Goal: Task Accomplishment & Management: Manage account settings

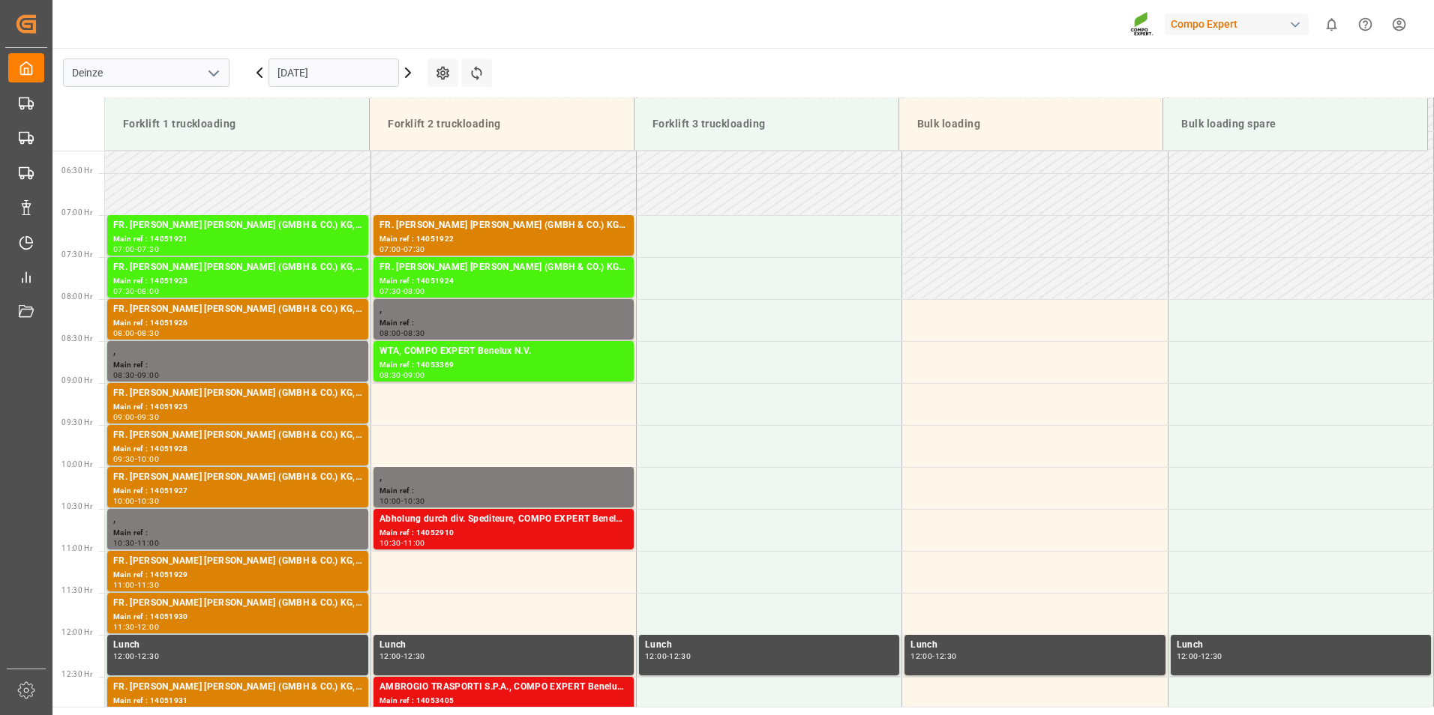
scroll to position [481, 0]
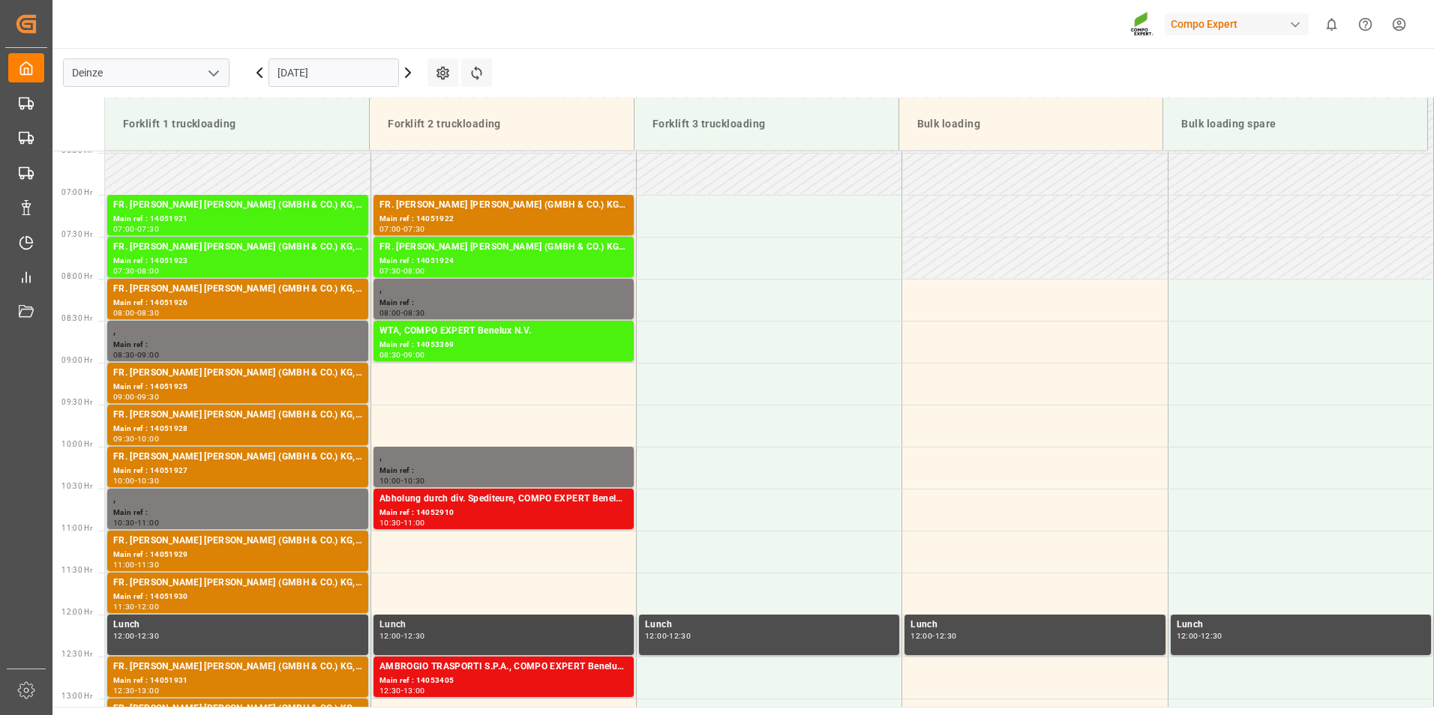
scroll to position [662, 0]
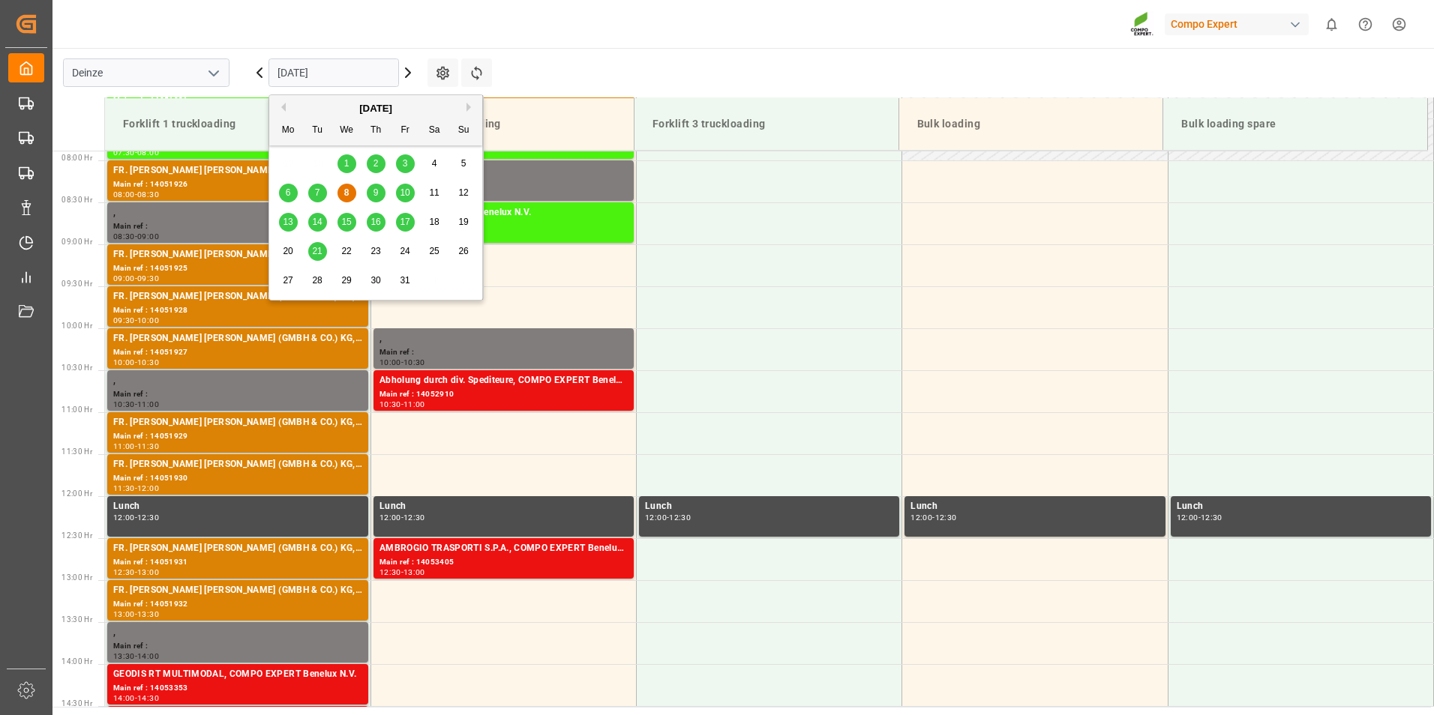
click at [349, 73] on input "[DATE]" at bounding box center [333, 72] width 130 height 28
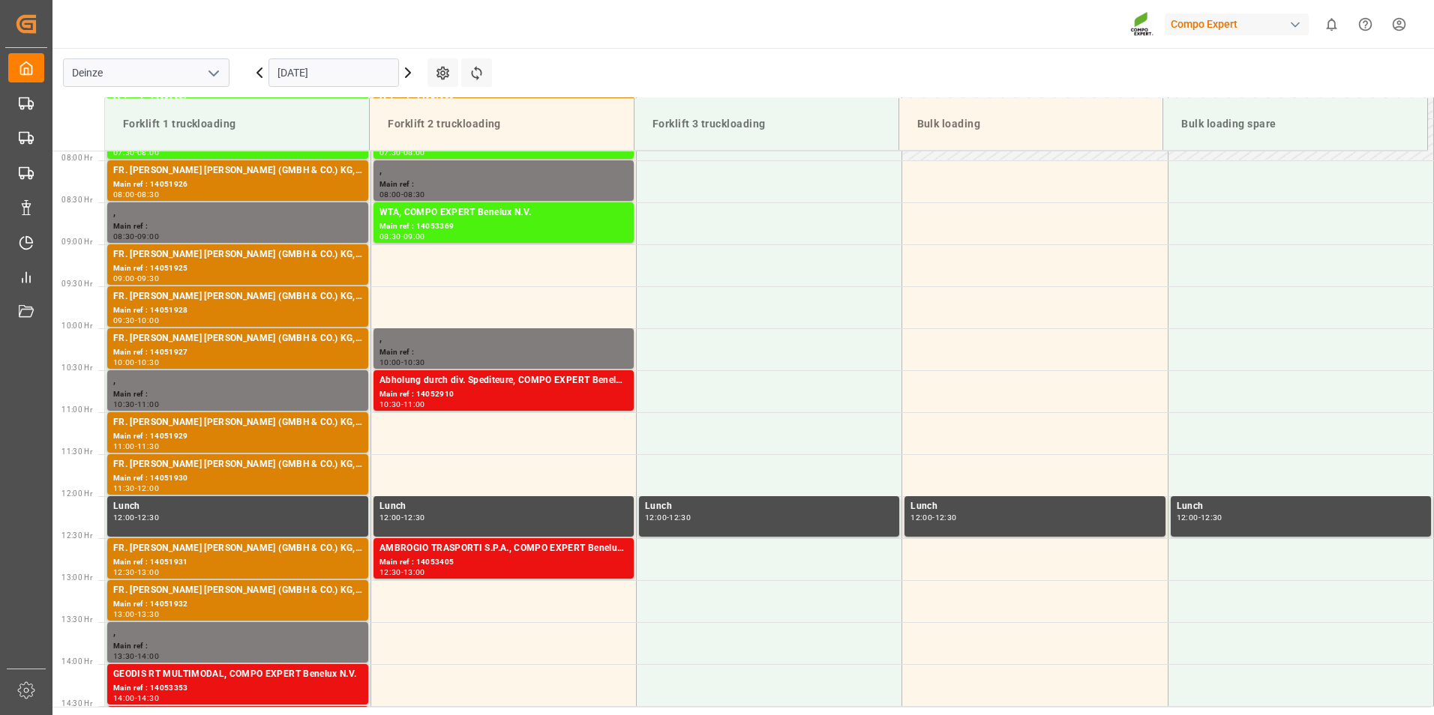
click at [547, 20] on div "Compo Expert 0 Notifications Only show unread All Watching Mark all categories …" at bounding box center [738, 24] width 1392 height 48
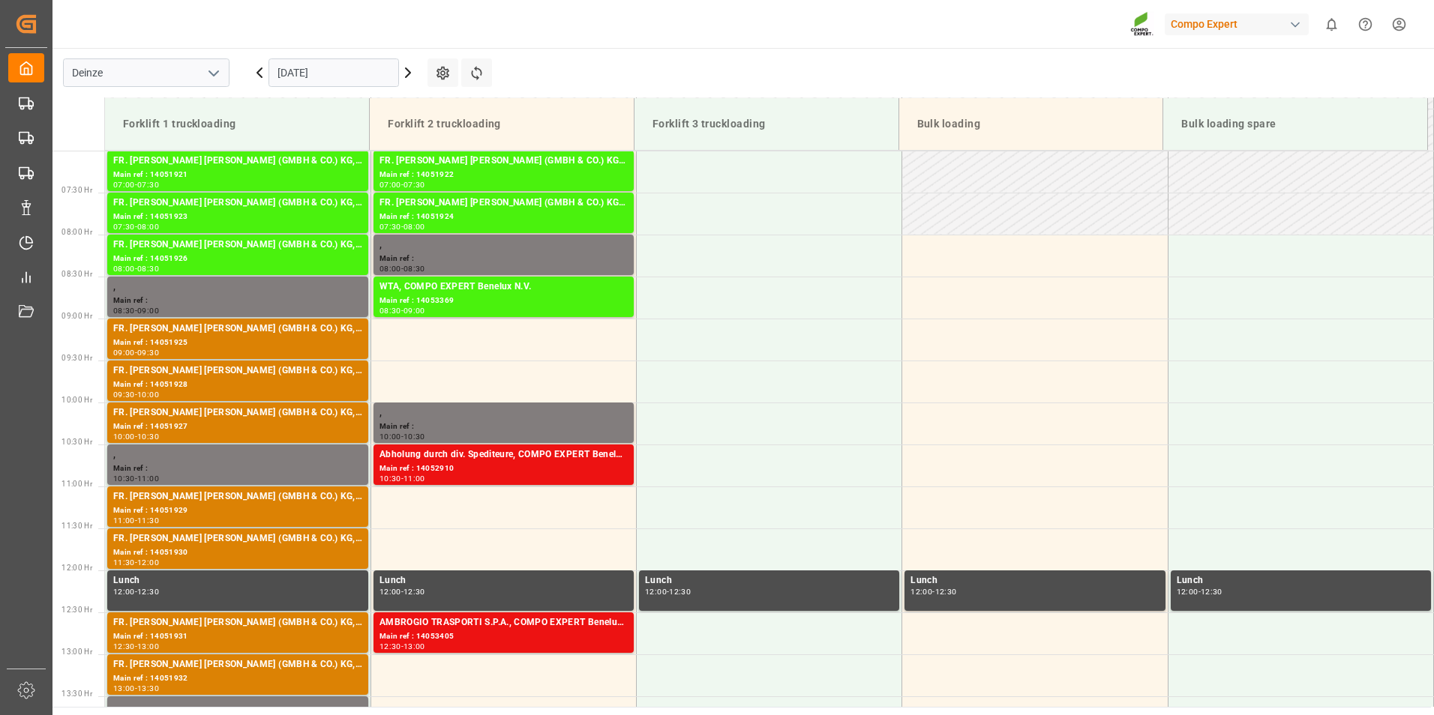
scroll to position [585, 0]
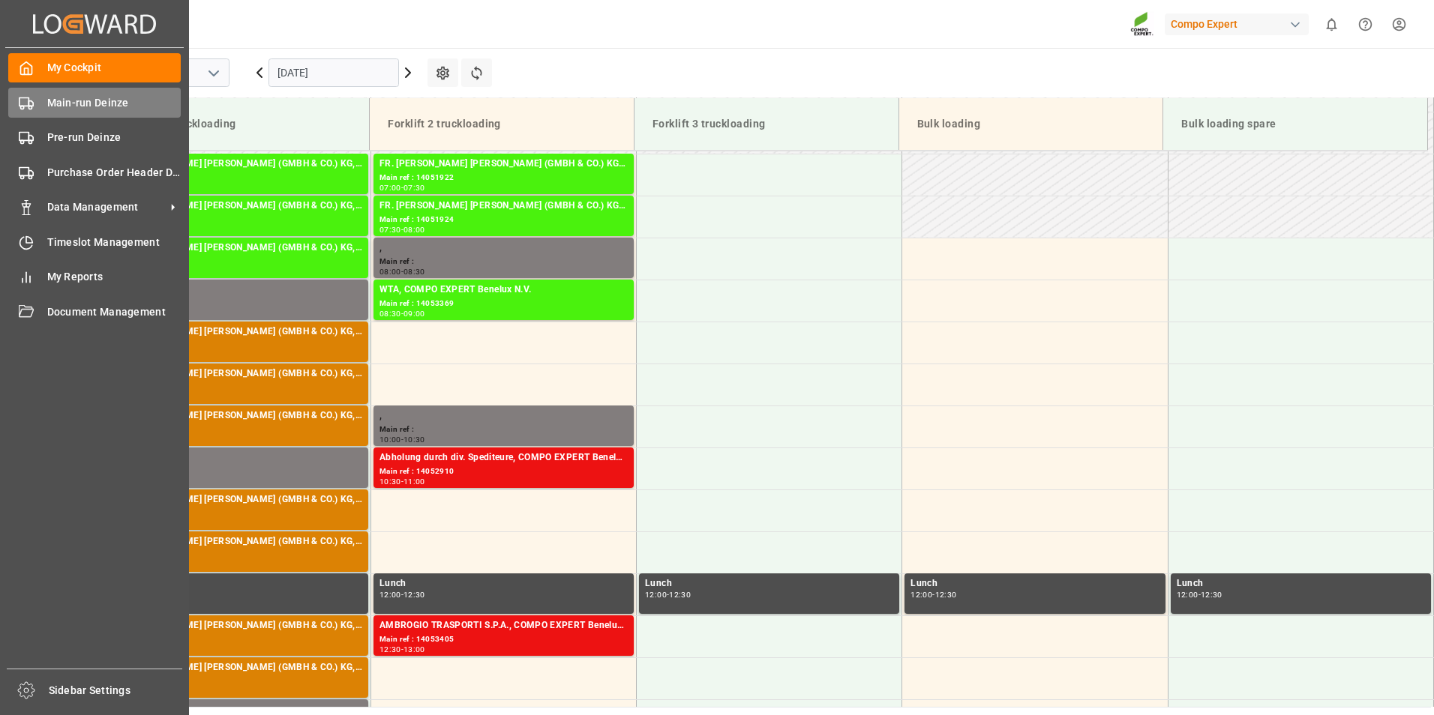
click at [25, 104] on icon at bounding box center [26, 103] width 15 height 15
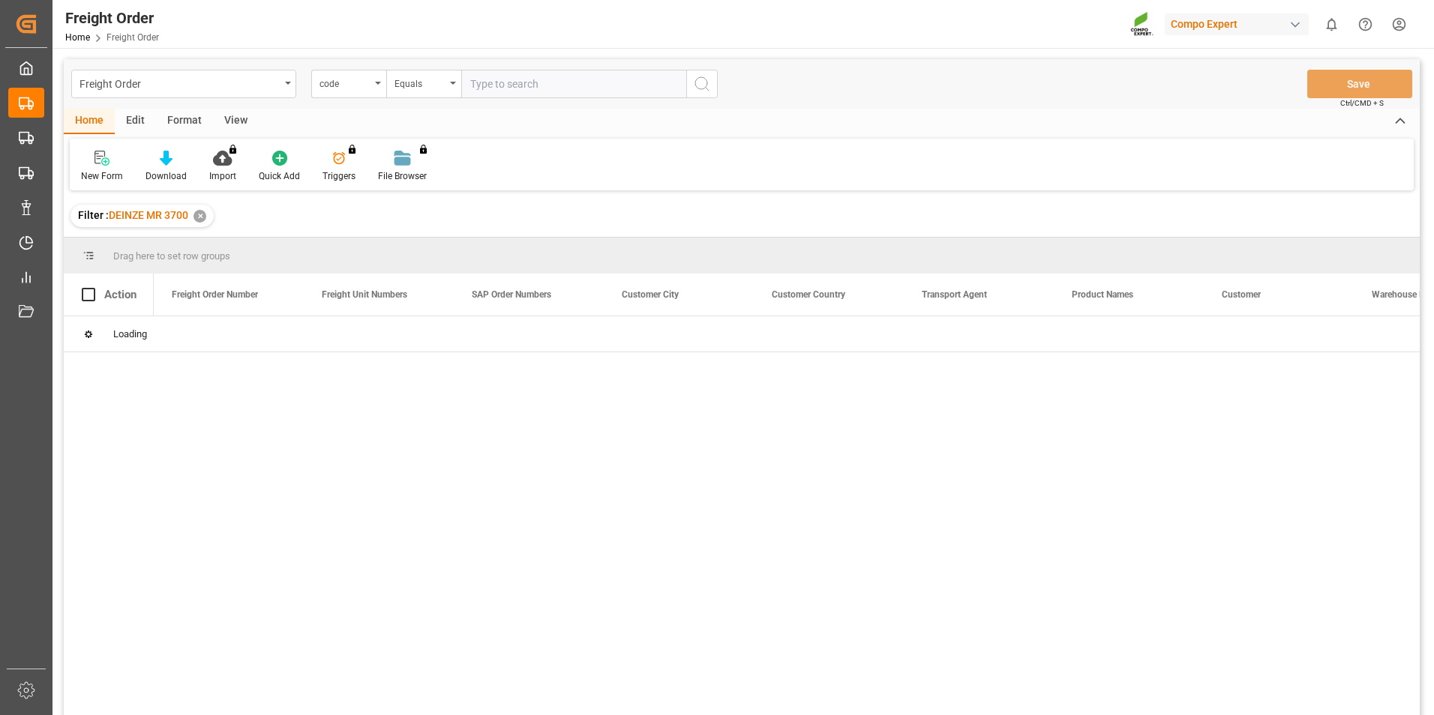
click at [380, 83] on icon "open menu" at bounding box center [378, 83] width 6 height 3
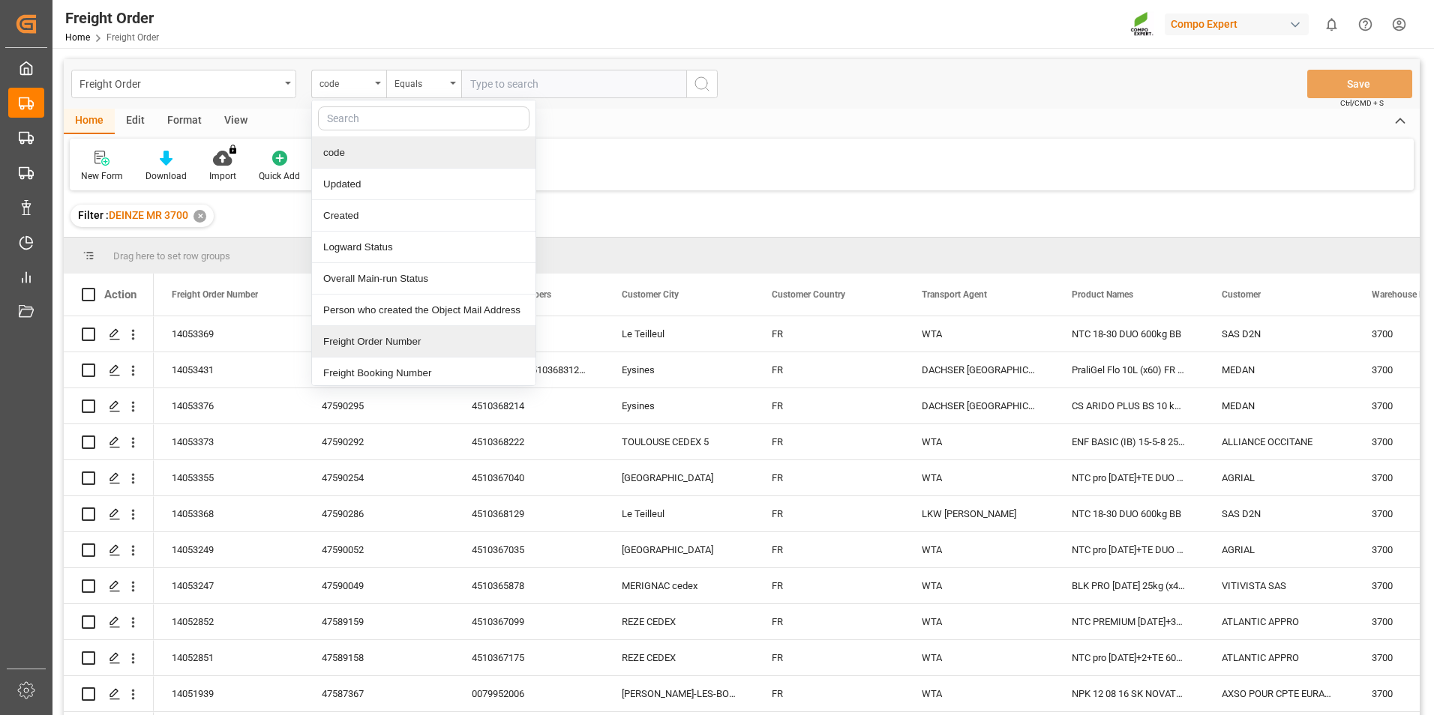
click at [350, 337] on div "Freight Order Number" at bounding box center [423, 341] width 223 height 31
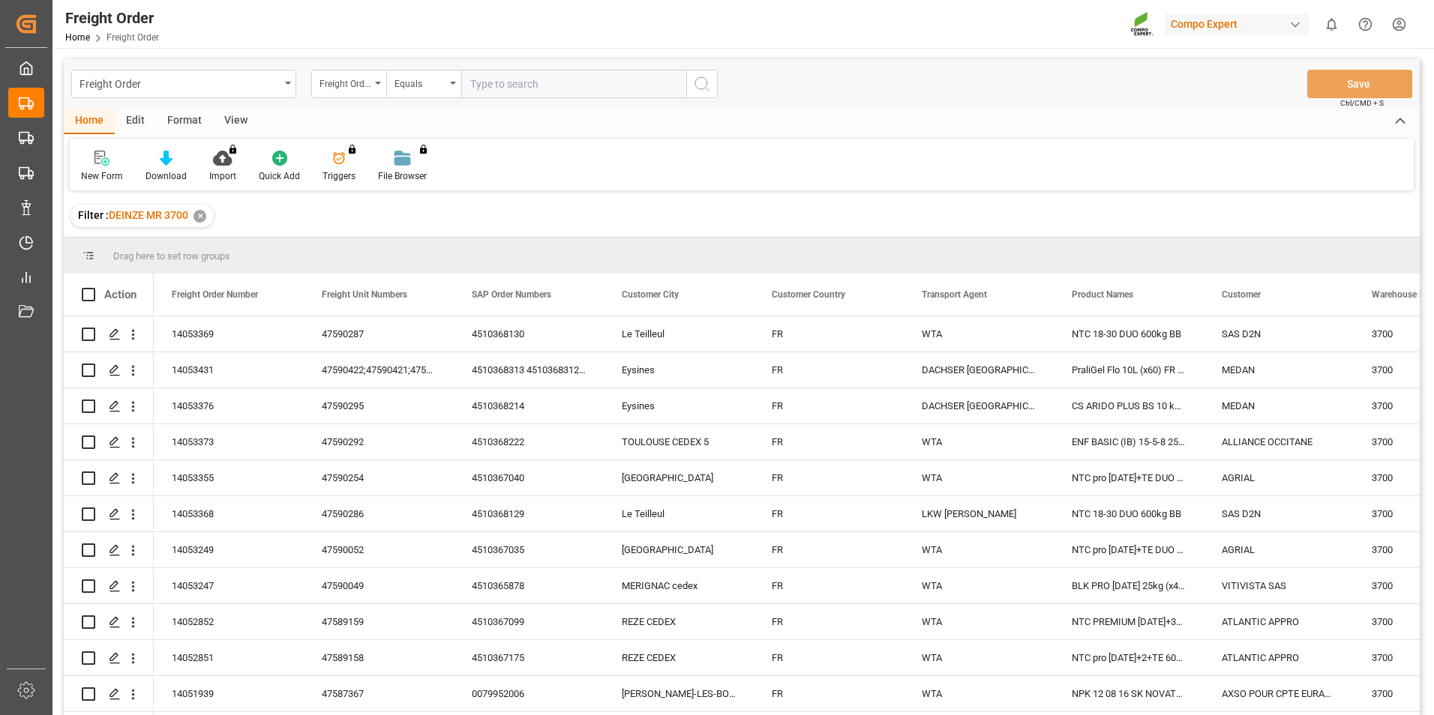
click at [496, 88] on input "text" at bounding box center [573, 84] width 225 height 28
type input "14053452"
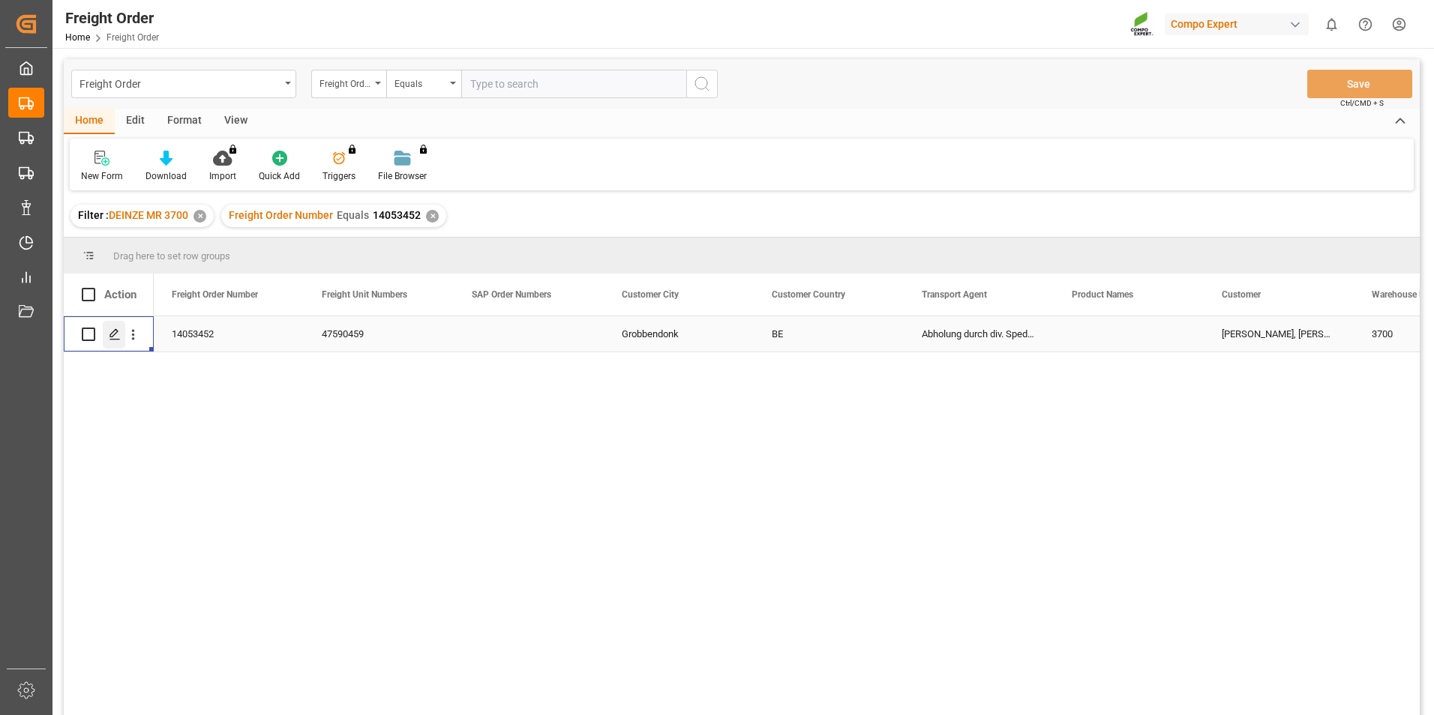
click at [115, 336] on icon "Press SPACE to select this row." at bounding box center [115, 334] width 12 height 12
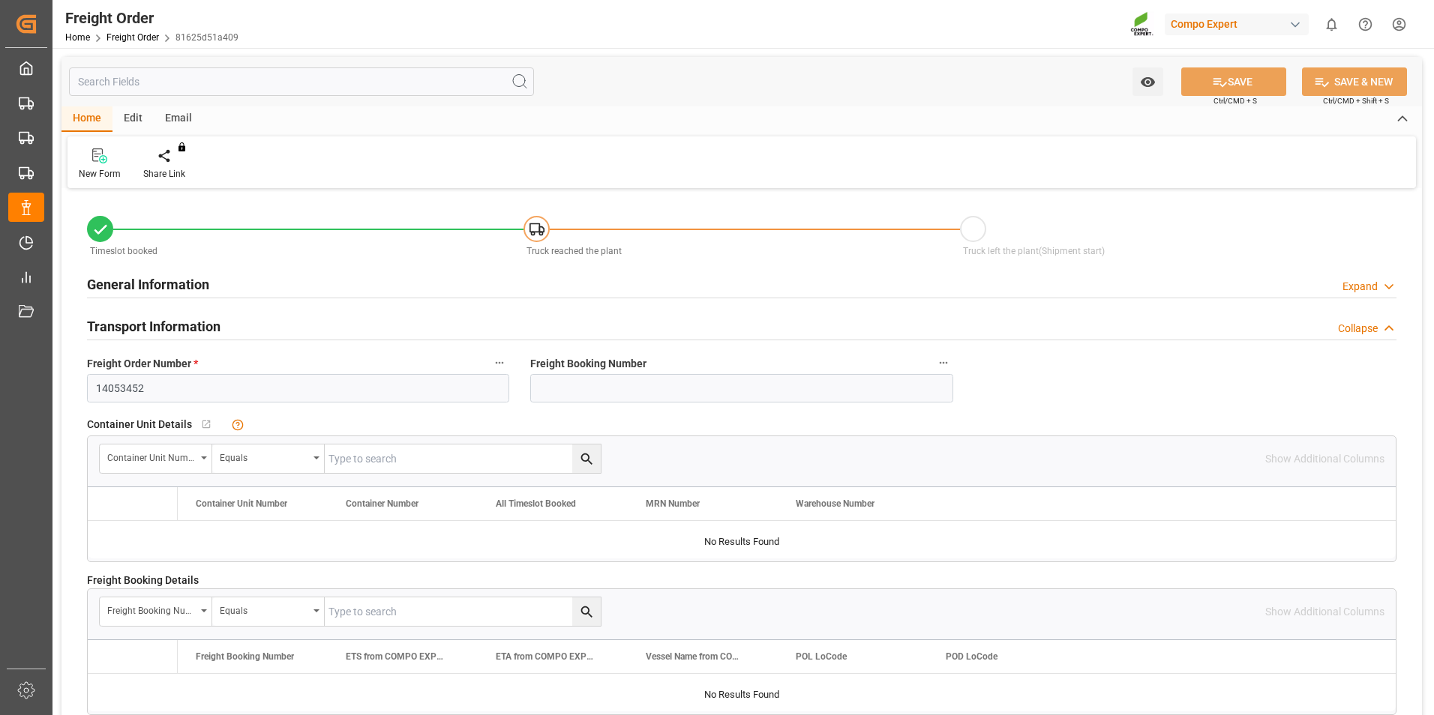
type input "12"
type input "0"
type input "03.10.2025 00:00"
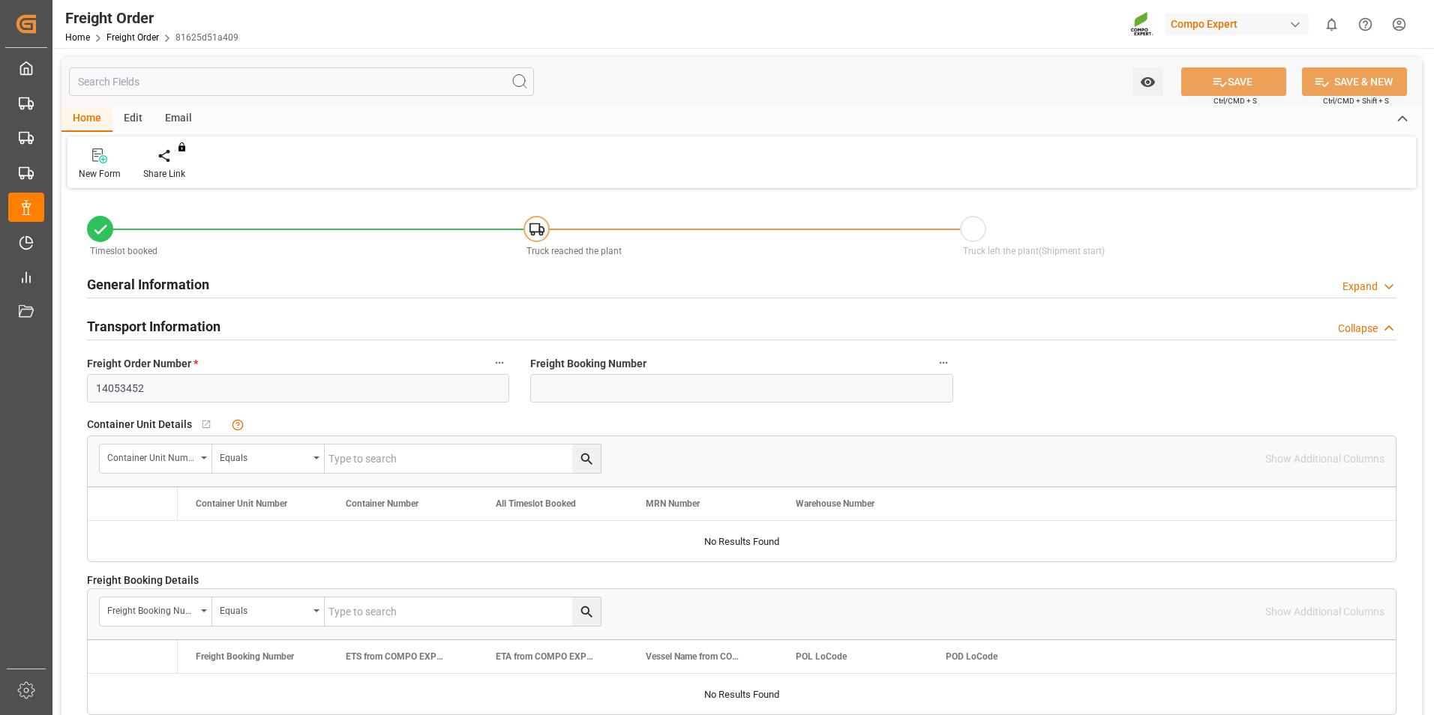
type input "07.10.2025 12:14"
click at [180, 162] on div at bounding box center [175, 156] width 64 height 16
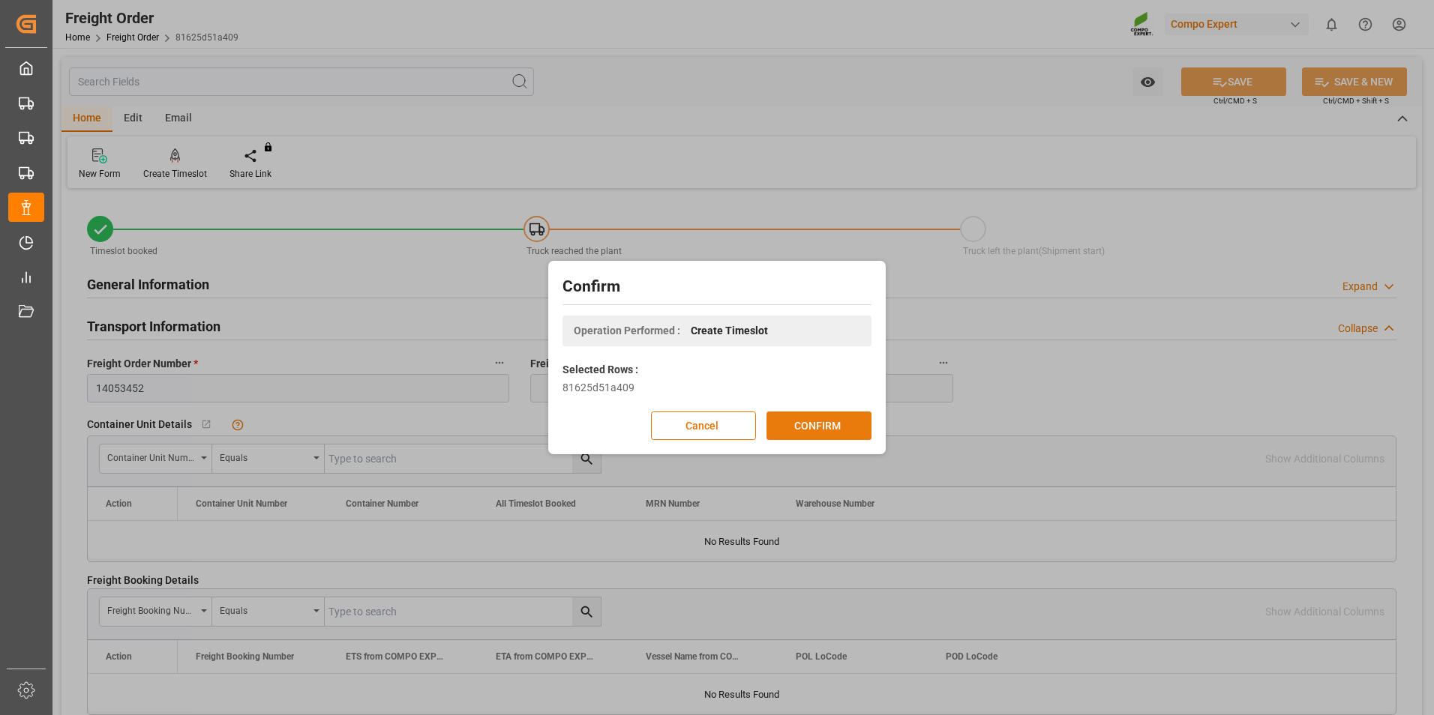
click at [816, 423] on button "CONFIRM" at bounding box center [818, 426] width 105 height 28
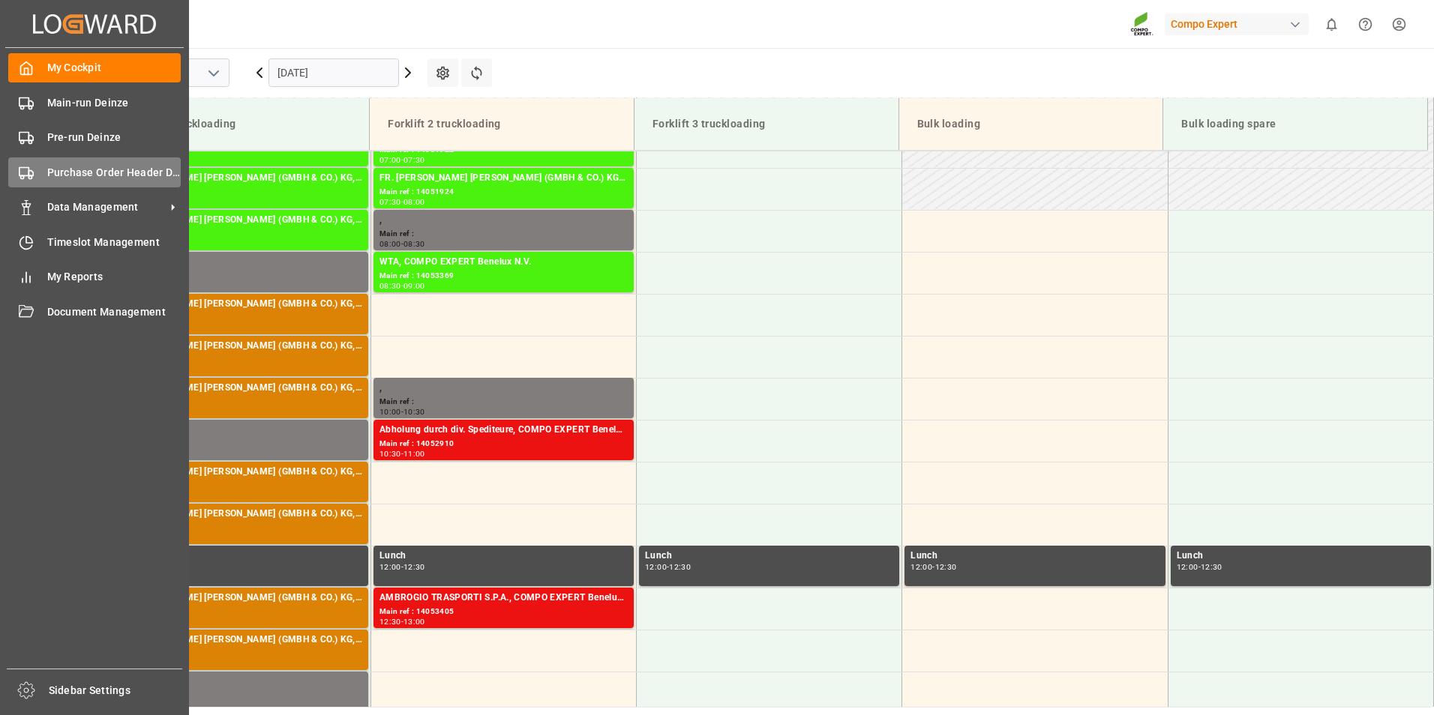
scroll to position [662, 0]
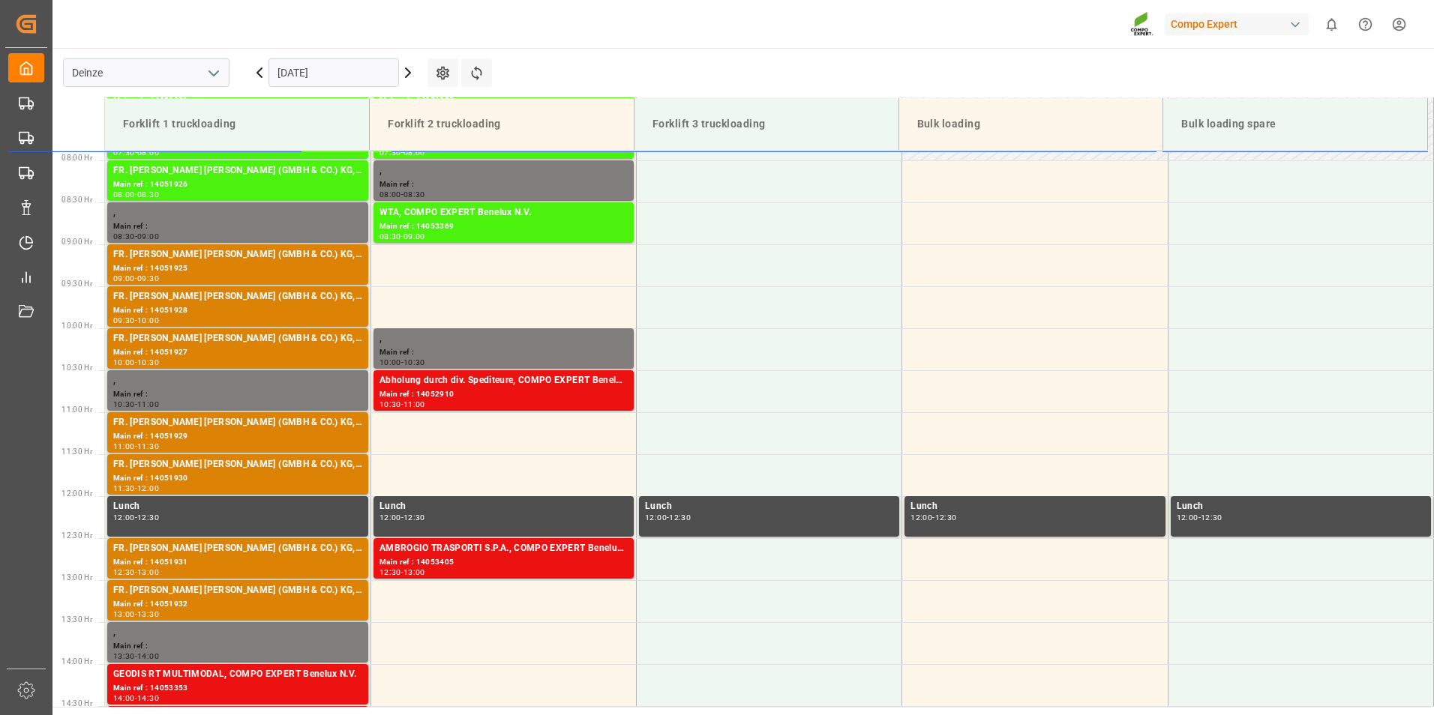
click at [360, 70] on input "[DATE]" at bounding box center [333, 72] width 130 height 28
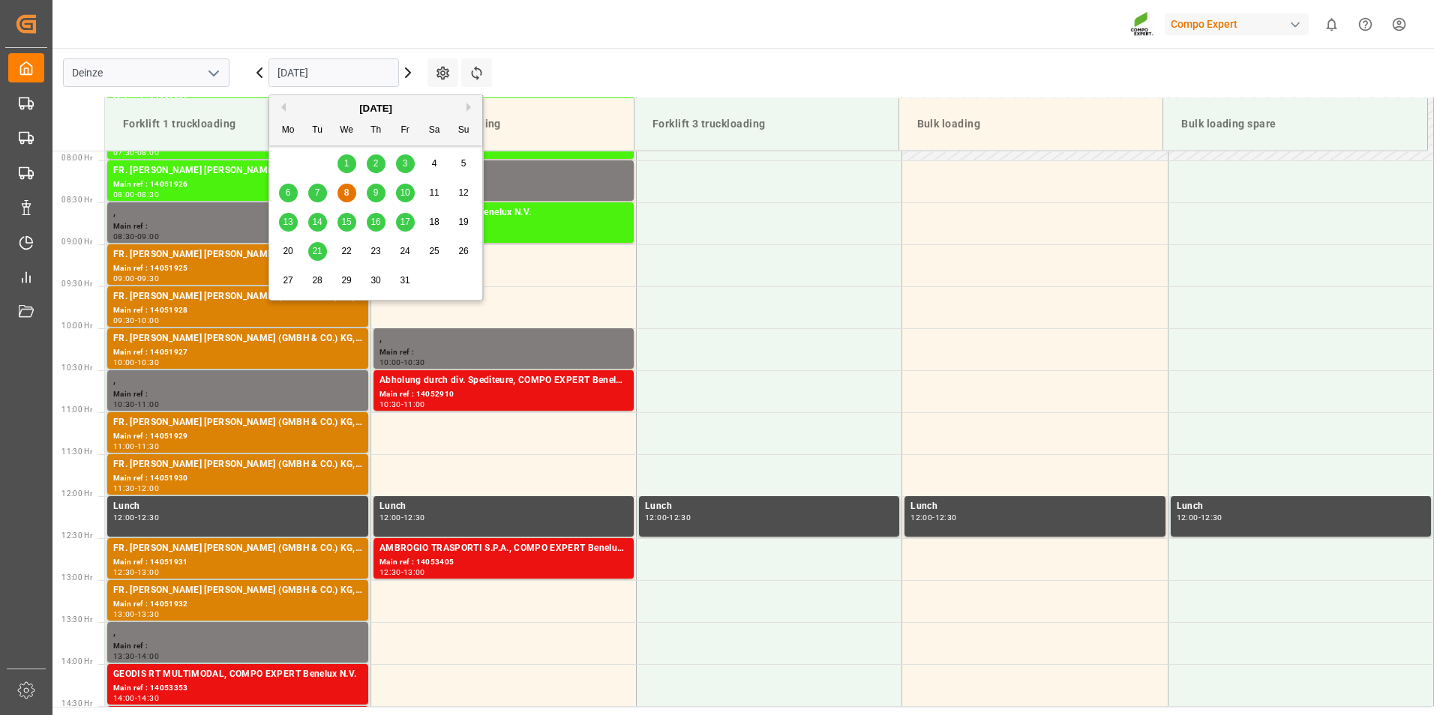
click at [375, 189] on span "9" at bounding box center [375, 192] width 5 height 10
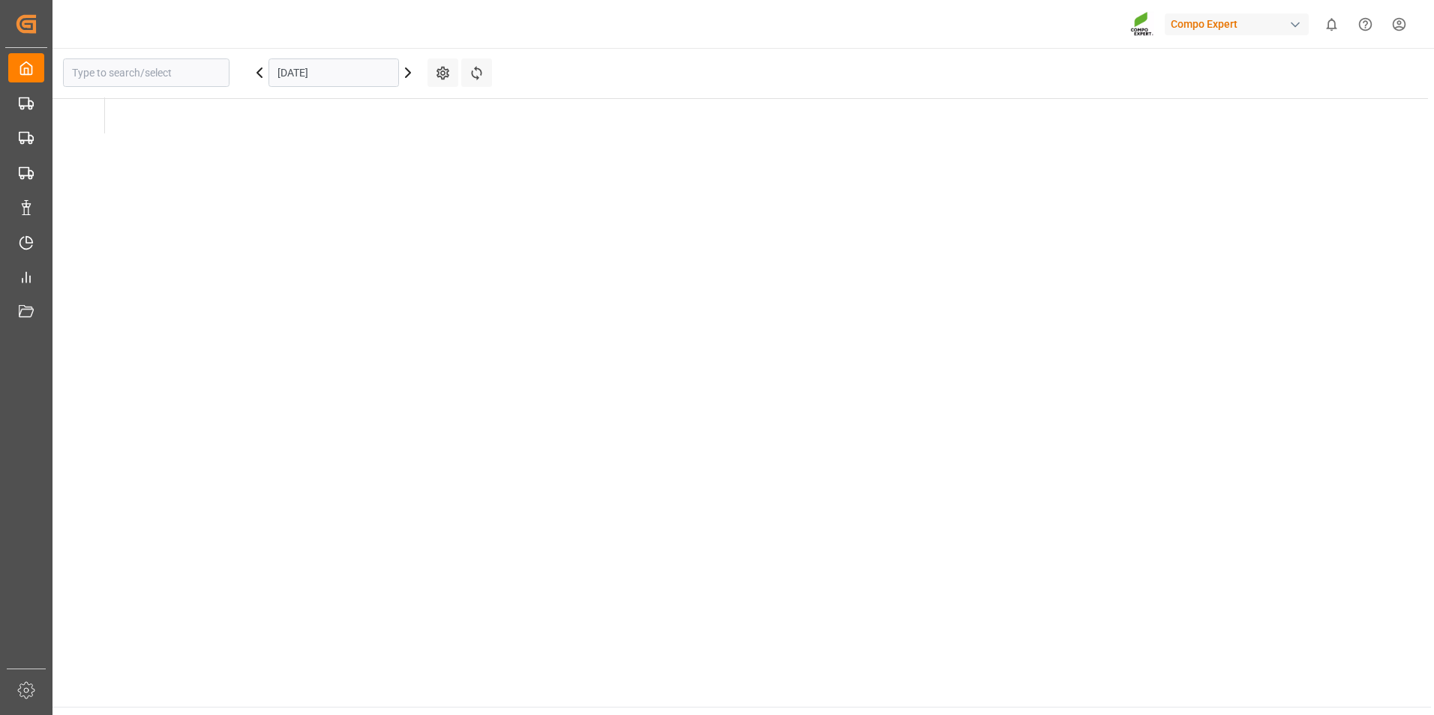
type input "Deinze"
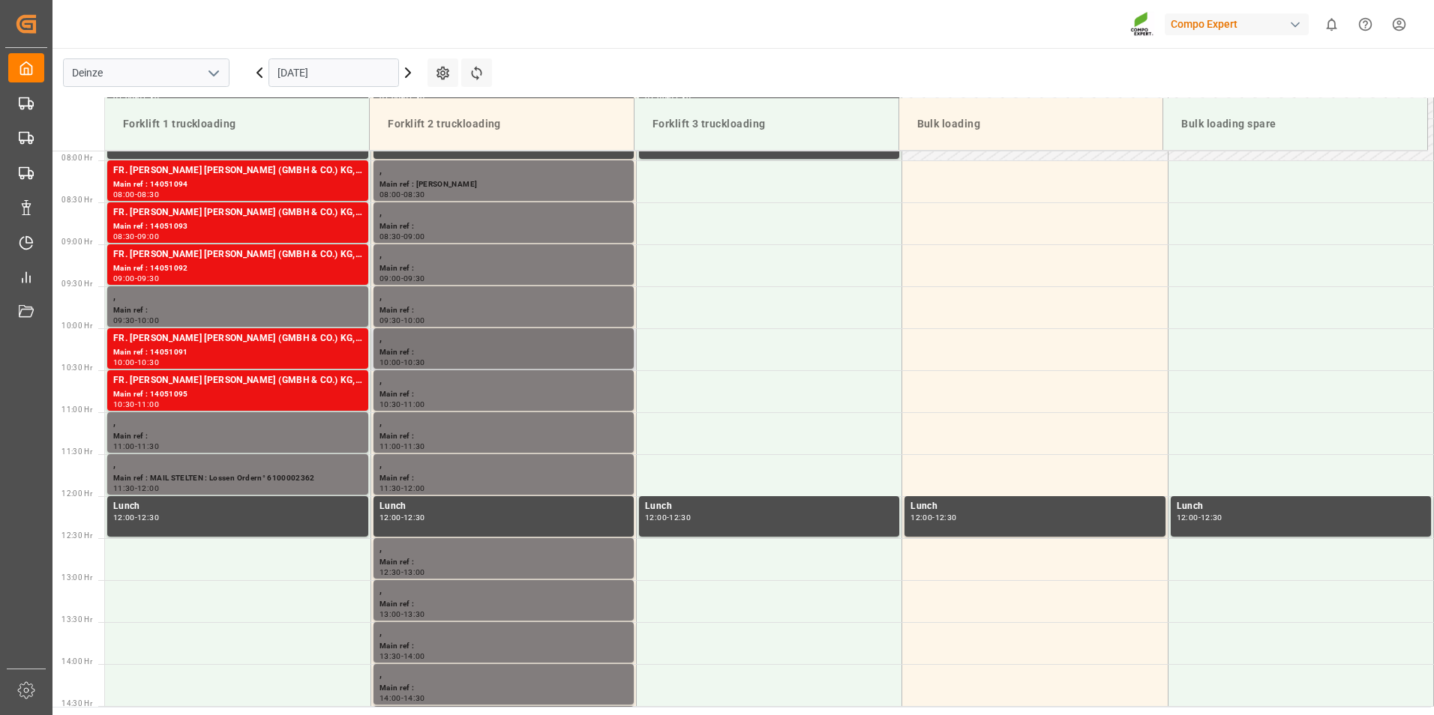
click at [430, 346] on div "Main ref :" at bounding box center [503, 352] width 248 height 13
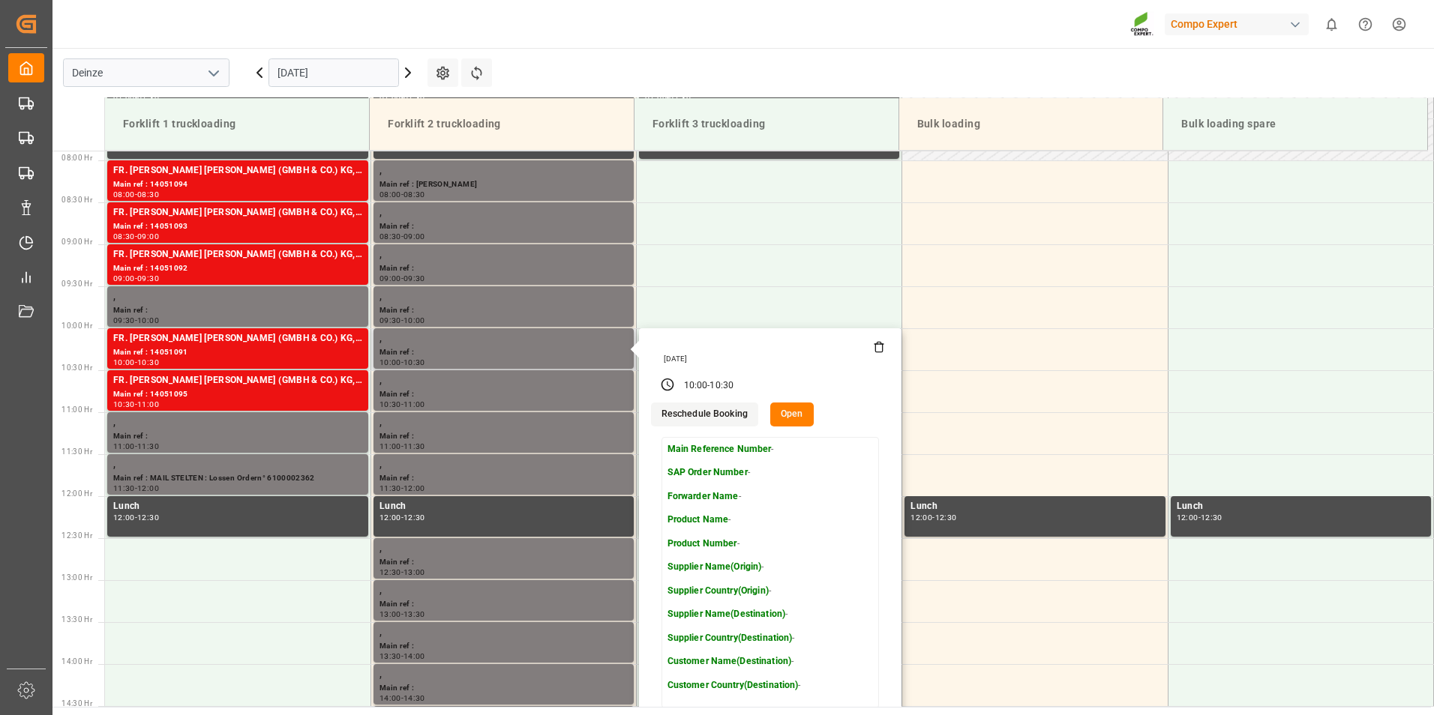
click at [878, 349] on icon at bounding box center [879, 347] width 12 height 12
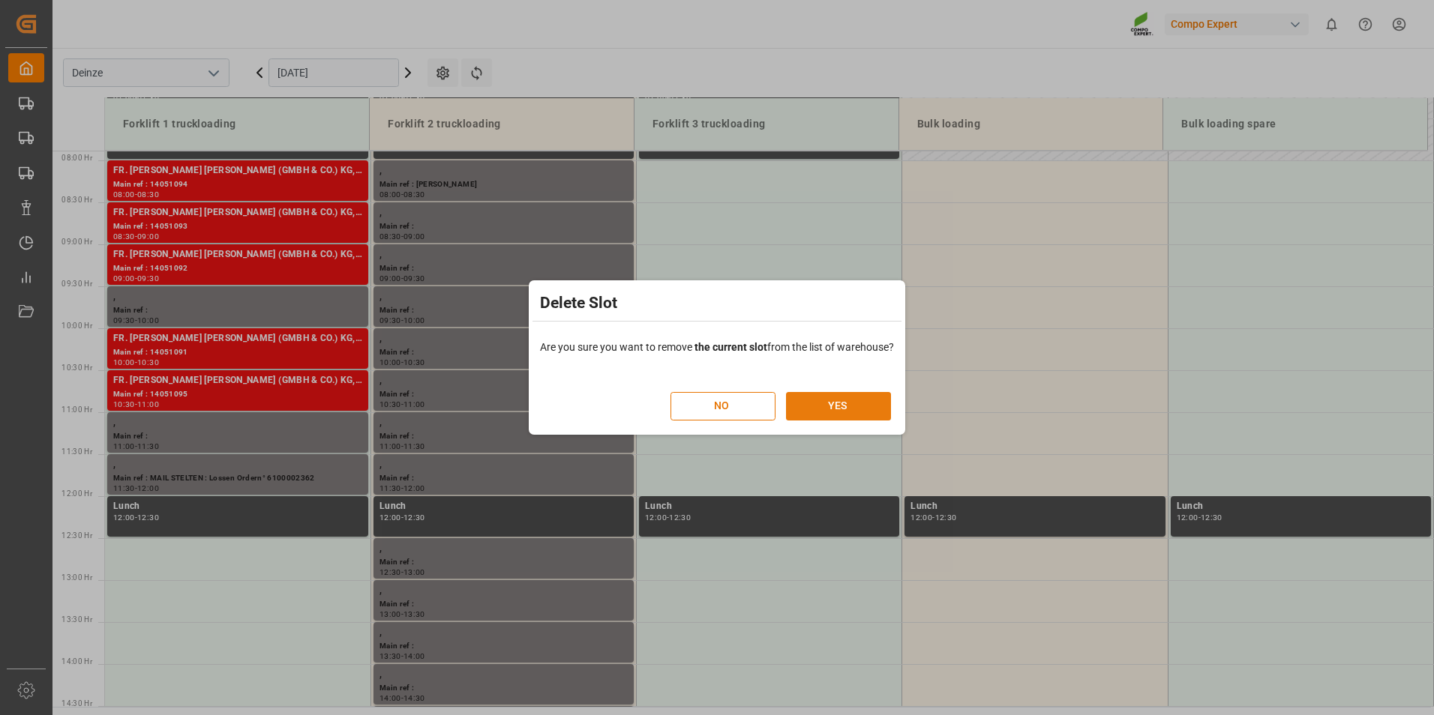
click at [853, 405] on button "YES" at bounding box center [838, 406] width 105 height 28
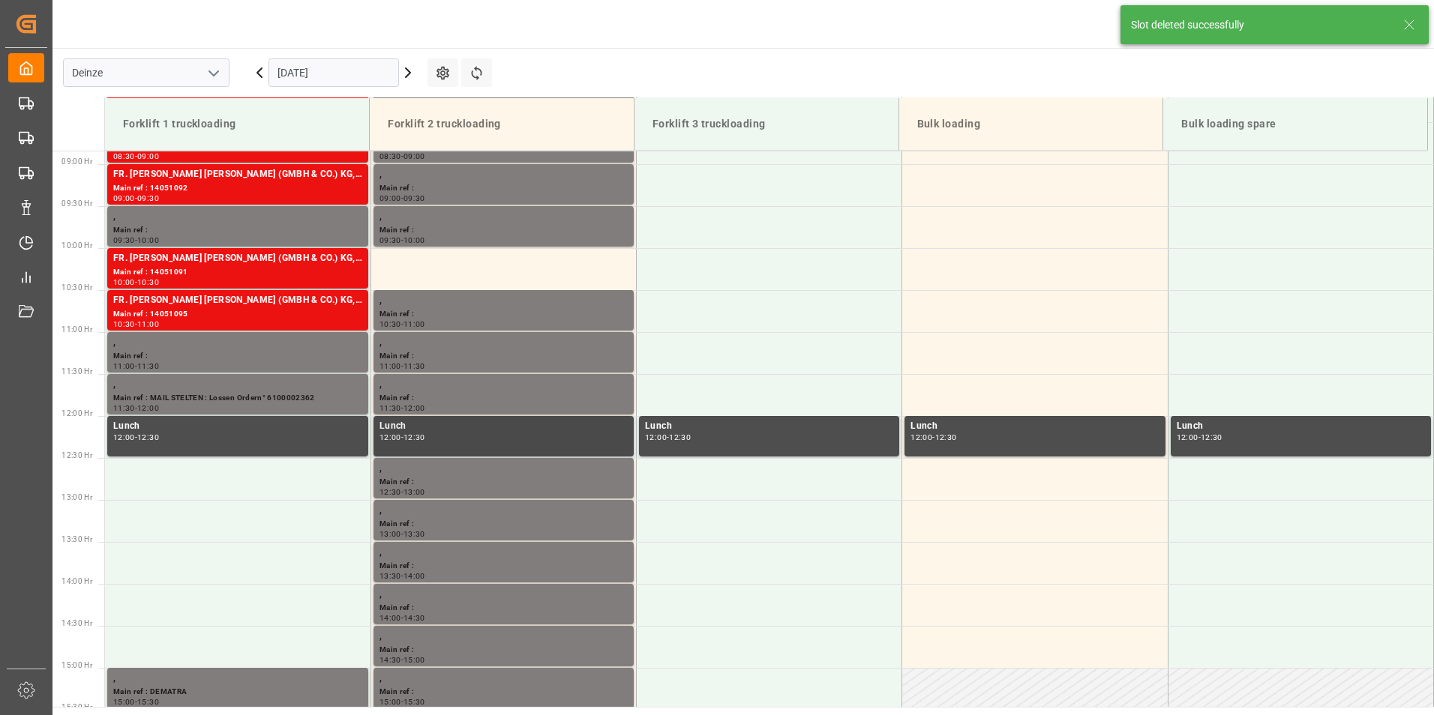
scroll to position [746, 0]
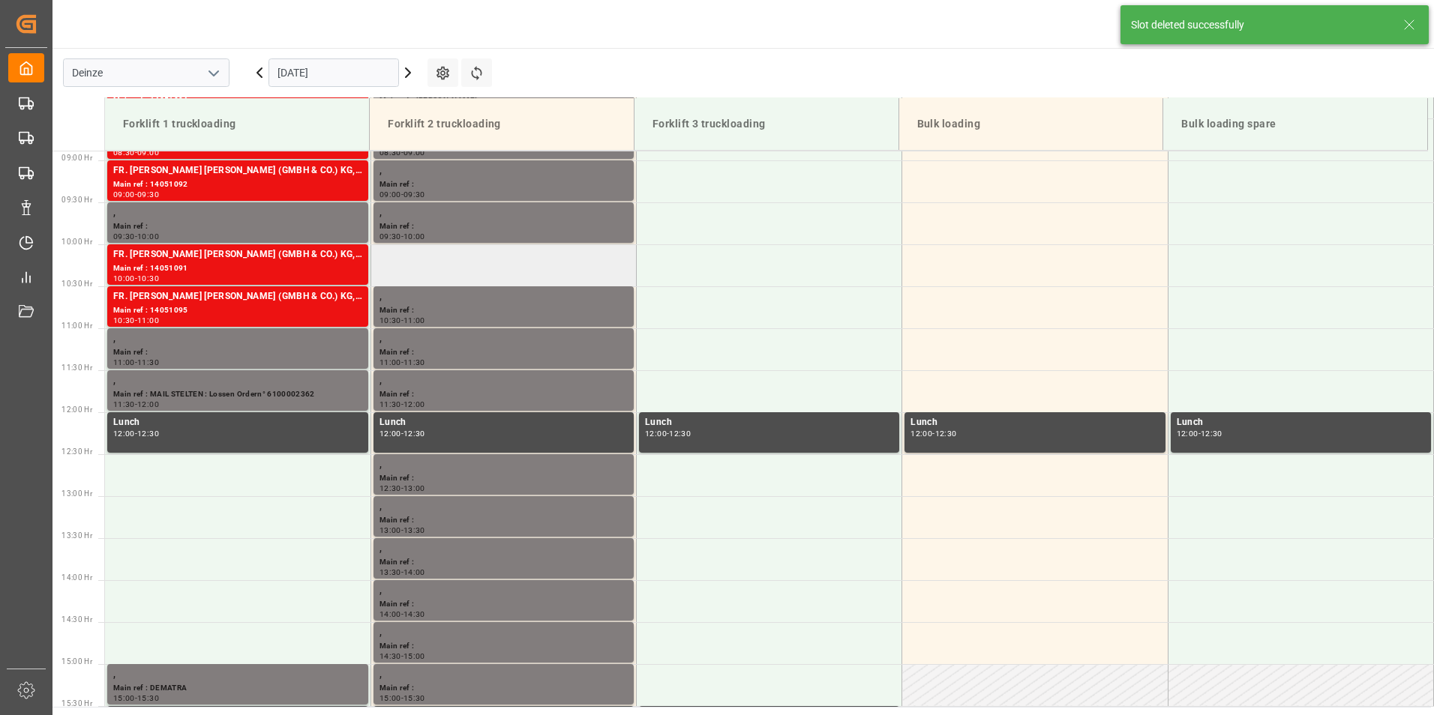
click at [419, 258] on td at bounding box center [502, 265] width 265 height 42
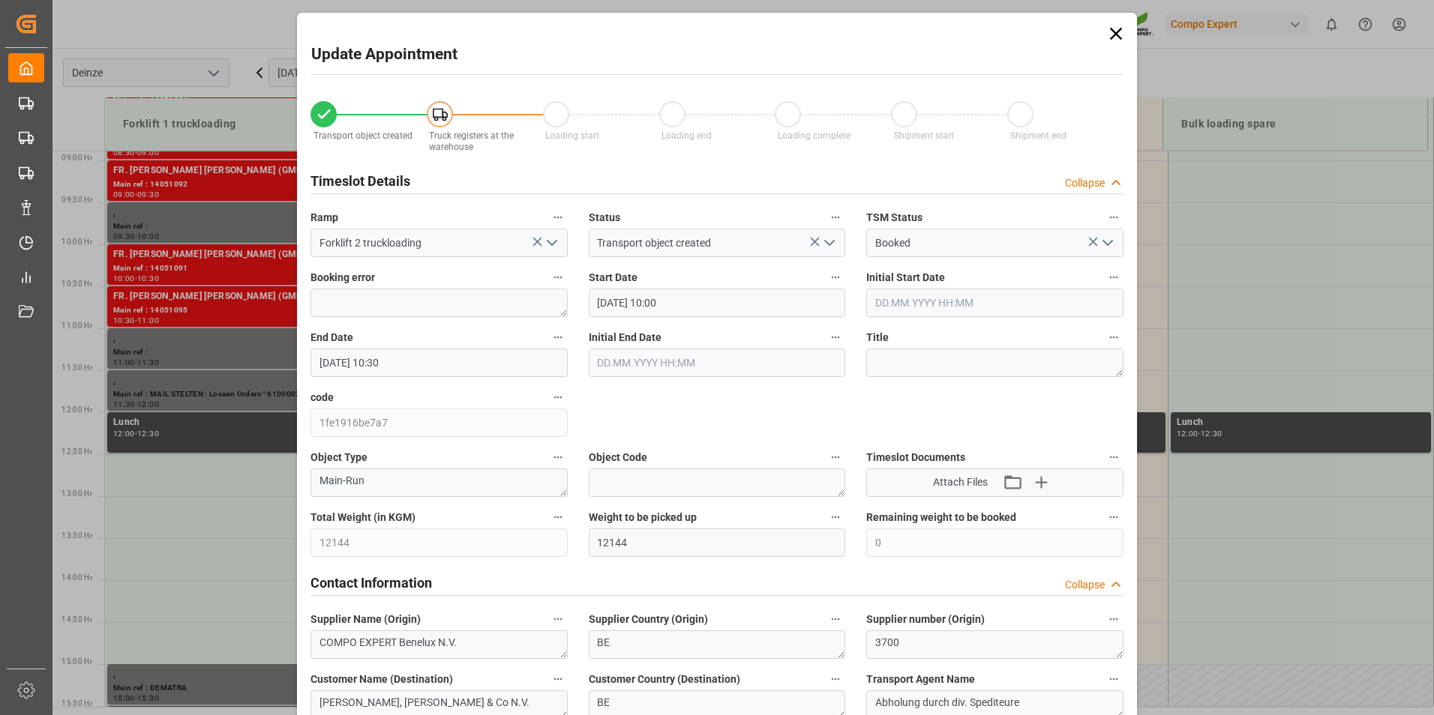
drag, startPoint x: 419, startPoint y: 258, endPoint x: 1303, endPoint y: 407, distance: 896.7
click at [1303, 407] on div "Update Appointment Transport object created Truck registers at the warehouse Lo…" at bounding box center [717, 357] width 1434 height 715
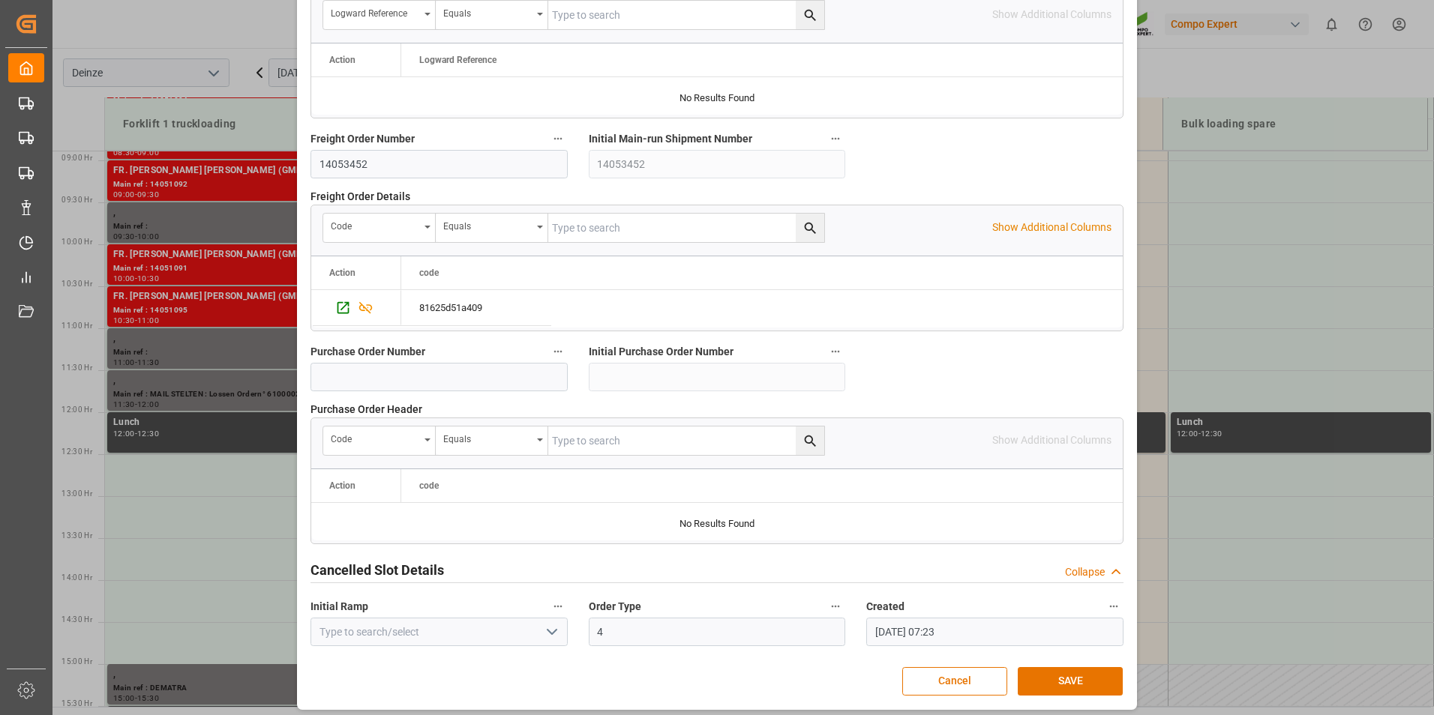
scroll to position [1366, 0]
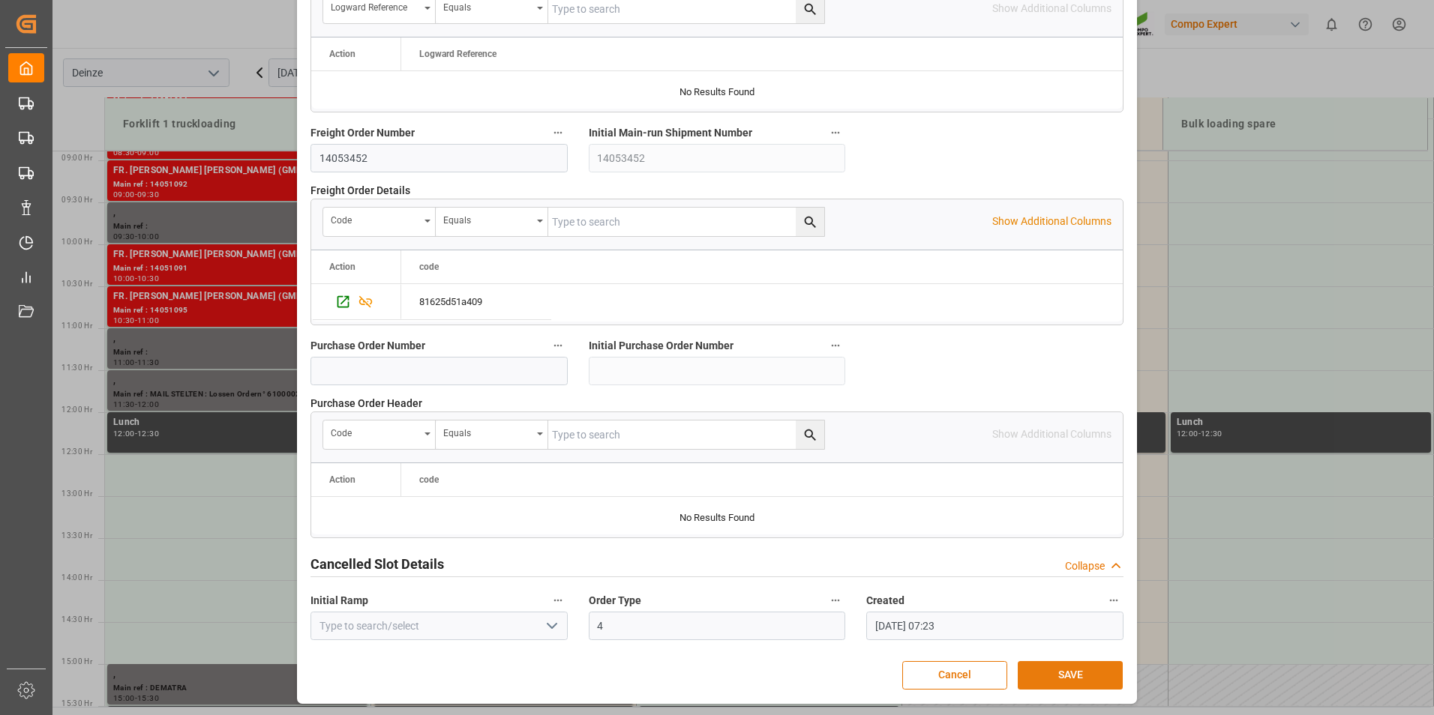
click at [1061, 670] on button "SAVE" at bounding box center [1070, 675] width 105 height 28
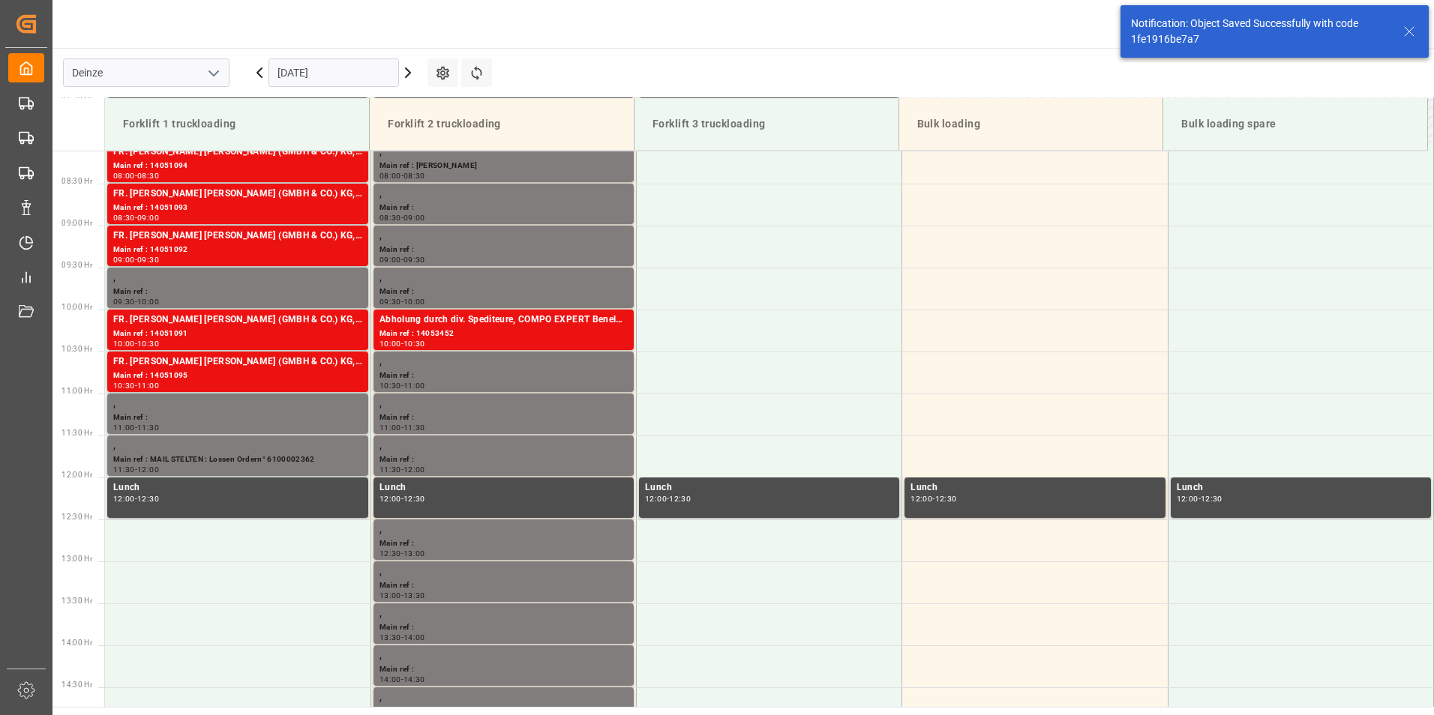
scroll to position [746, 0]
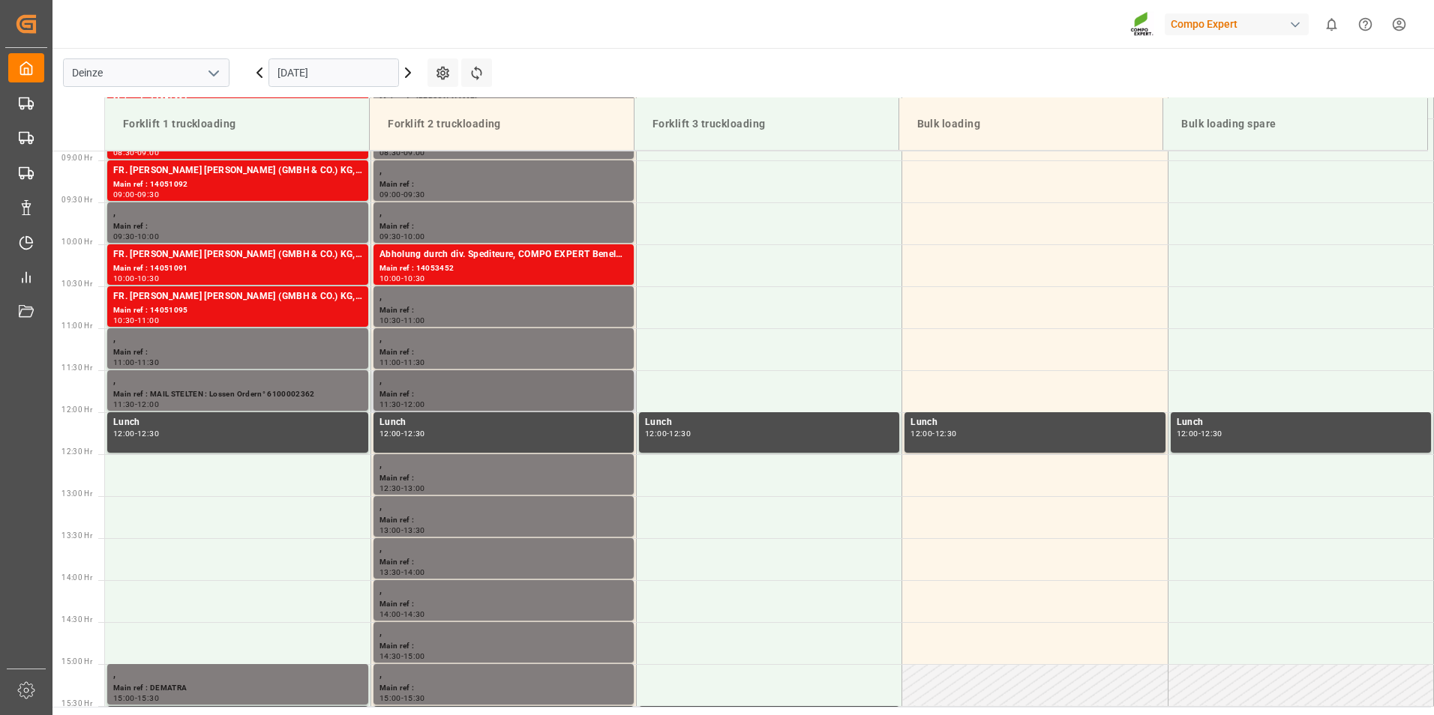
click at [433, 390] on div "Main ref :" at bounding box center [503, 394] width 248 height 13
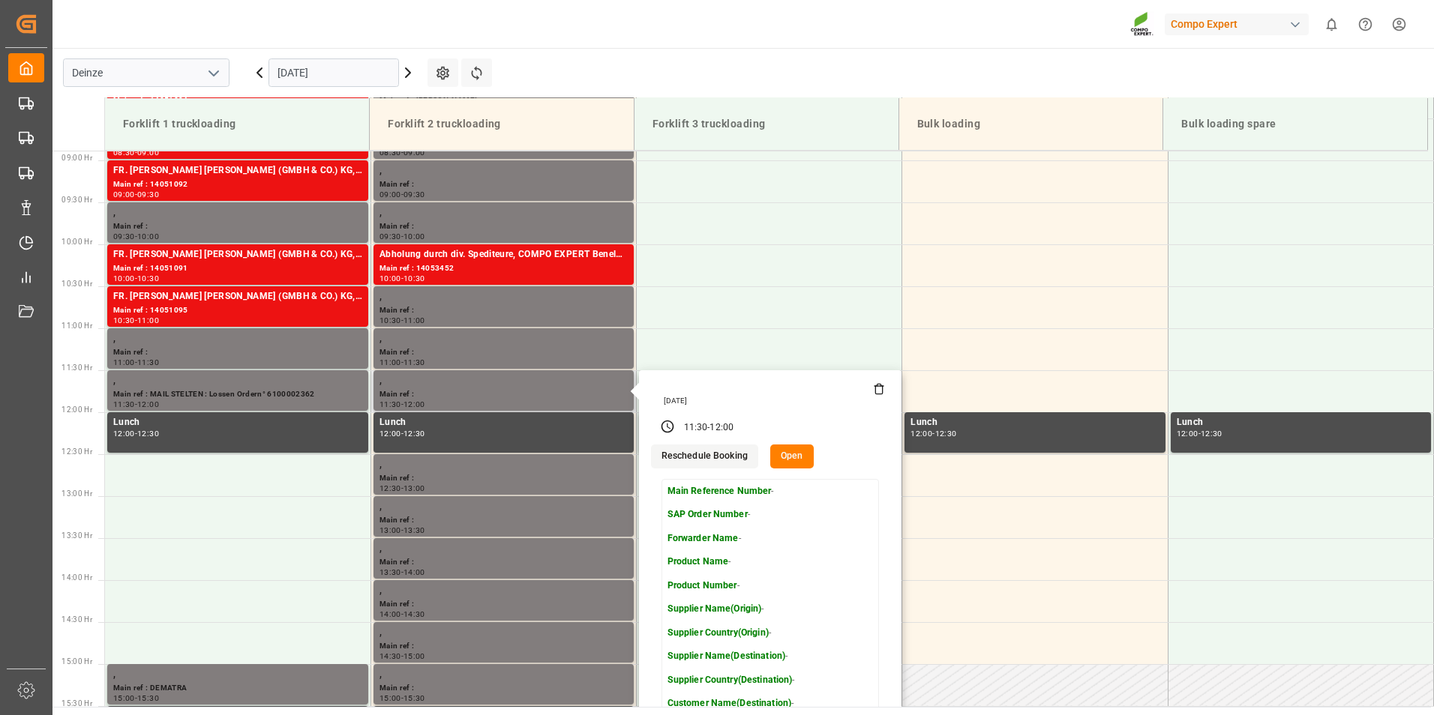
click at [875, 389] on icon at bounding box center [879, 389] width 12 height 12
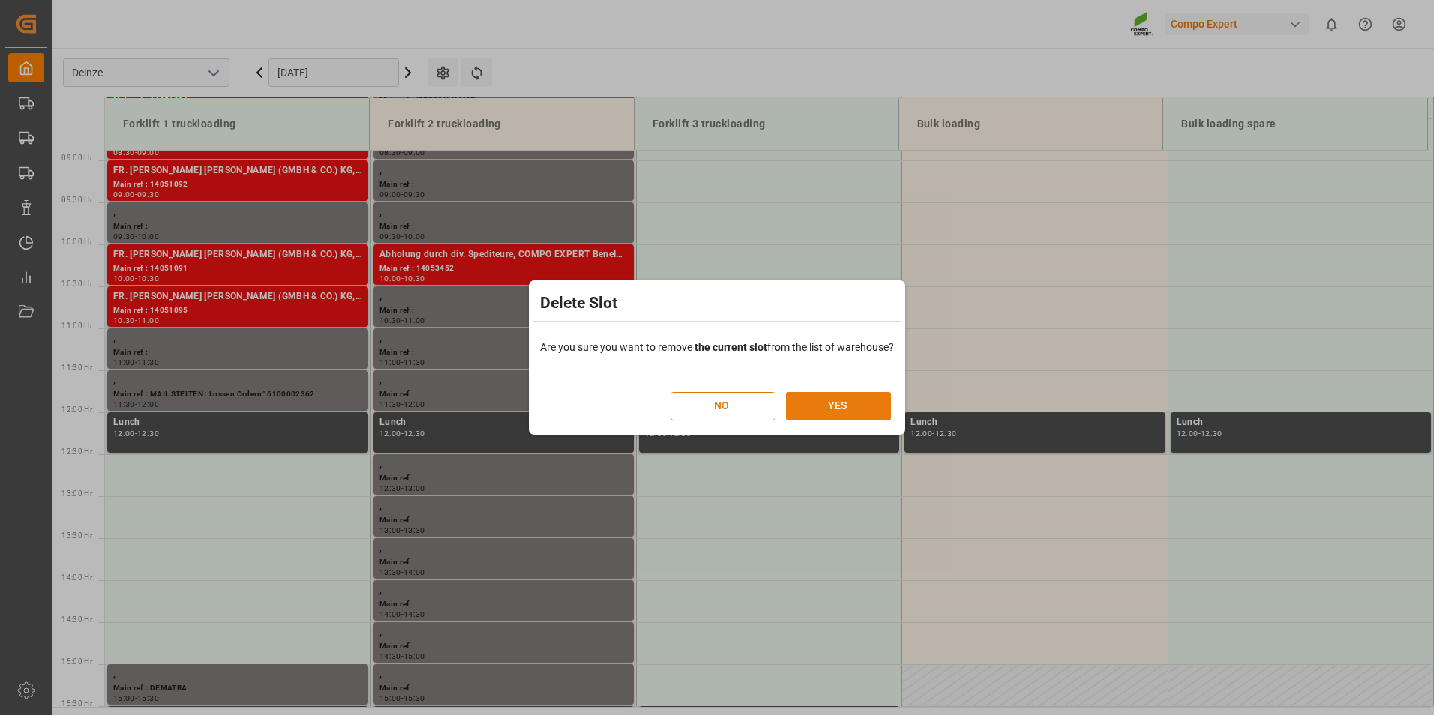
click at [844, 407] on button "YES" at bounding box center [838, 406] width 105 height 28
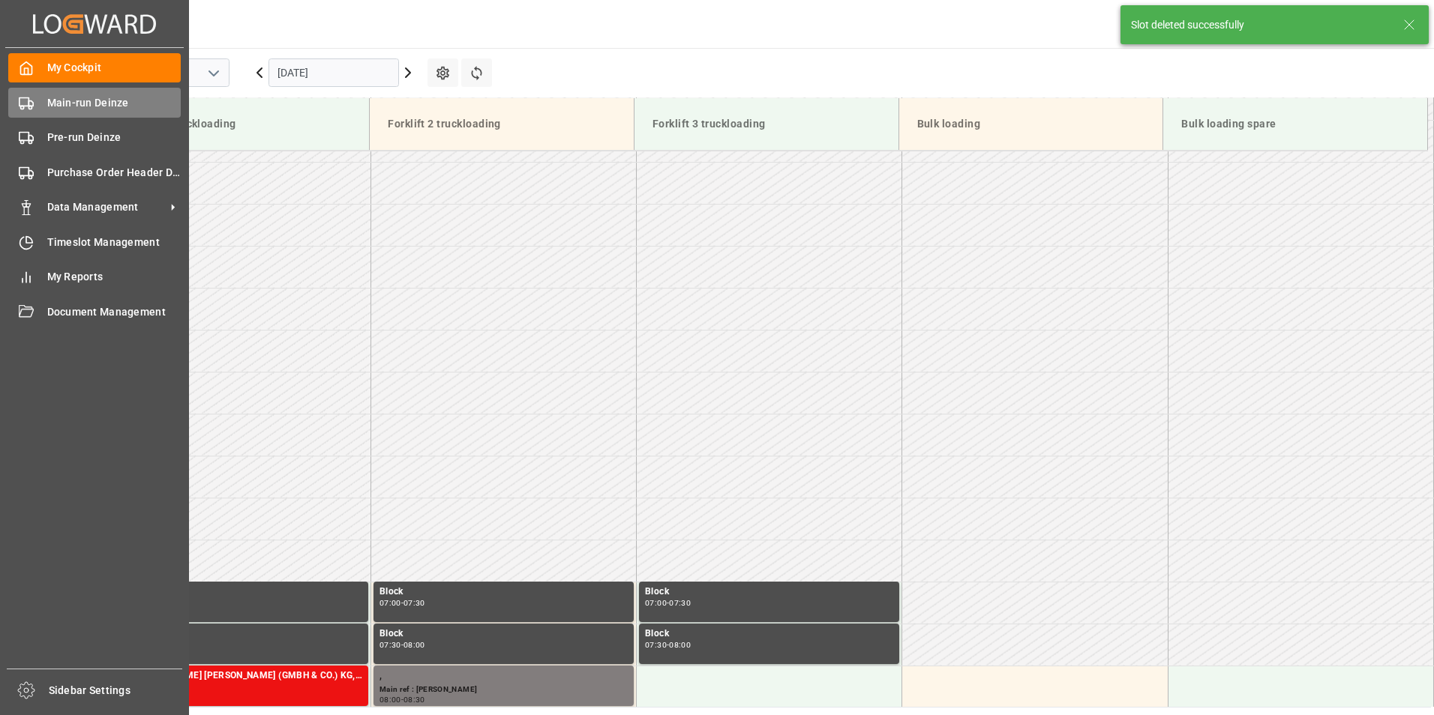
scroll to position [431, 0]
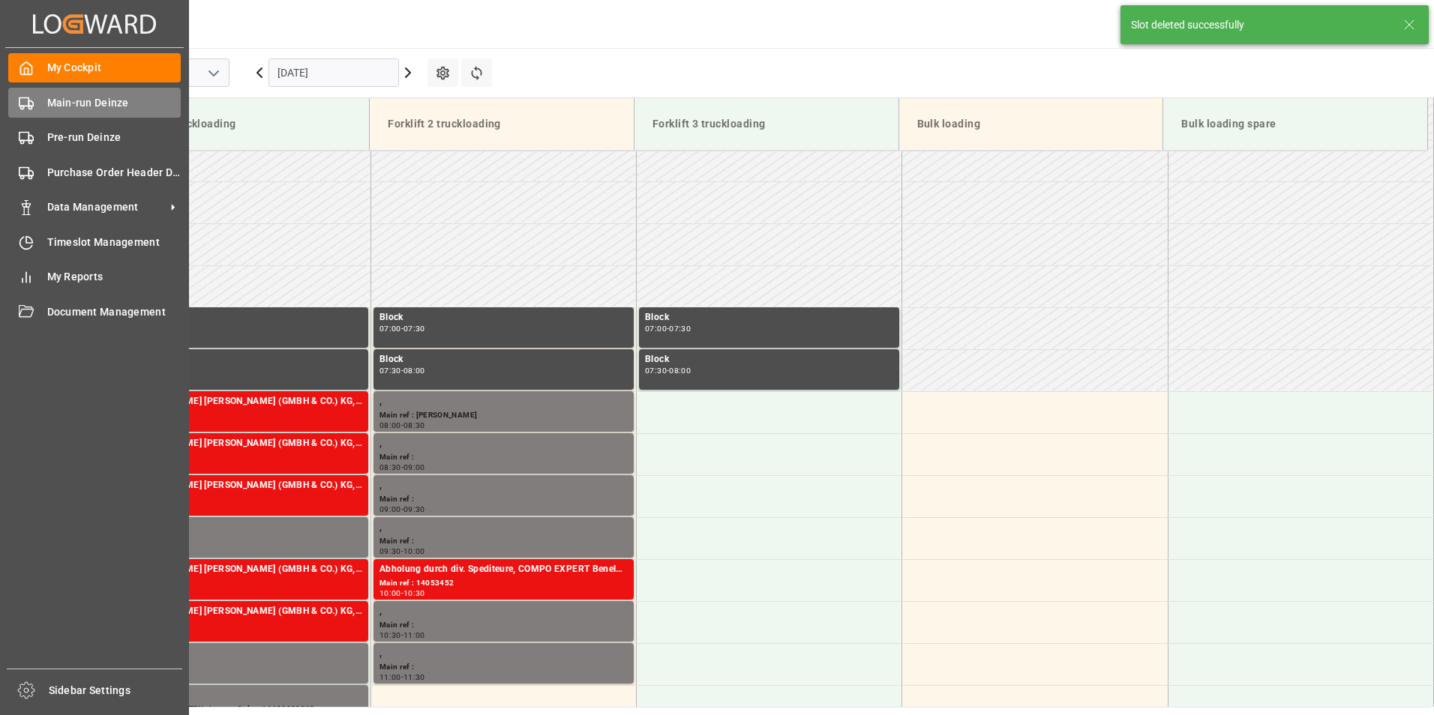
click at [20, 98] on rect at bounding box center [23, 101] width 9 height 8
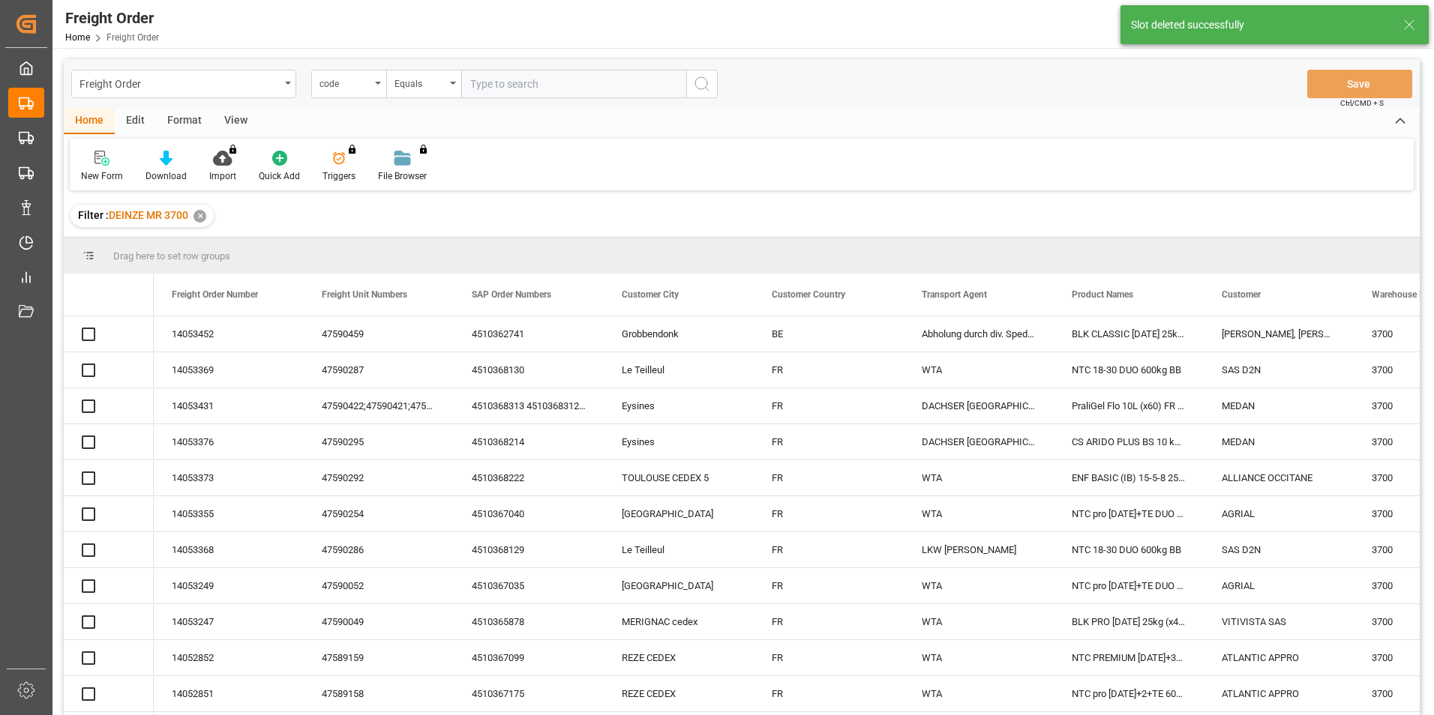
click at [379, 84] on icon "open menu" at bounding box center [378, 83] width 6 height 3
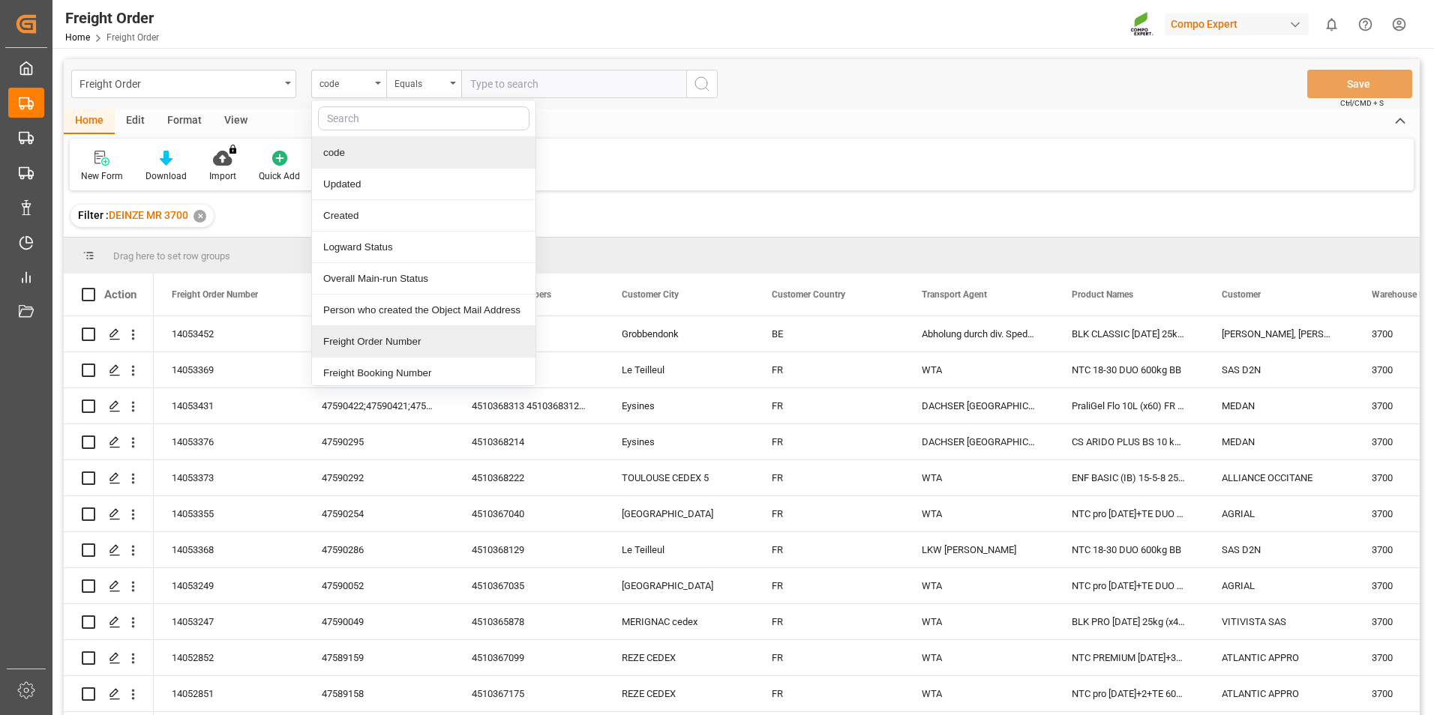
click at [352, 343] on div "Freight Order Number" at bounding box center [423, 341] width 223 height 31
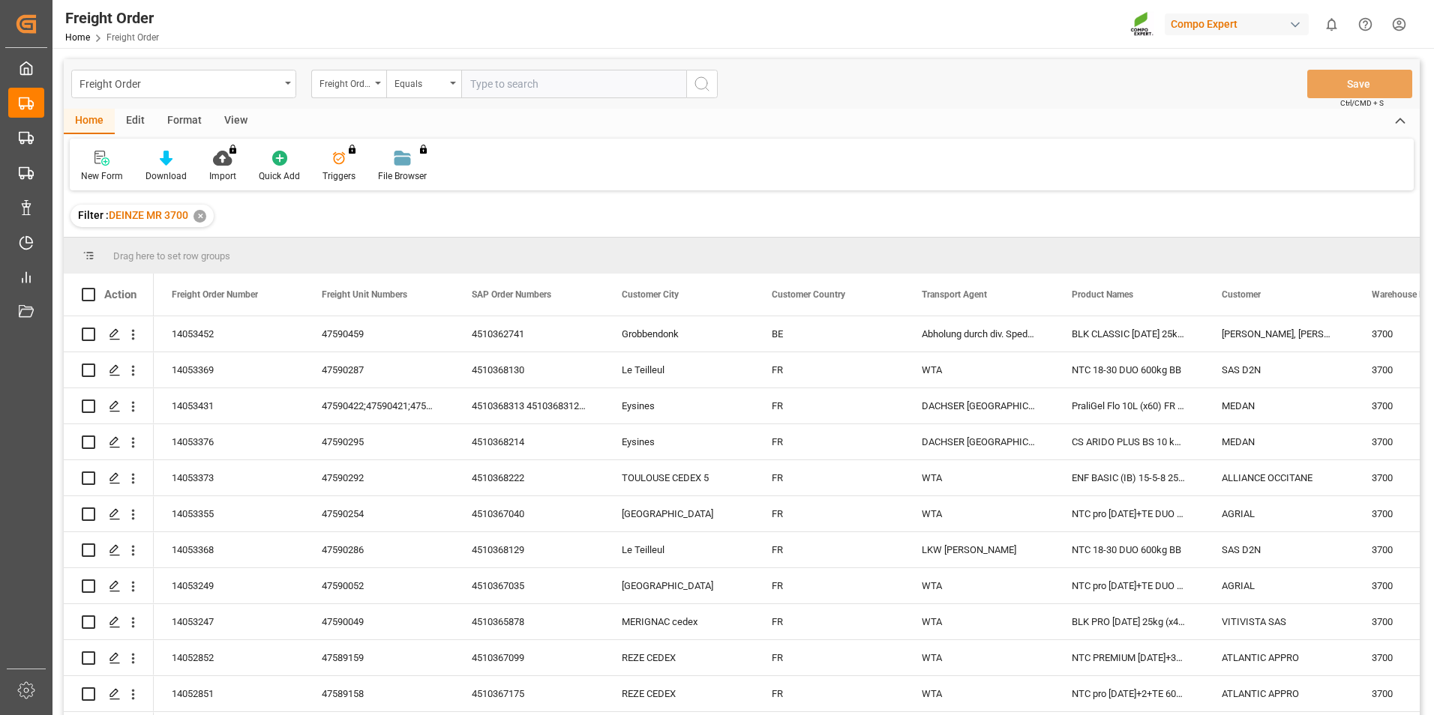
click at [476, 82] on input "text" at bounding box center [573, 84] width 225 height 28
type input "14053453"
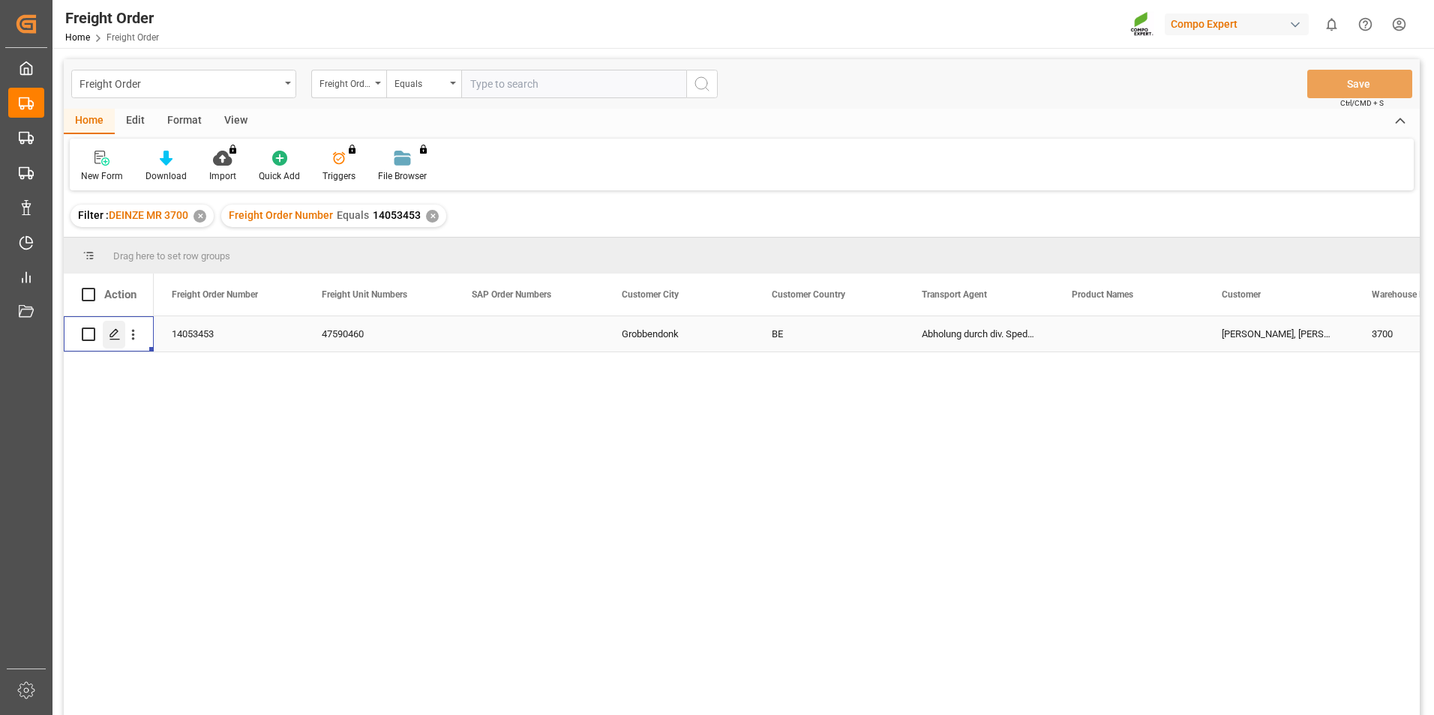
click at [115, 335] on icon "Press SPACE to select this row." at bounding box center [115, 334] width 12 height 12
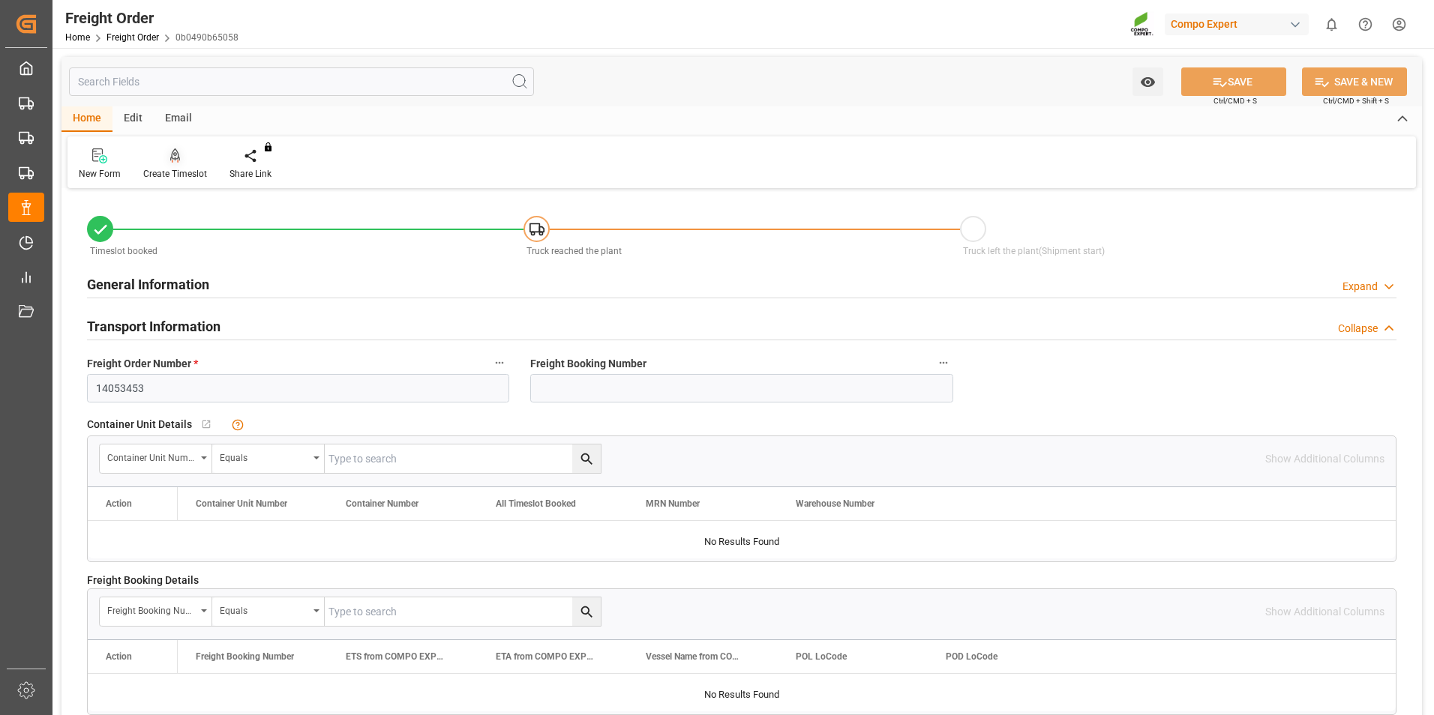
click at [170, 164] on div "Create Timeslot" at bounding box center [175, 164] width 86 height 33
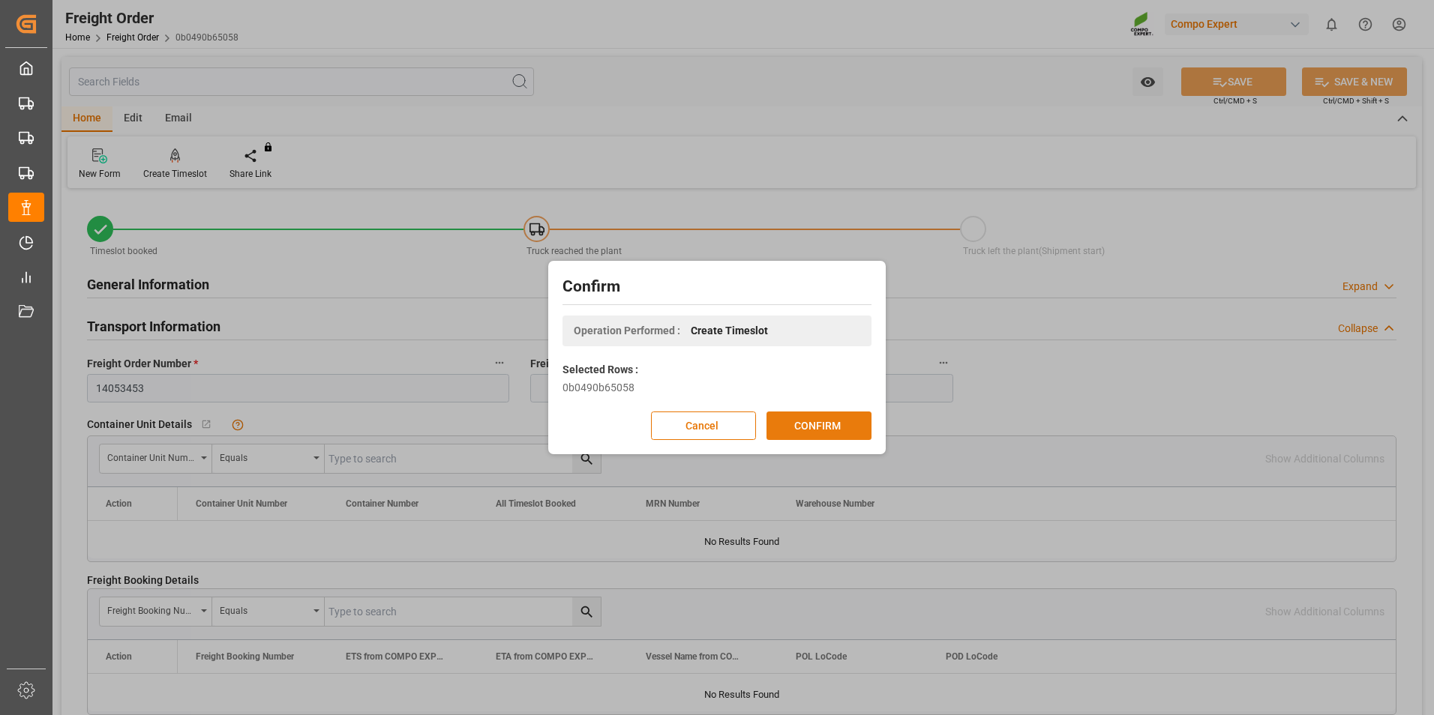
click at [813, 431] on button "CONFIRM" at bounding box center [818, 426] width 105 height 28
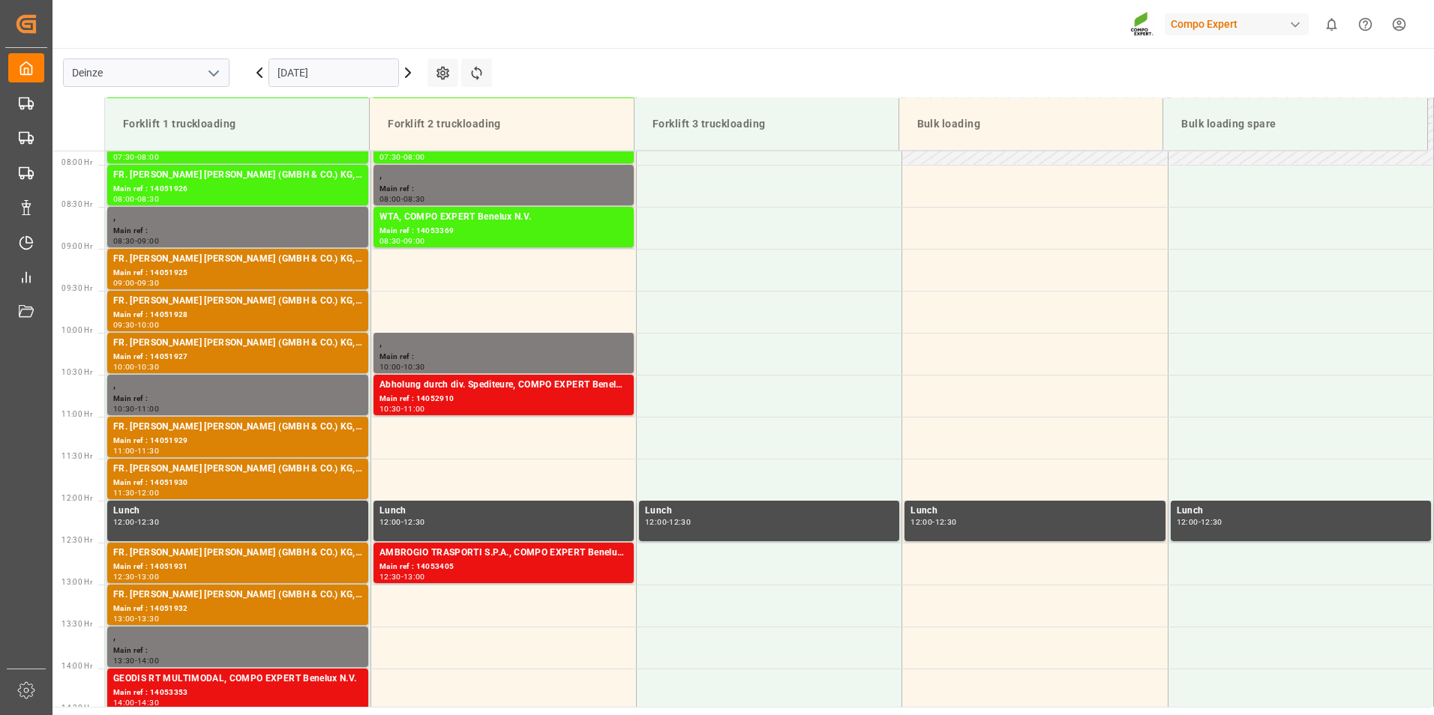
scroll to position [662, 0]
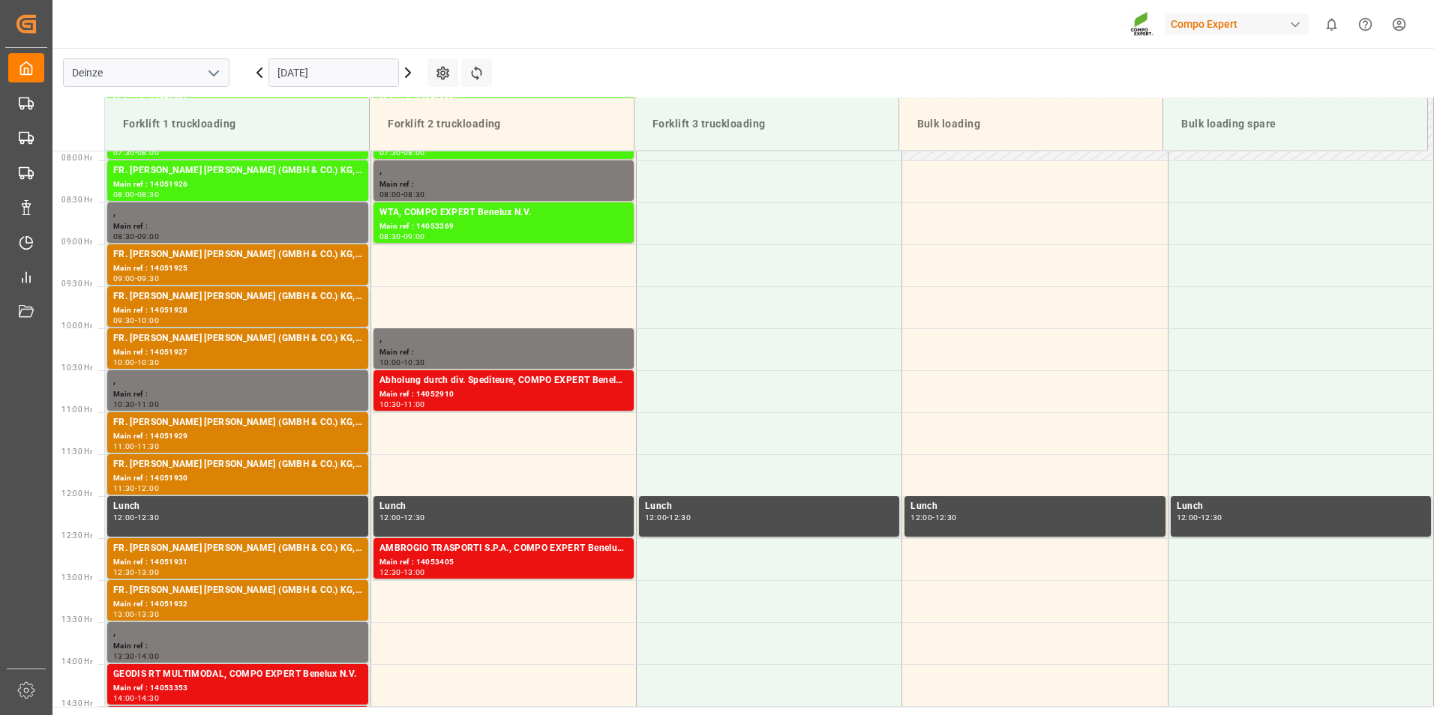
click at [354, 76] on input "[DATE]" at bounding box center [333, 72] width 130 height 28
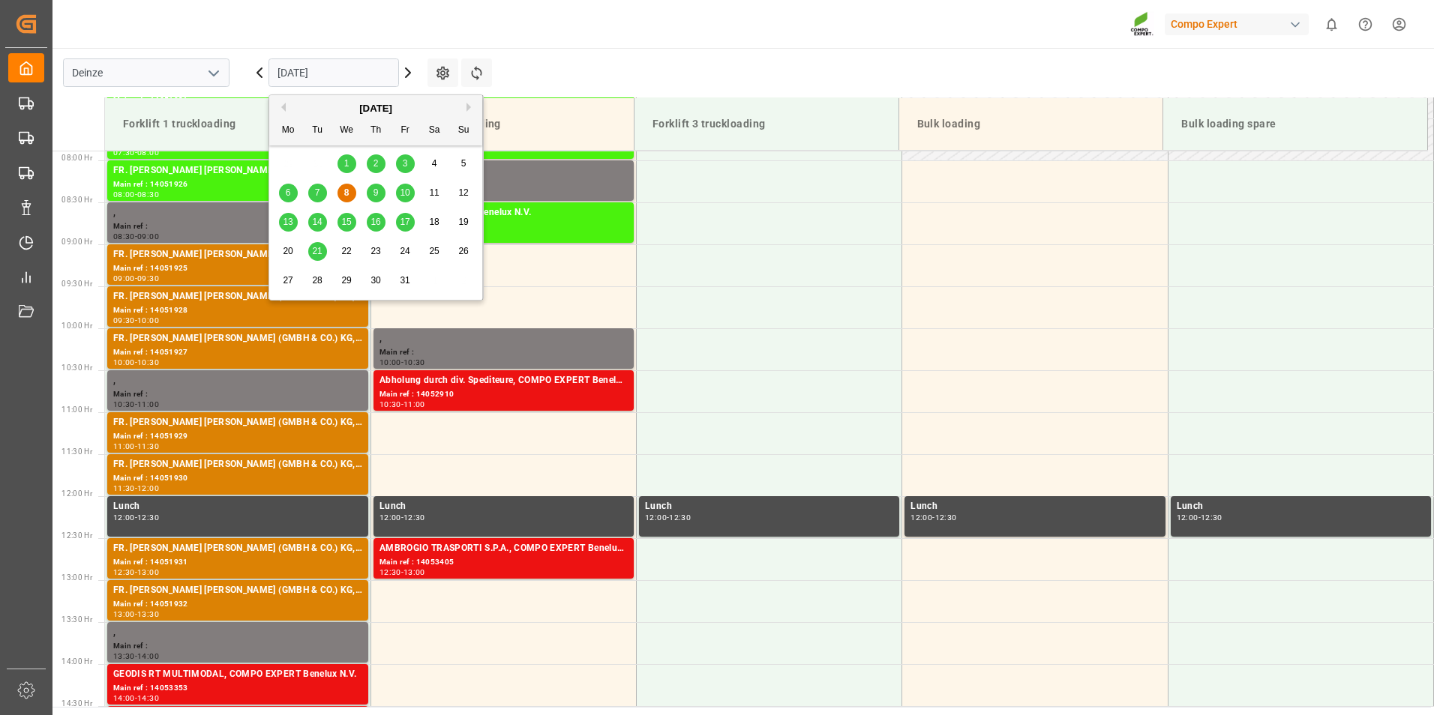
click at [376, 190] on span "9" at bounding box center [375, 192] width 5 height 10
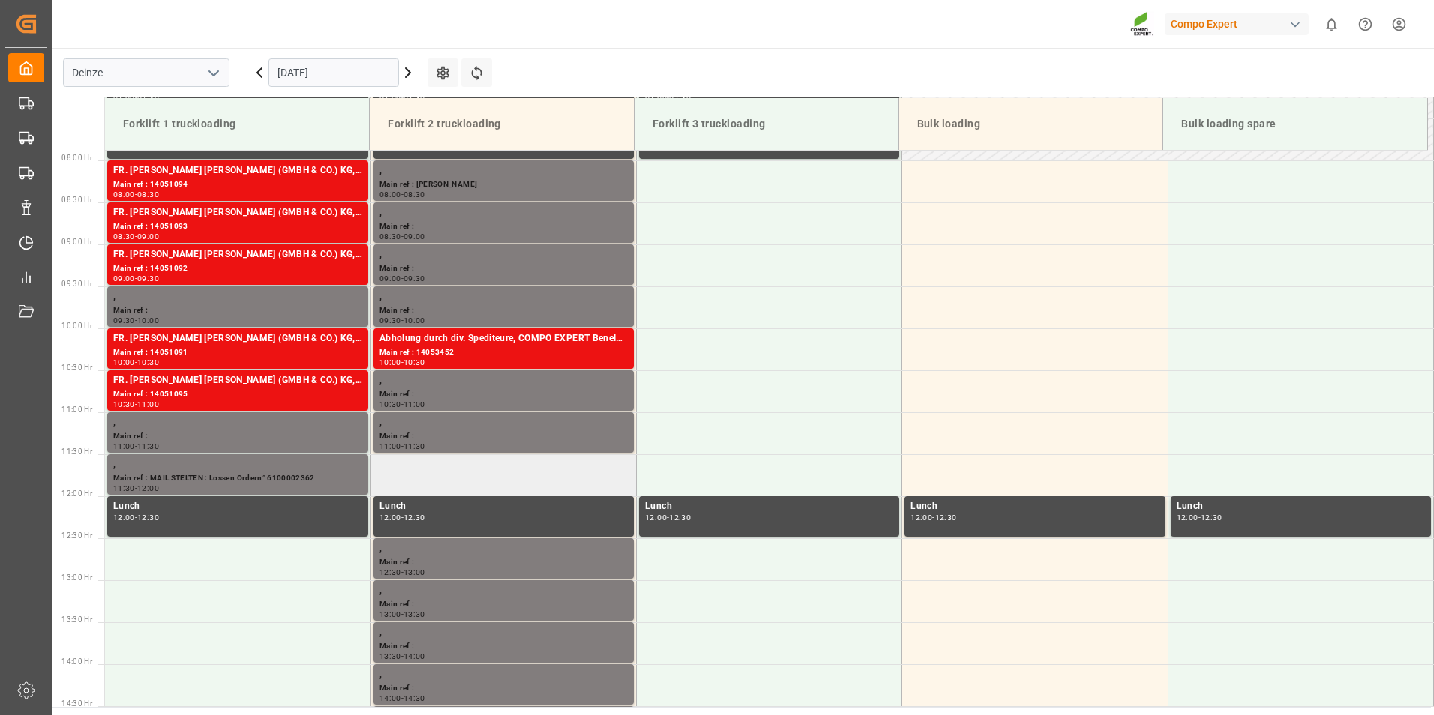
click at [415, 474] on td at bounding box center [502, 475] width 265 height 42
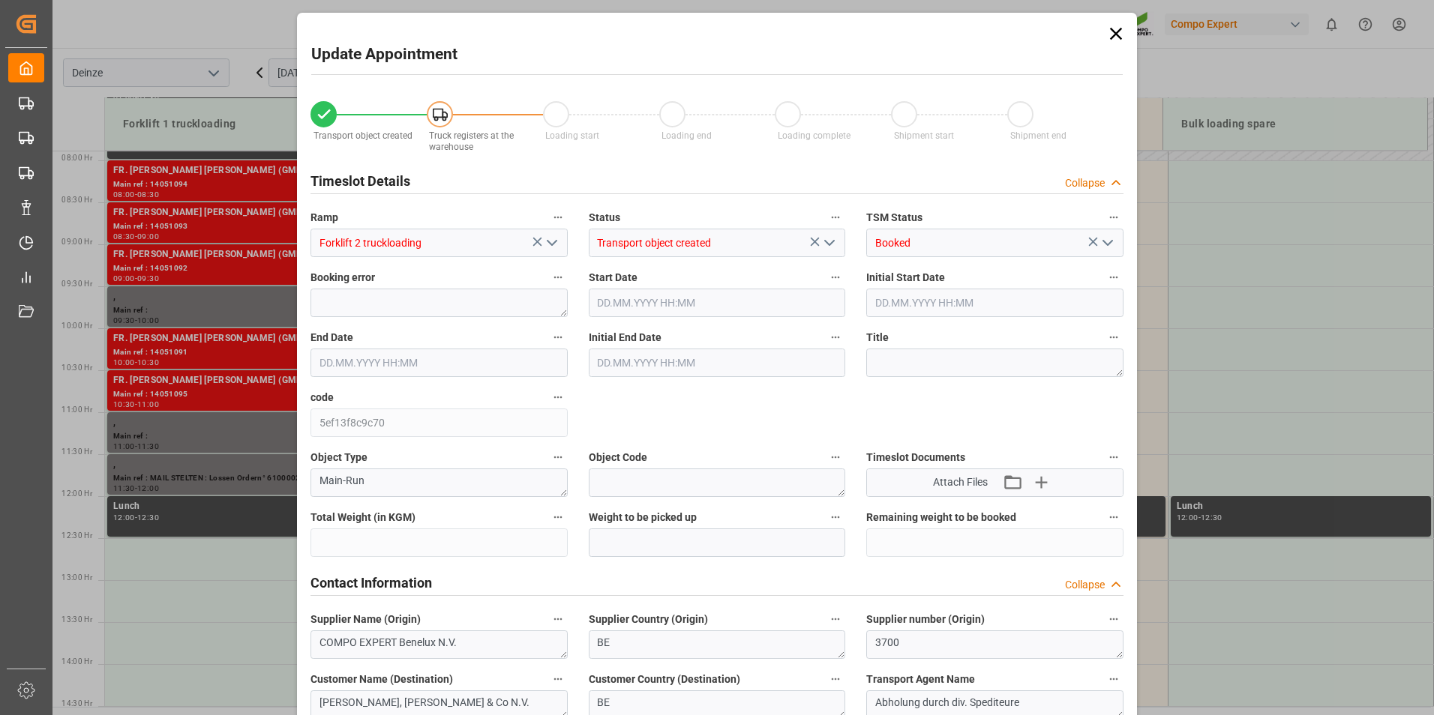
type input "12144"
type input "0"
type input "12"
type input "09.10.2025 11:30"
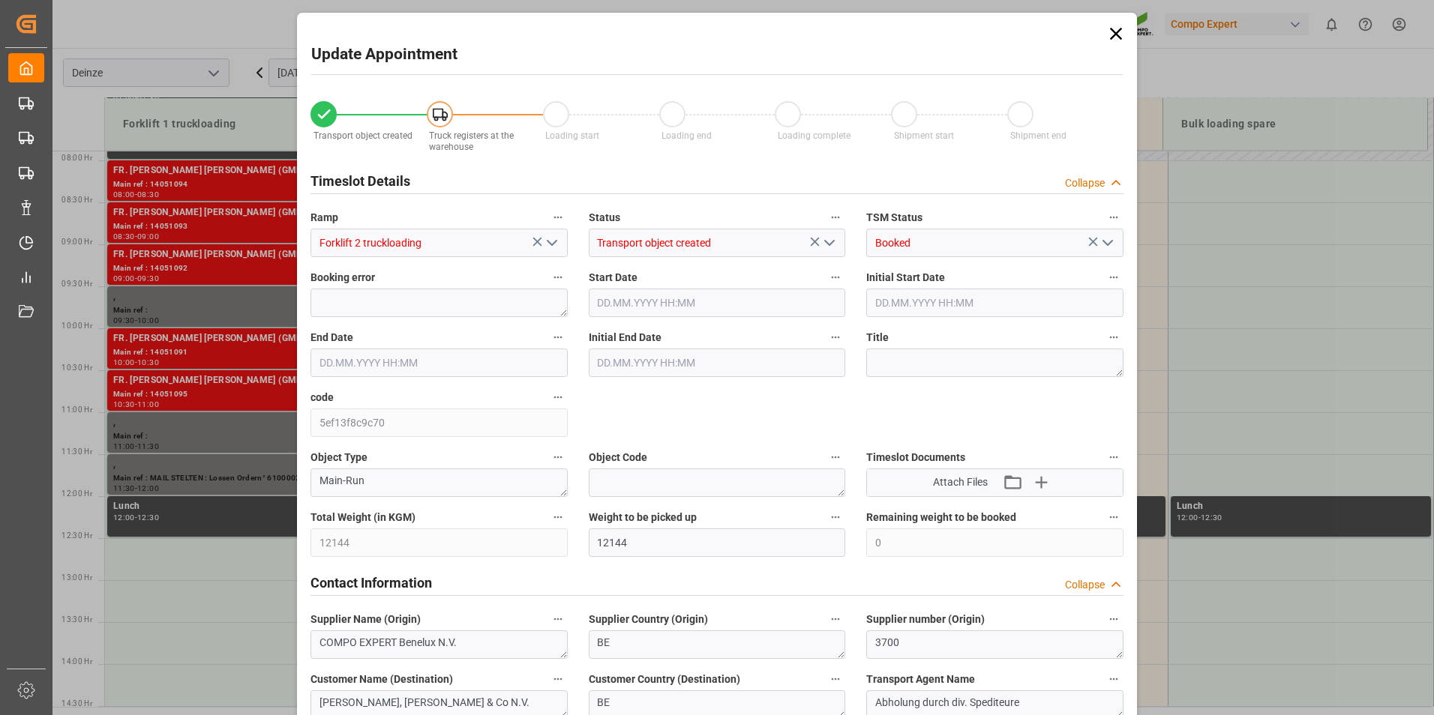
type input "09.10.2025 12:00"
type input "07.10.2025 12:15"
type input "08.10.2025 07:24"
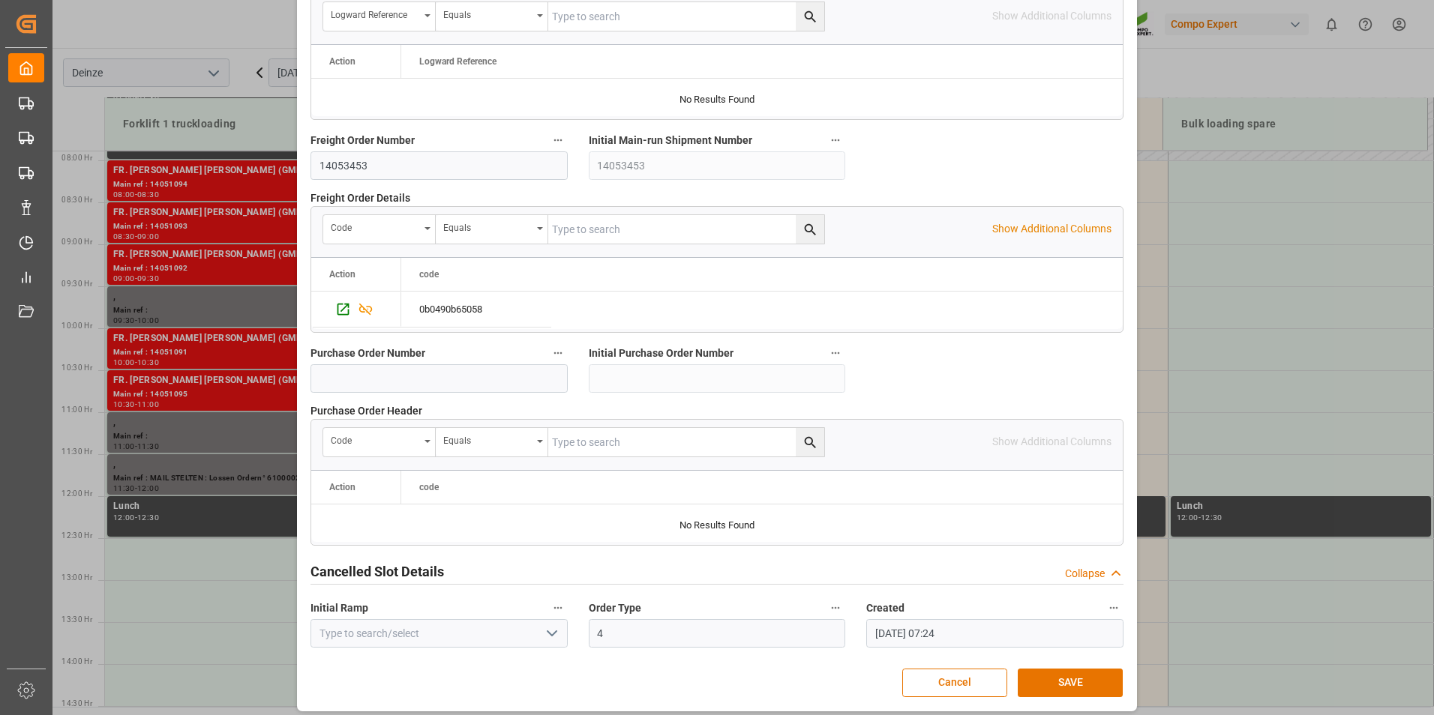
scroll to position [1366, 0]
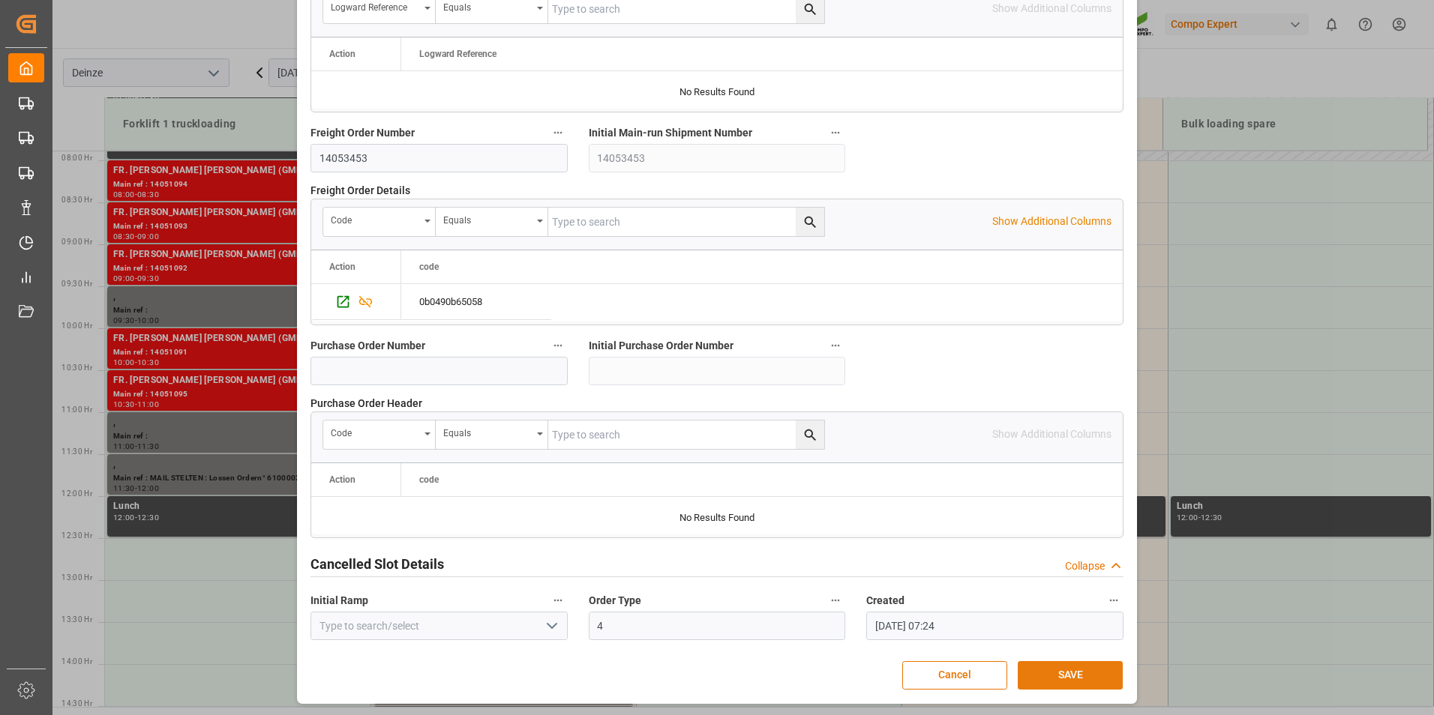
click at [1063, 676] on button "SAVE" at bounding box center [1070, 675] width 105 height 28
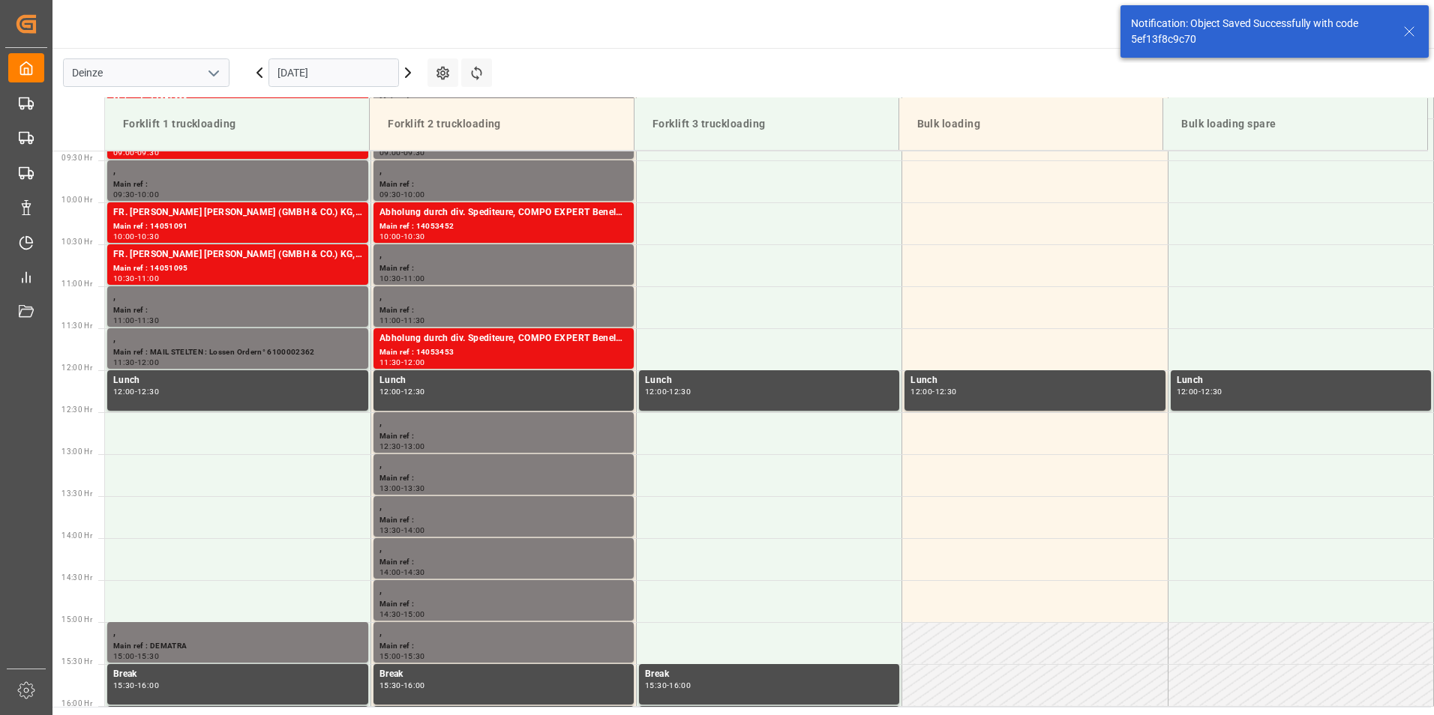
scroll to position [830, 0]
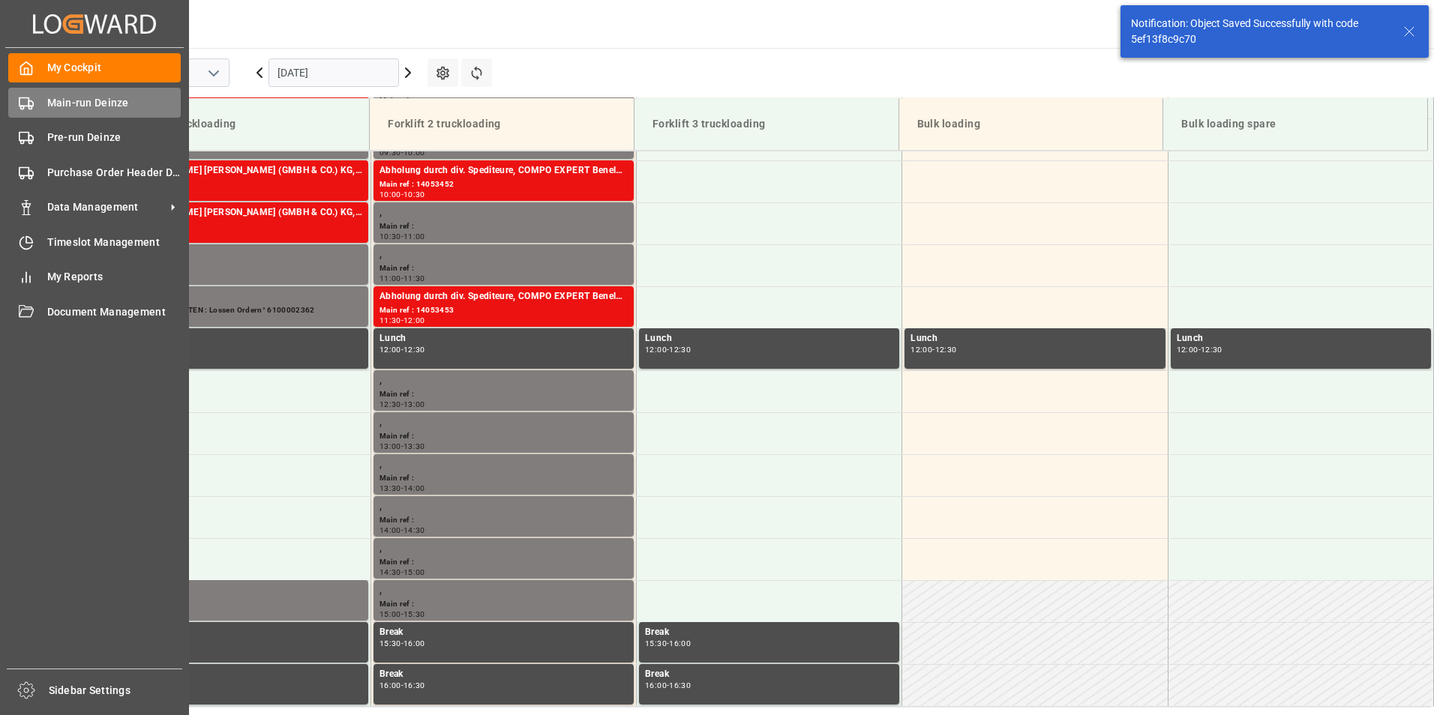
click at [22, 104] on icon at bounding box center [26, 103] width 15 height 15
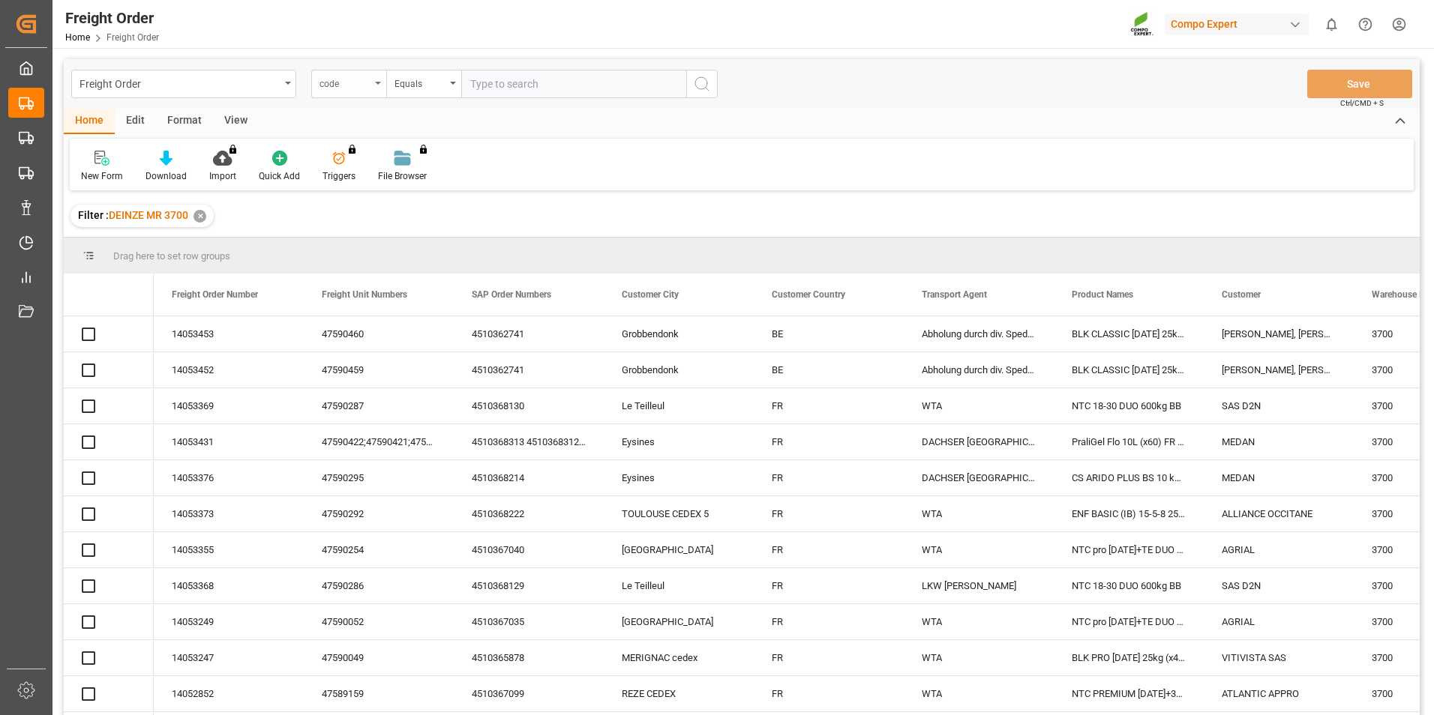
click at [379, 83] on icon "open menu" at bounding box center [378, 83] width 6 height 3
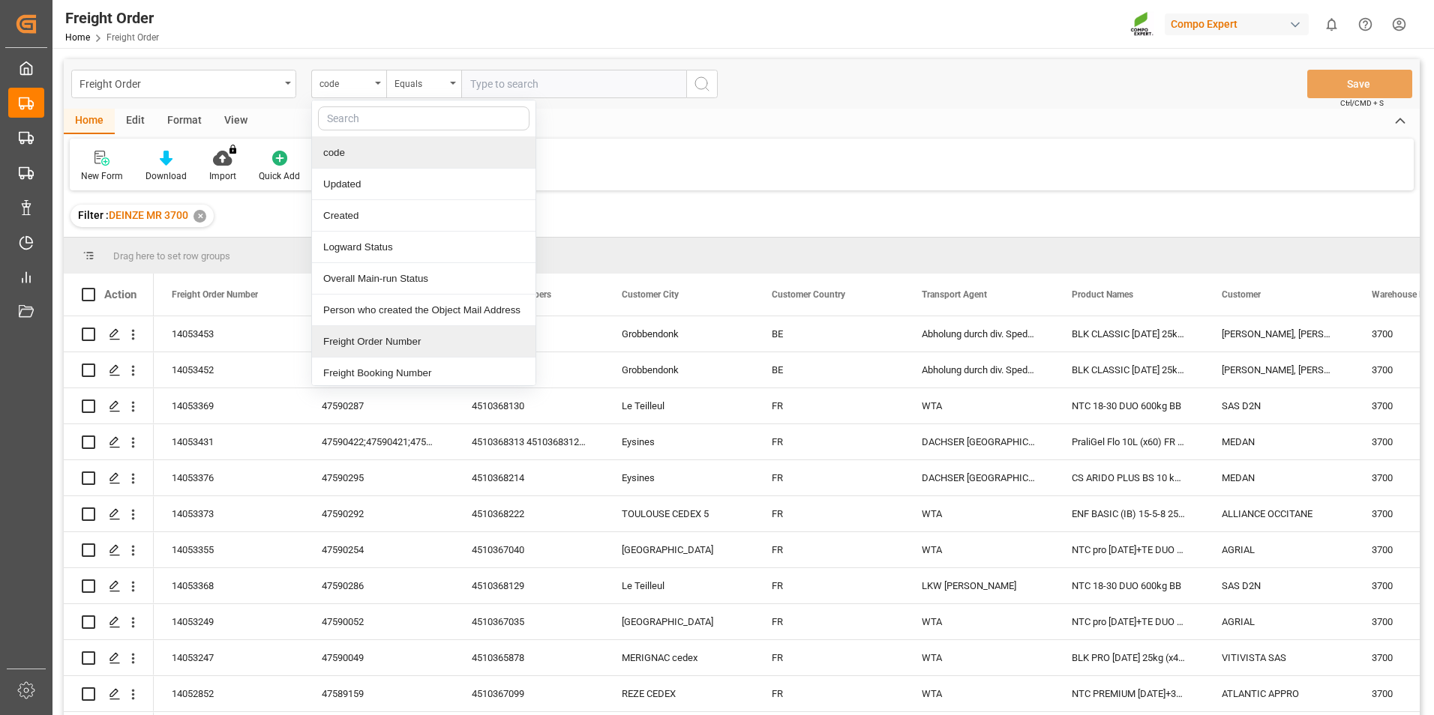
click at [349, 347] on div "Freight Order Number" at bounding box center [423, 341] width 223 height 31
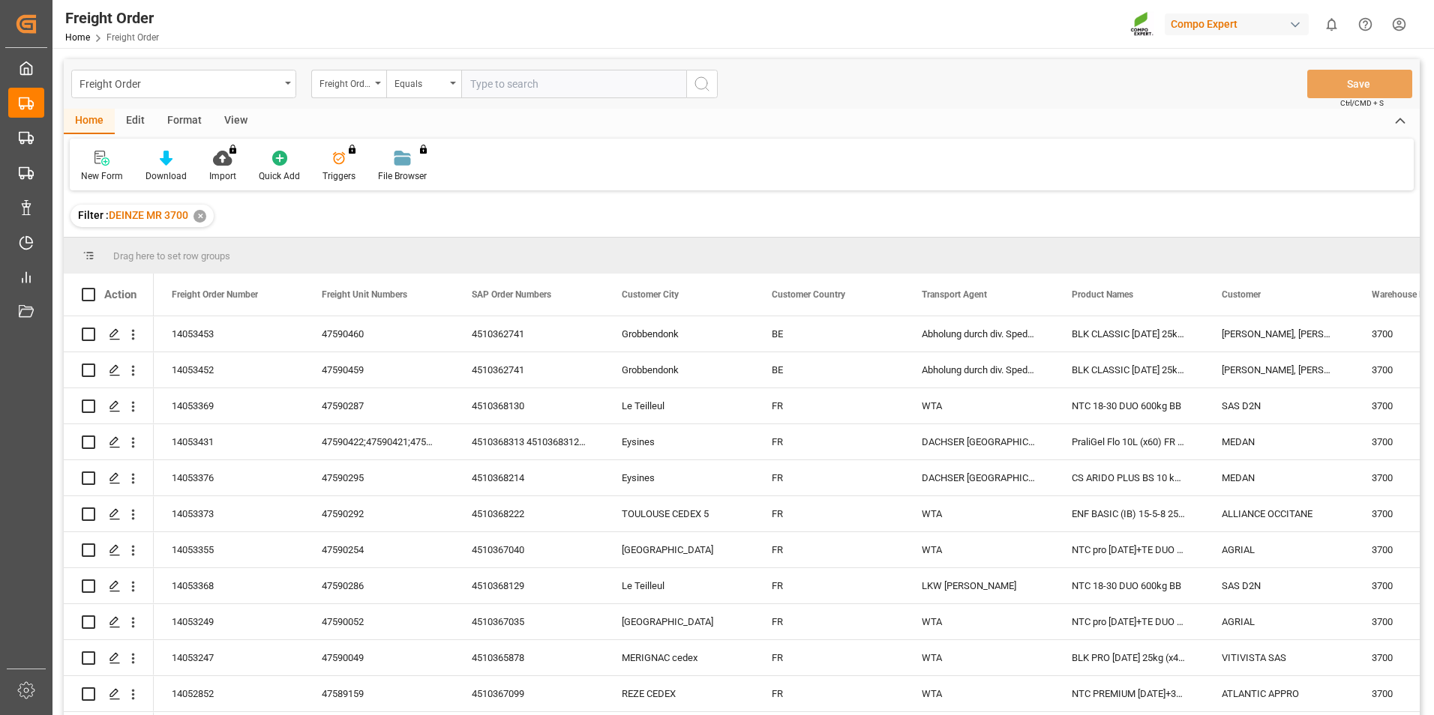
click at [486, 88] on input "text" at bounding box center [573, 84] width 225 height 28
type input "14053457"
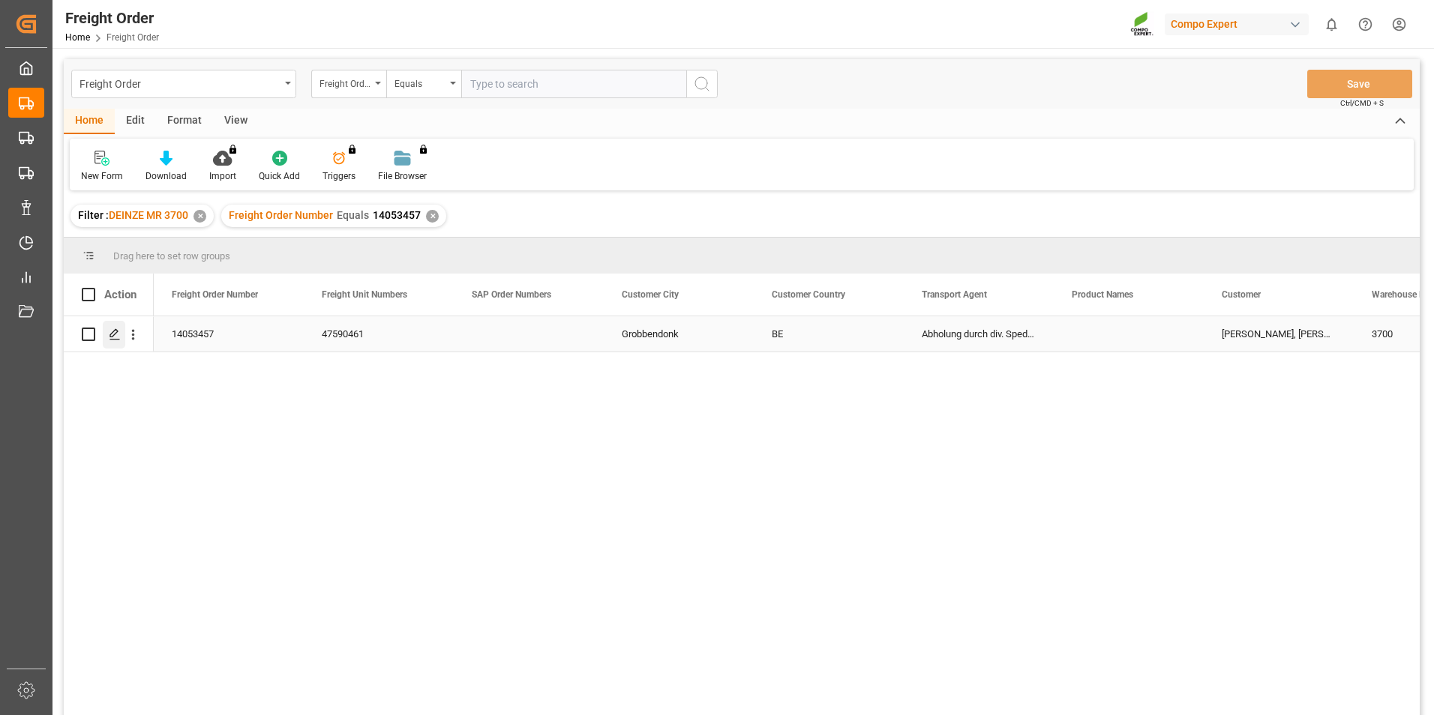
click at [116, 334] on icon "Press SPACE to select this row." at bounding box center [115, 334] width 12 height 12
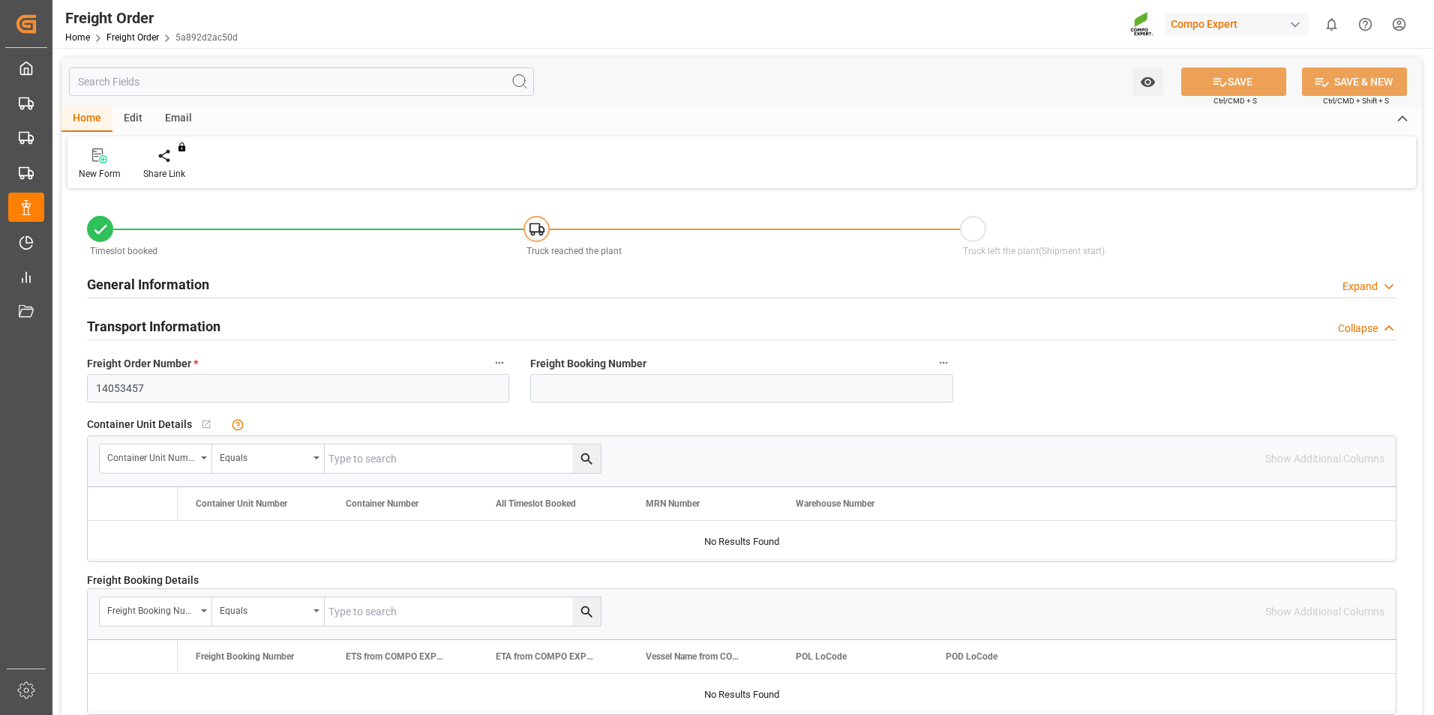
type input "12"
type input "0"
type input "07.10.2025 00:00"
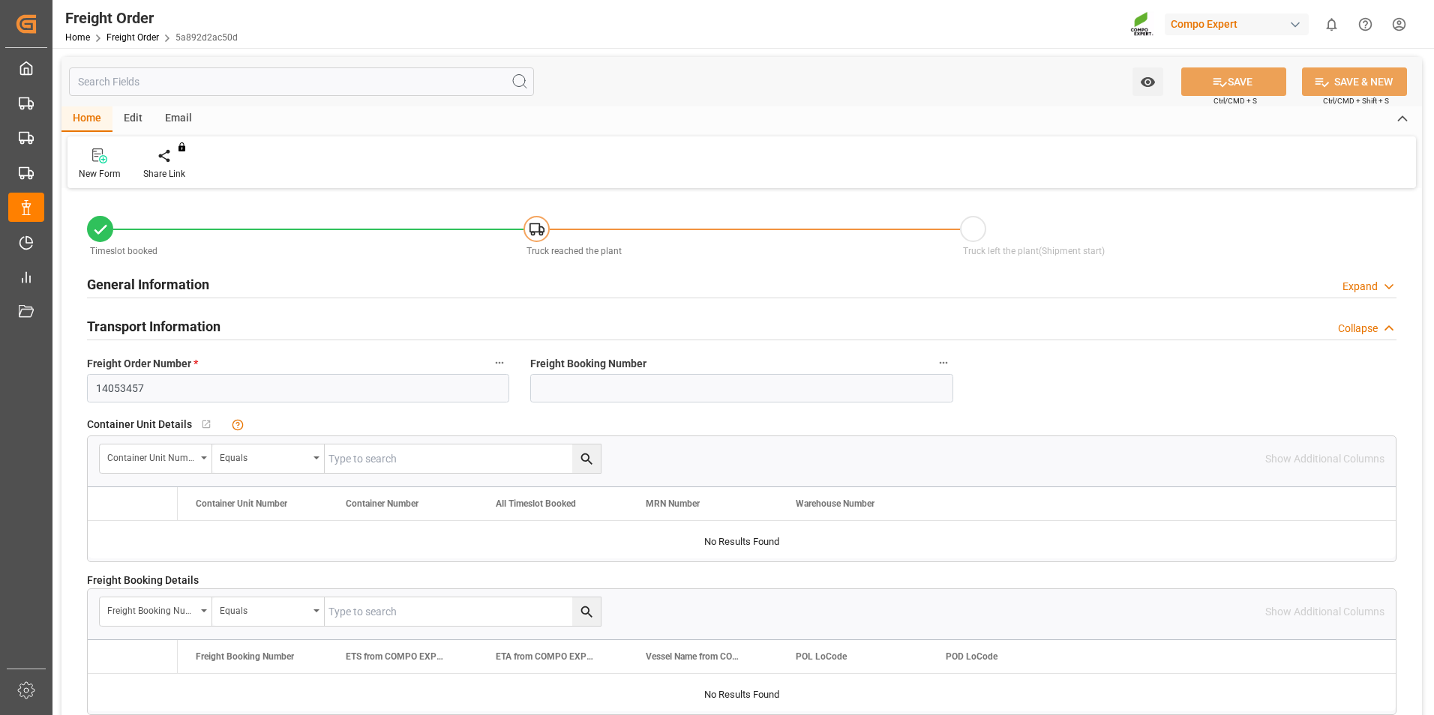
type input "07.10.2025 13:07"
click at [168, 162] on div at bounding box center [175, 156] width 64 height 16
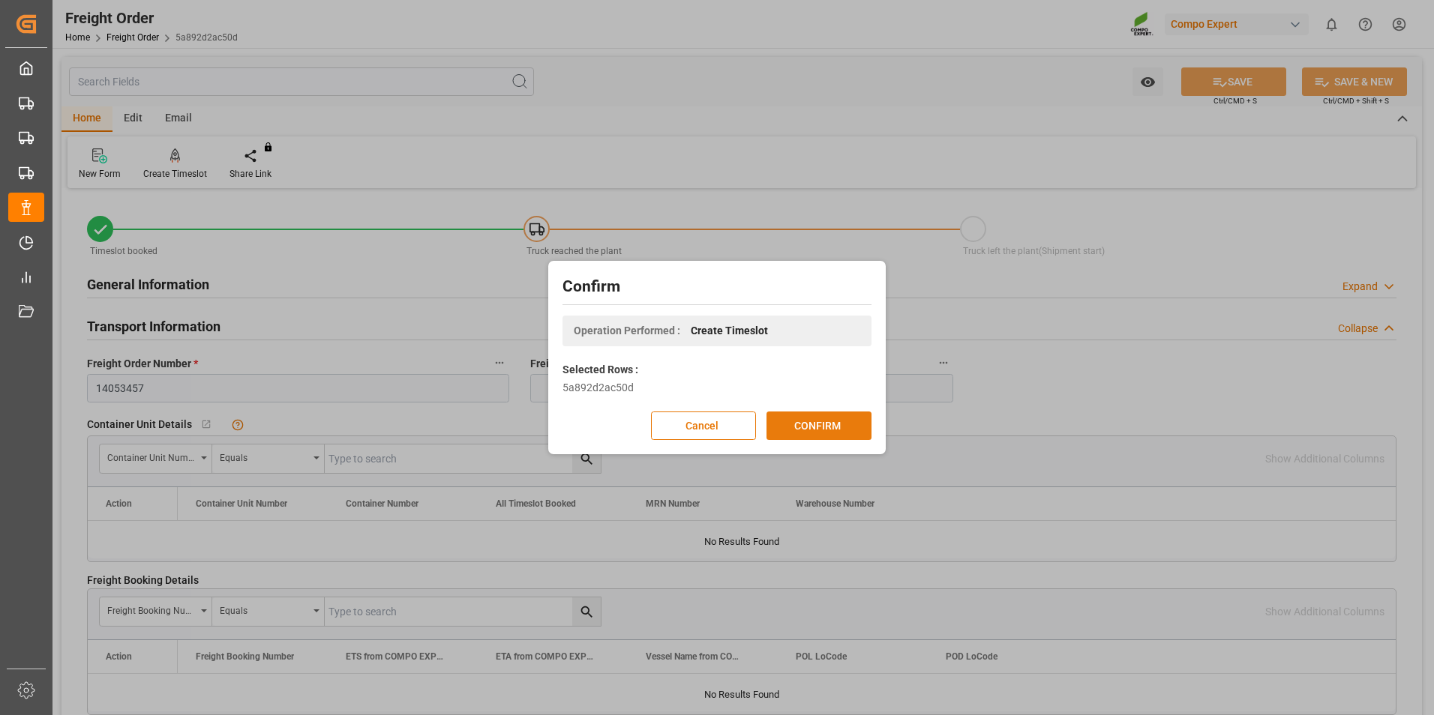
click at [805, 430] on button "CONFIRM" at bounding box center [818, 426] width 105 height 28
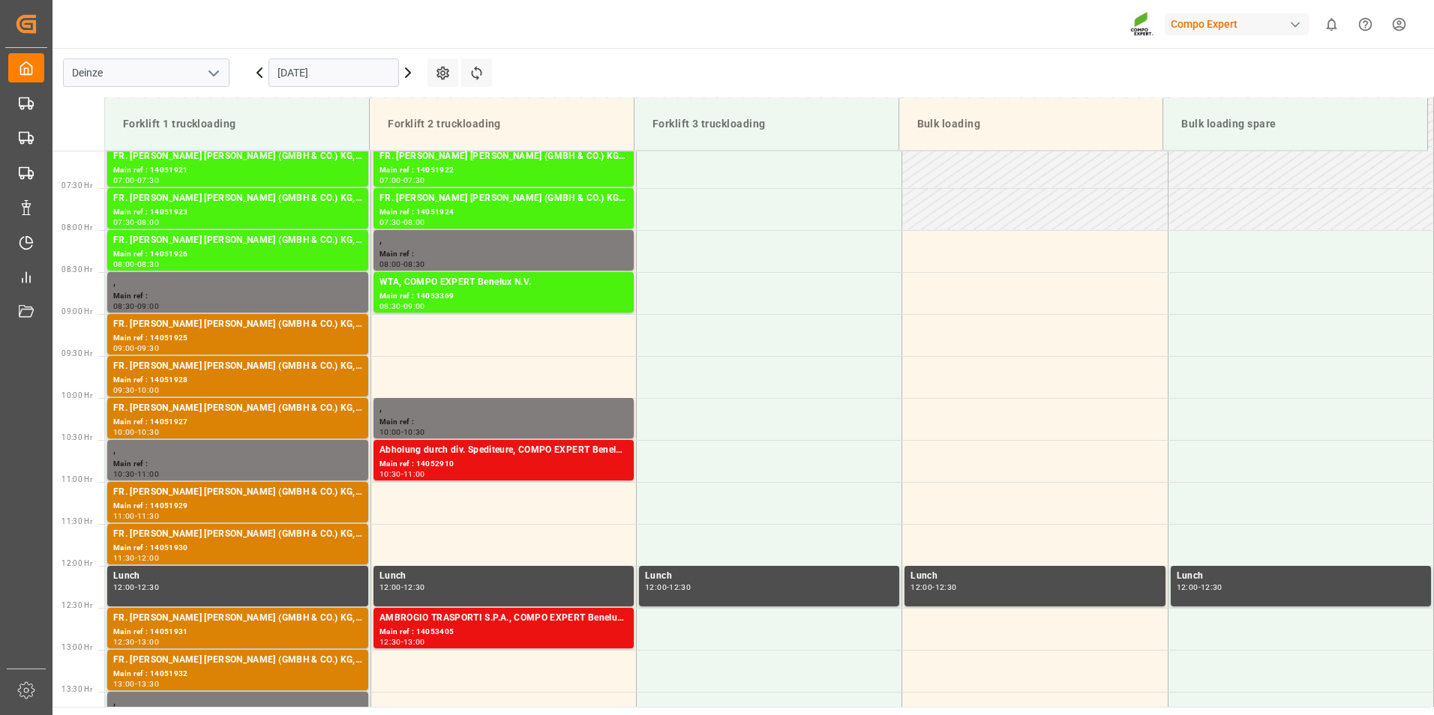
scroll to position [662, 0]
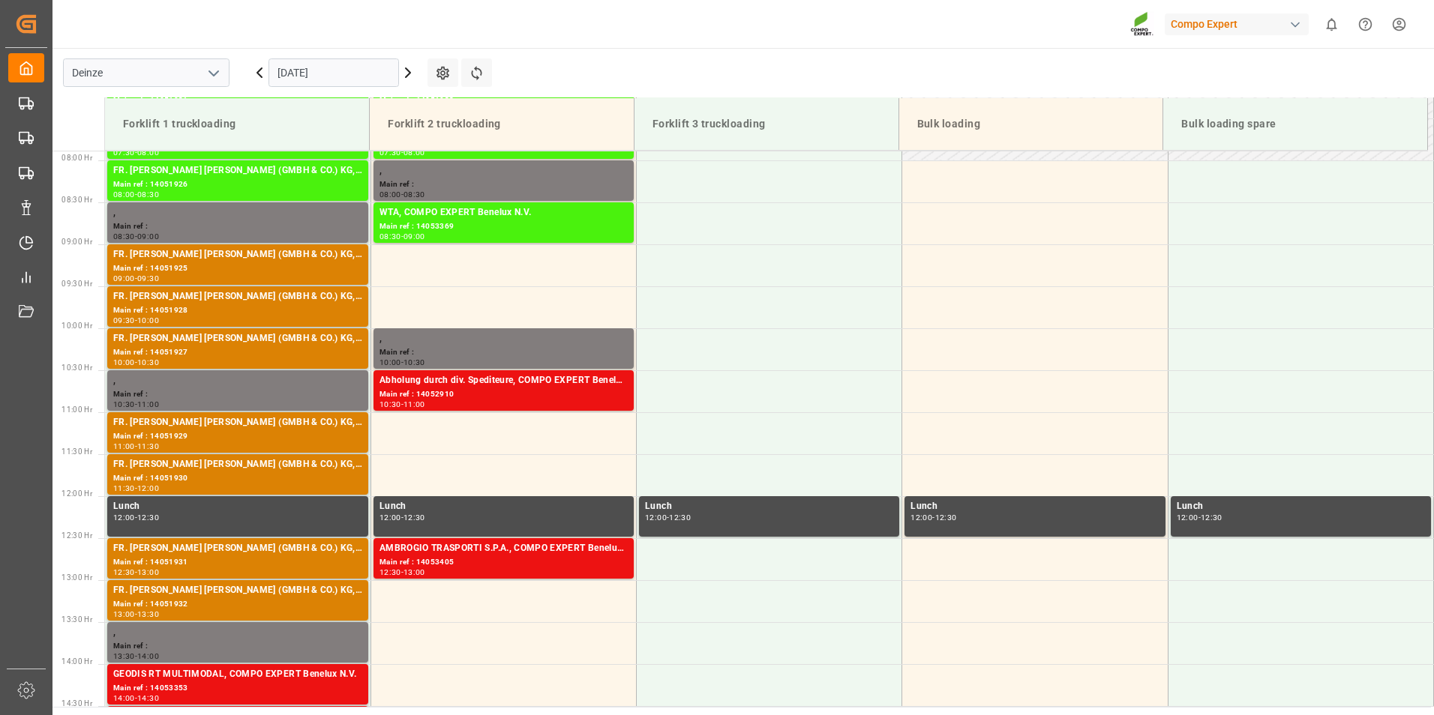
click at [373, 76] on input "[DATE]" at bounding box center [333, 72] width 130 height 28
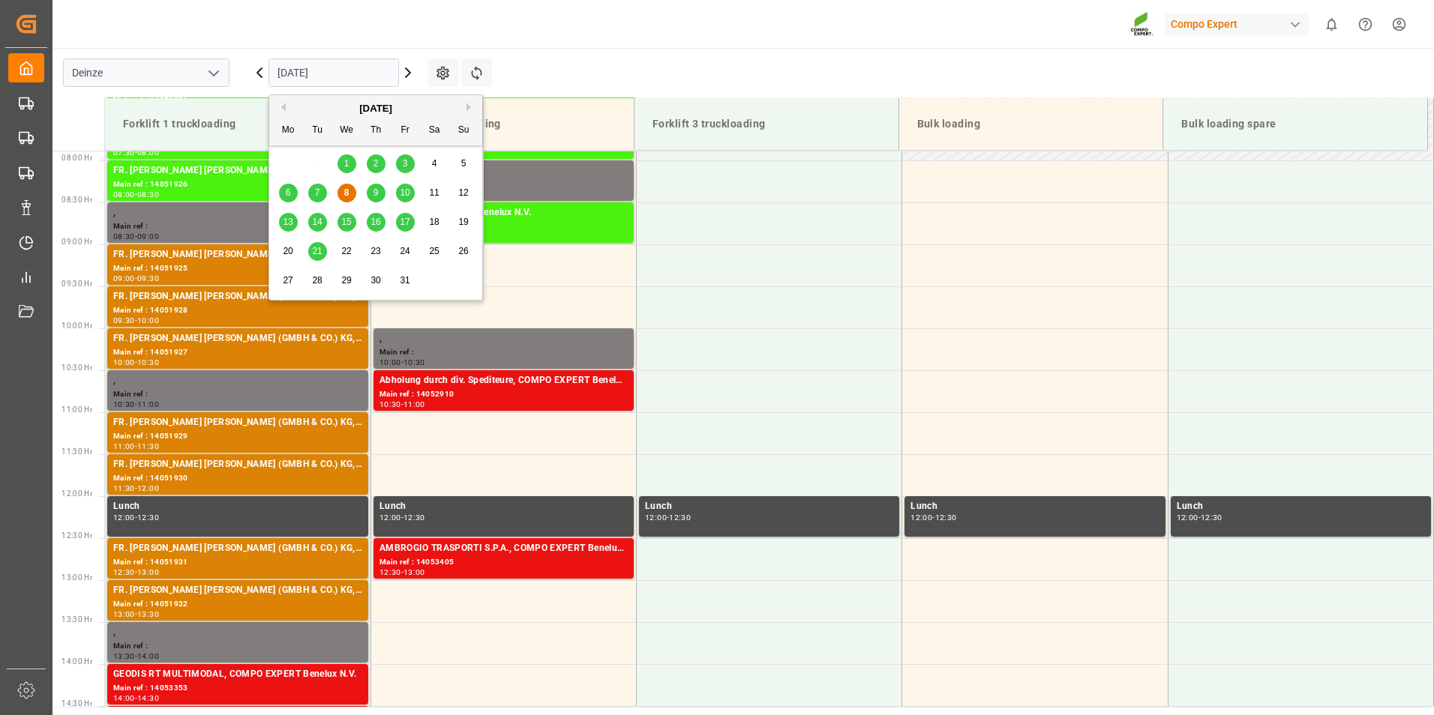
click at [376, 190] on span "9" at bounding box center [375, 192] width 5 height 10
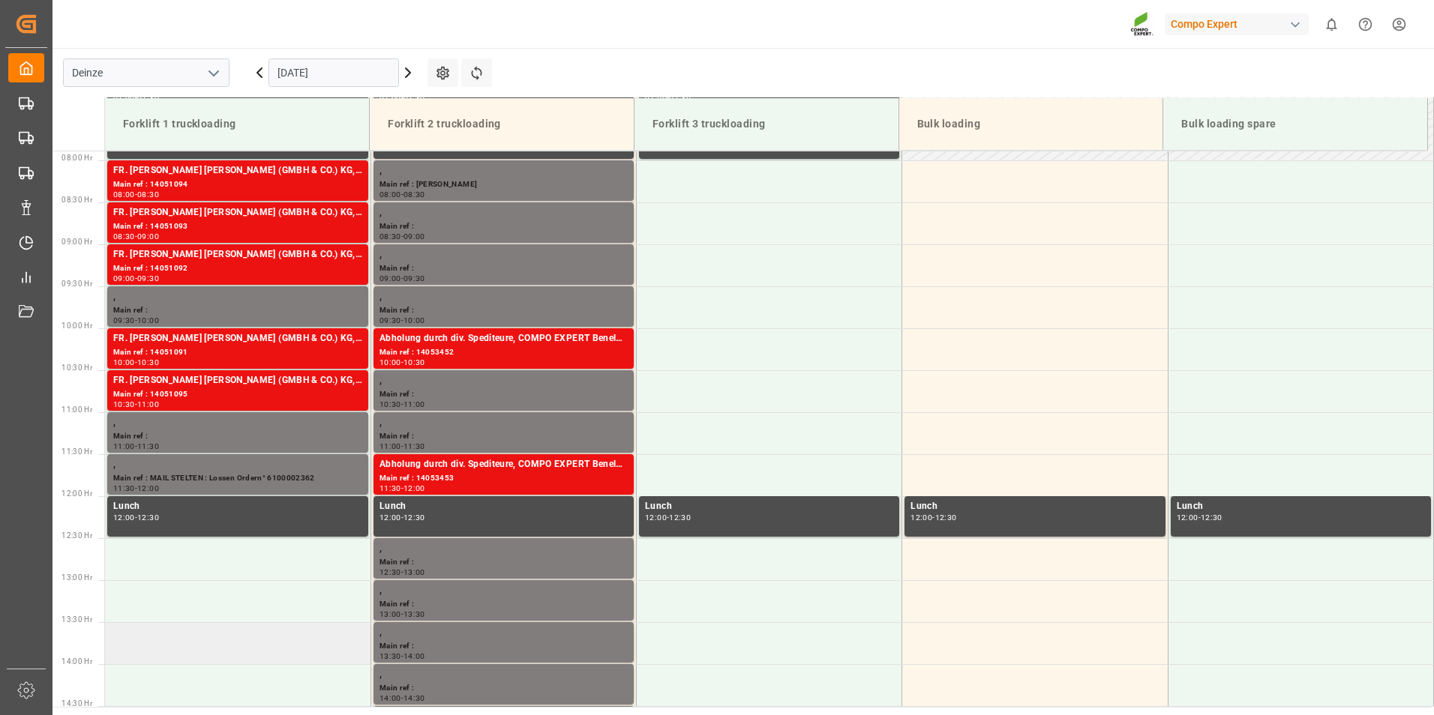
click at [127, 646] on td at bounding box center [237, 643] width 265 height 42
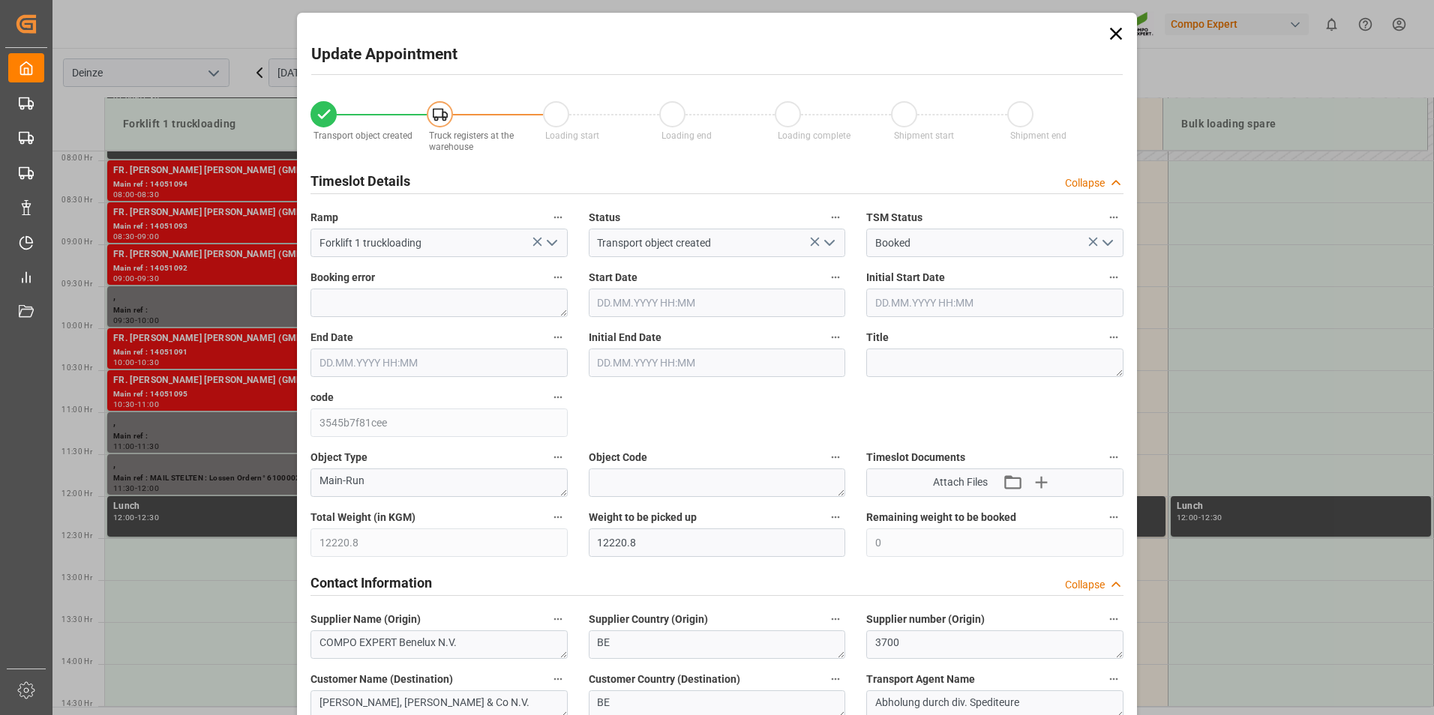
type input "[DATE] 13:30"
type input "[DATE] 14:00"
type input "[DATE] 13:07"
type input "[DATE] 07:25"
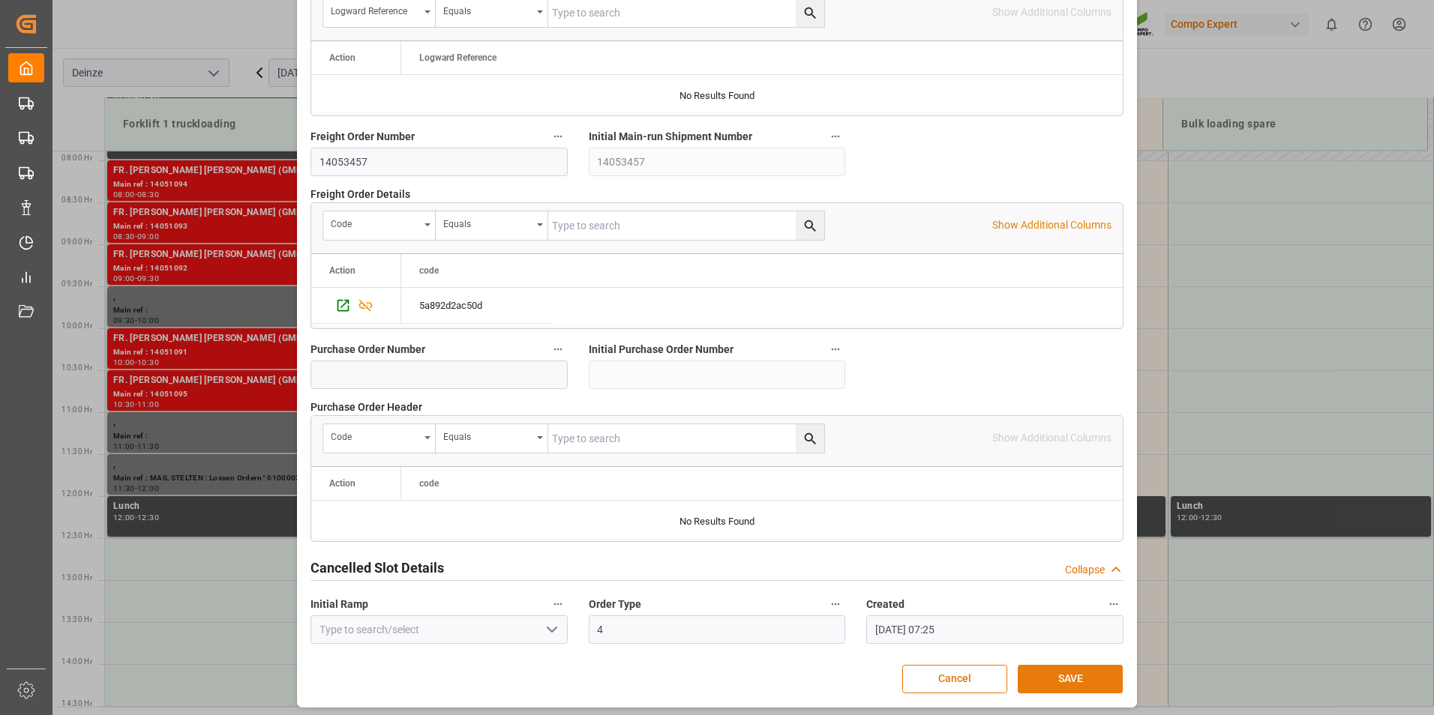
scroll to position [1366, 0]
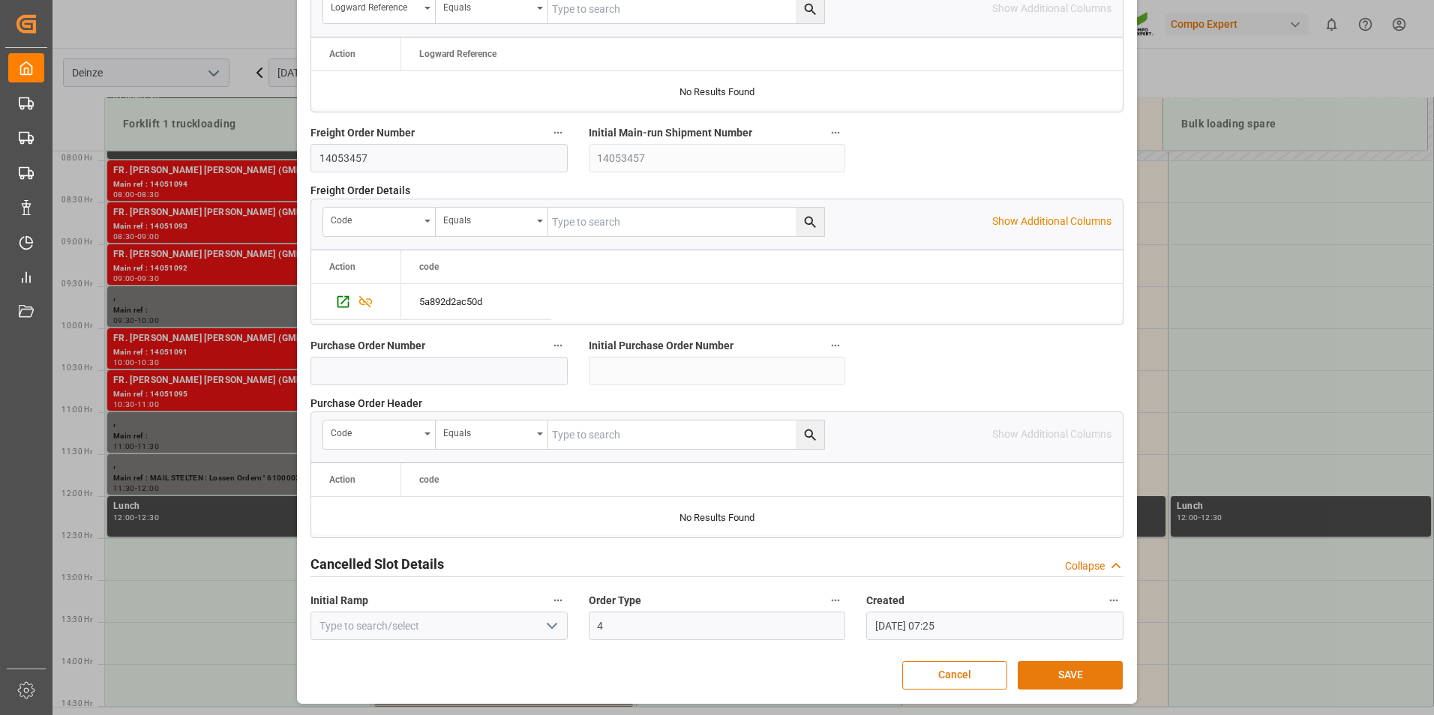
click at [1069, 678] on button "SAVE" at bounding box center [1070, 675] width 105 height 28
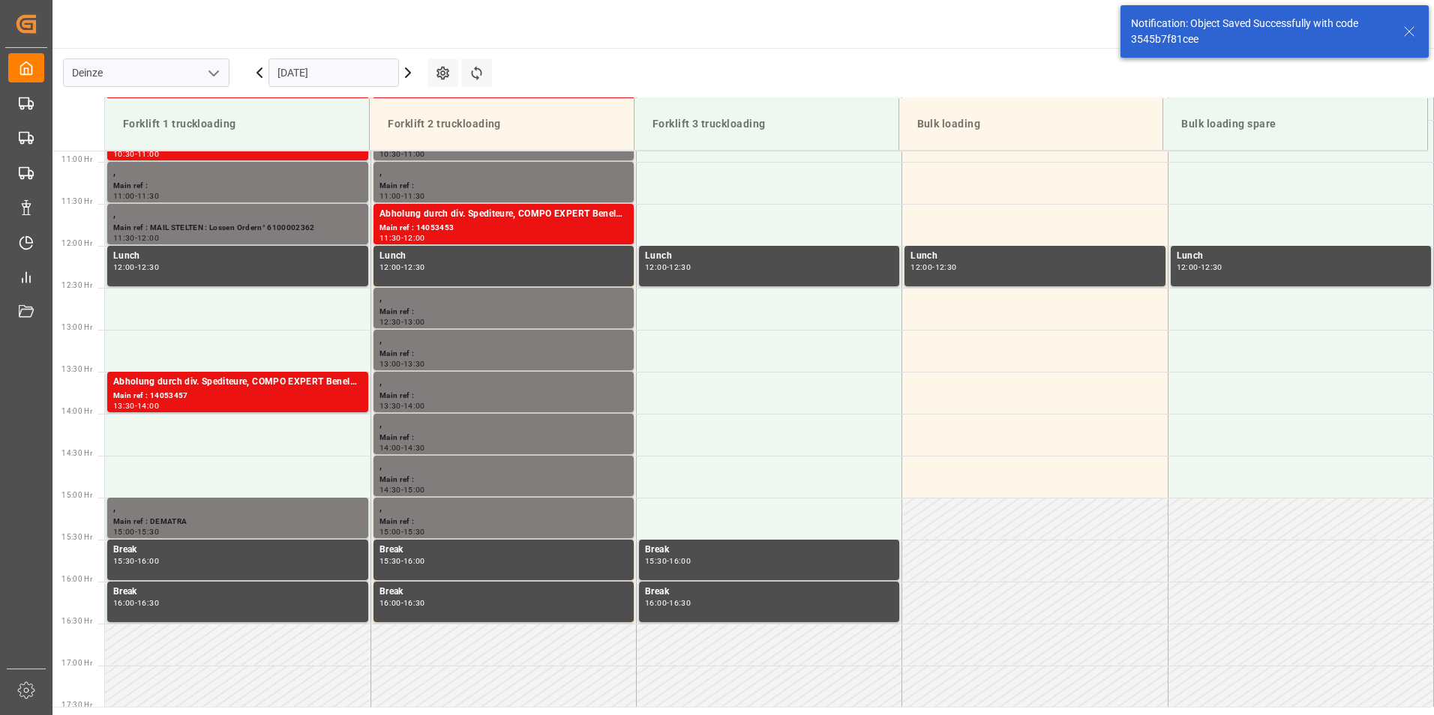
scroll to position [998, 0]
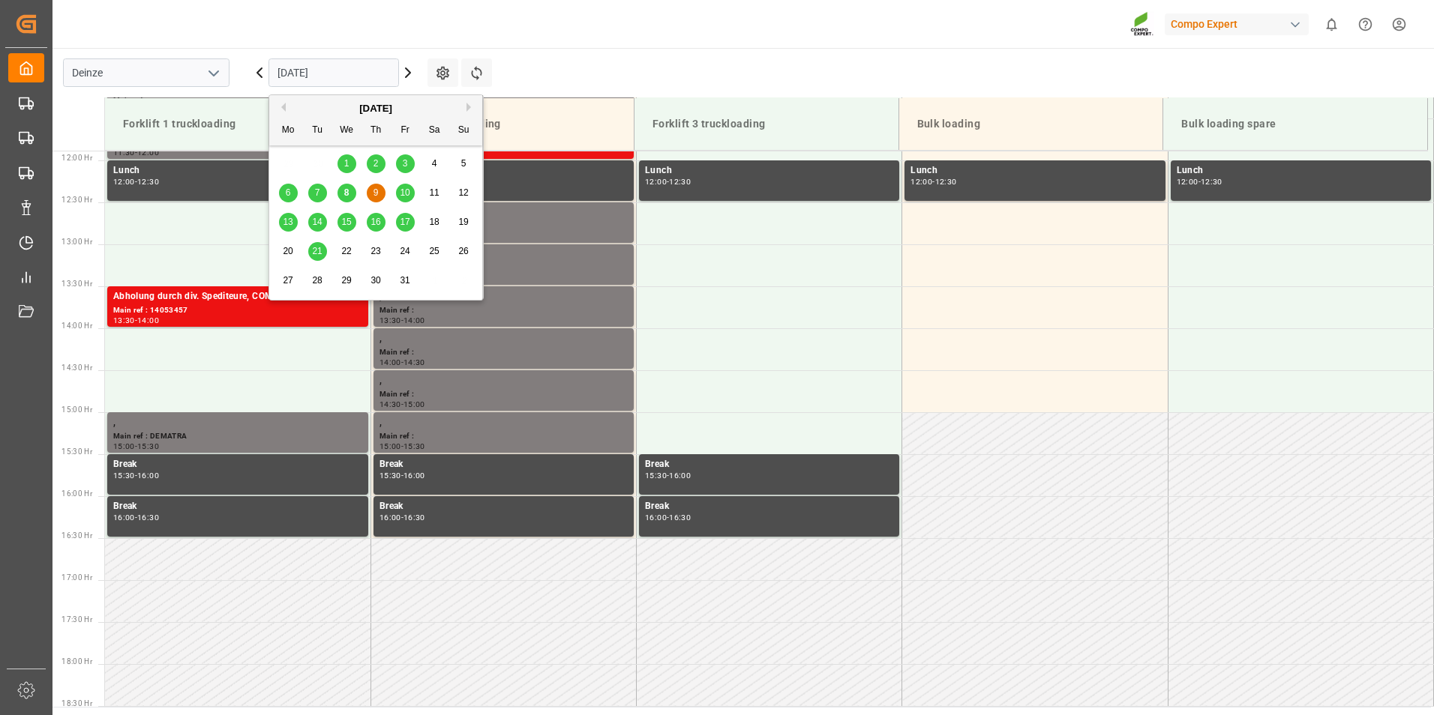
click at [347, 71] on input "[DATE]" at bounding box center [333, 72] width 130 height 28
click at [350, 193] on div "8" at bounding box center [346, 193] width 19 height 18
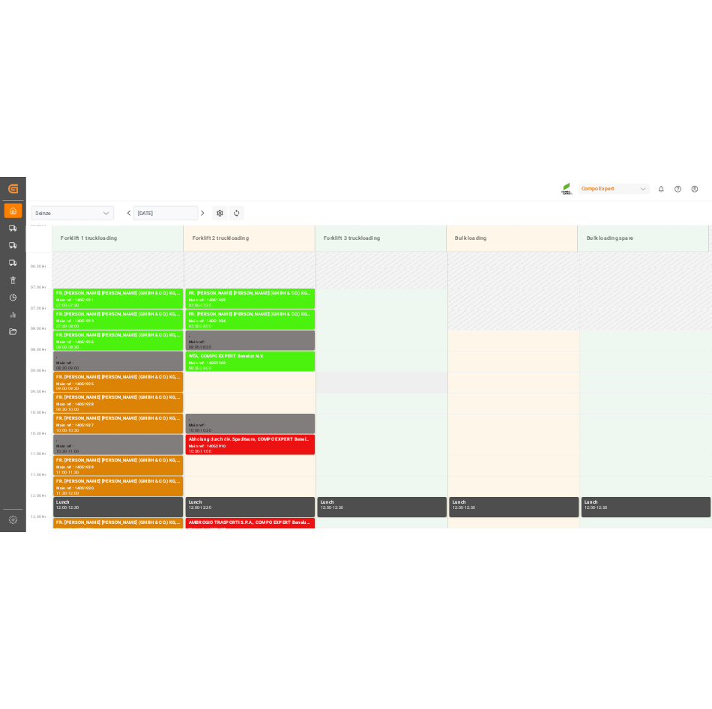
scroll to position [512, 0]
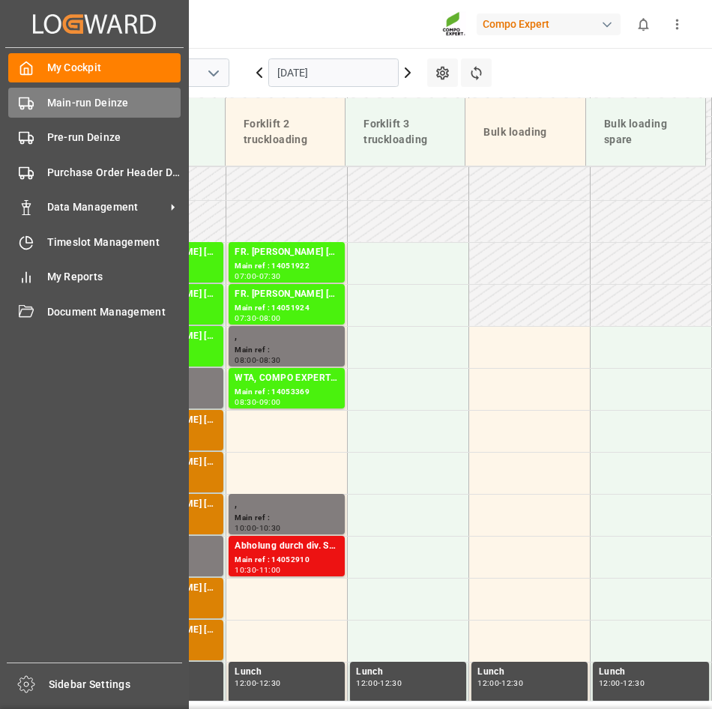
click at [24, 105] on icon at bounding box center [26, 103] width 15 height 15
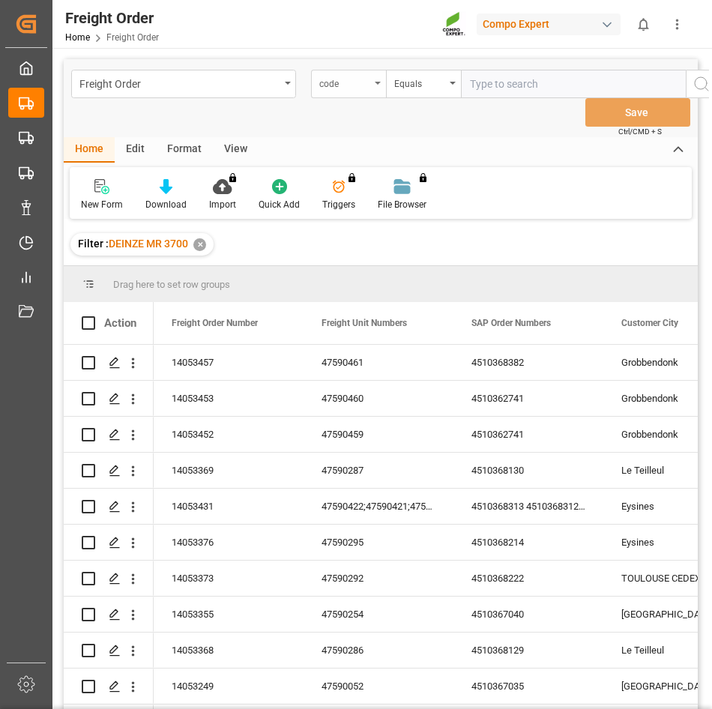
click at [379, 80] on div "code" at bounding box center [348, 84] width 75 height 28
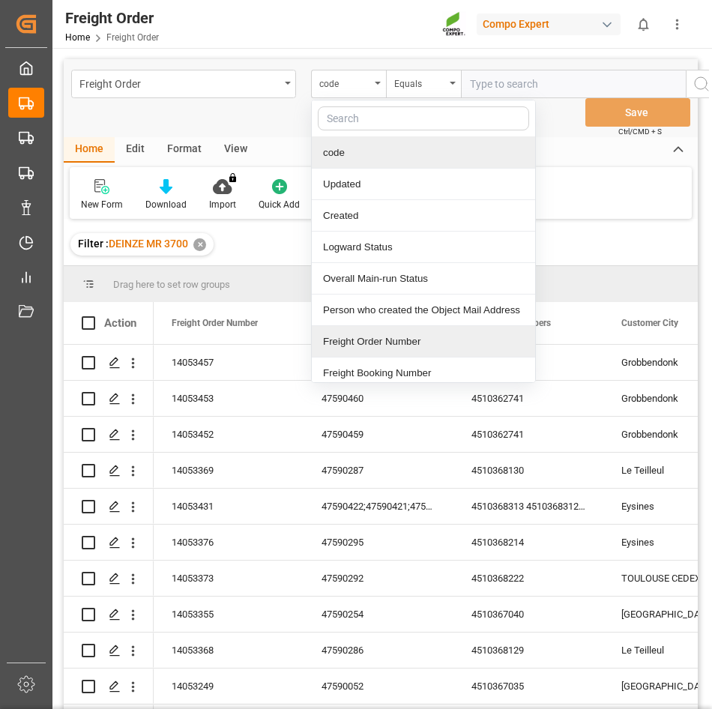
click at [349, 340] on div "Freight Order Number" at bounding box center [423, 341] width 223 height 31
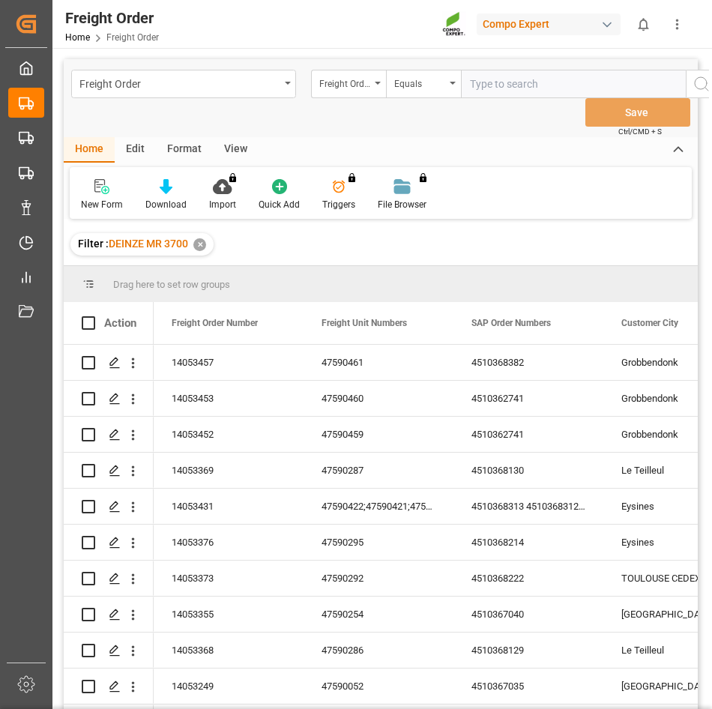
click at [476, 86] on input "text" at bounding box center [573, 84] width 225 height 28
type input "14053421"
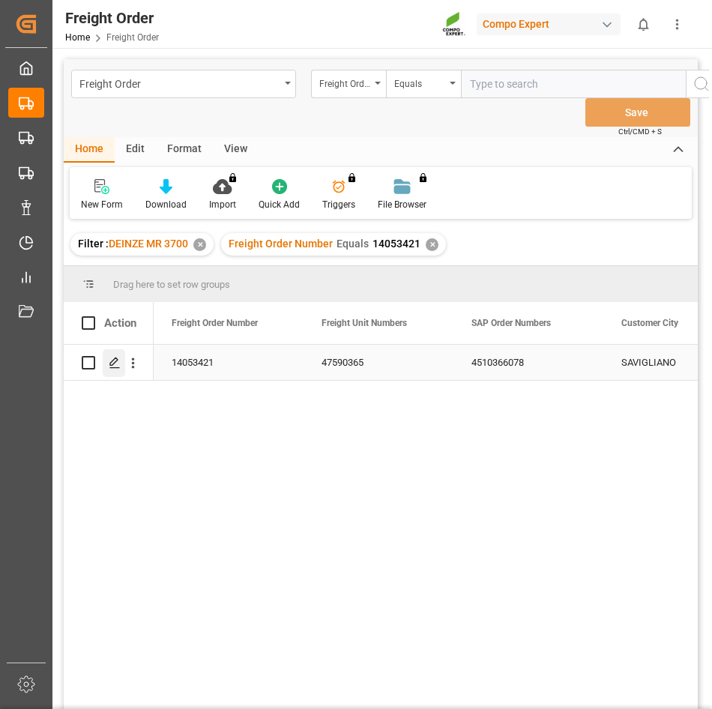
click at [109, 360] on icon "Press SPACE to select this row." at bounding box center [115, 363] width 12 height 12
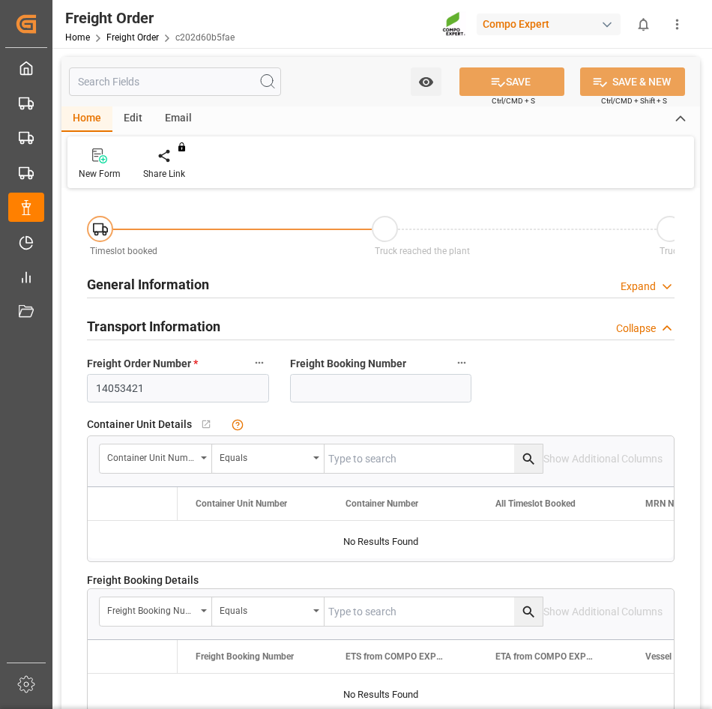
type input "45"
type input "27090"
type input "0"
type input "10.10.2025 00:00"
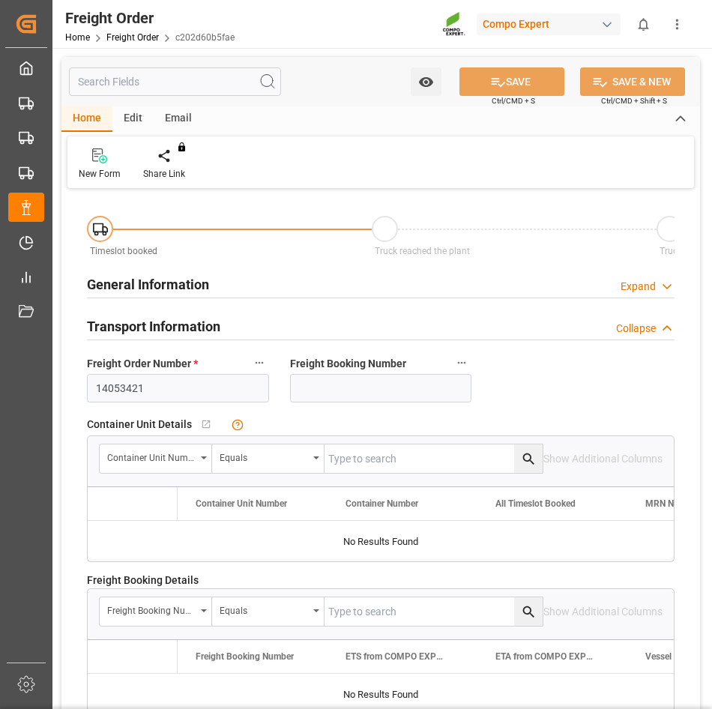
type input "[DATE] 17:02"
click at [172, 165] on div "Create Timeslot" at bounding box center [175, 164] width 86 height 33
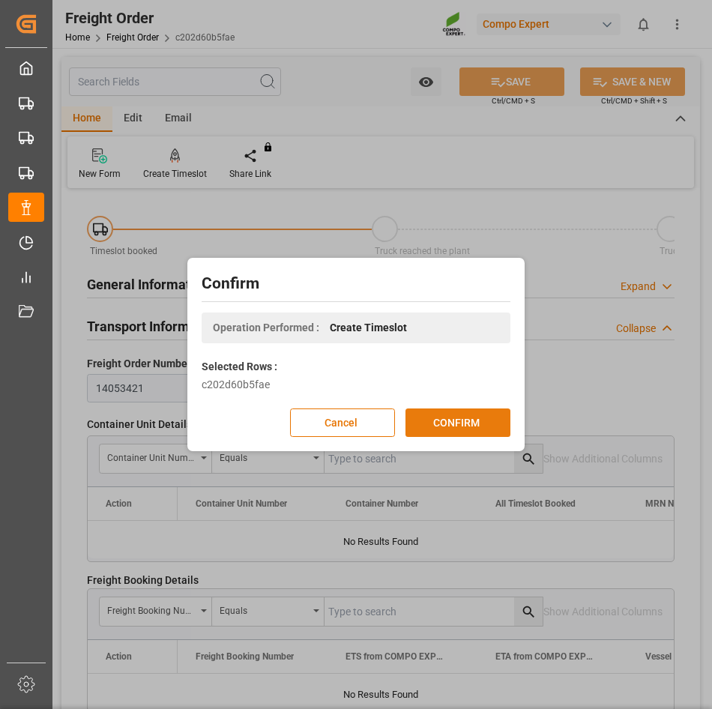
click at [450, 424] on button "CONFIRM" at bounding box center [458, 423] width 105 height 28
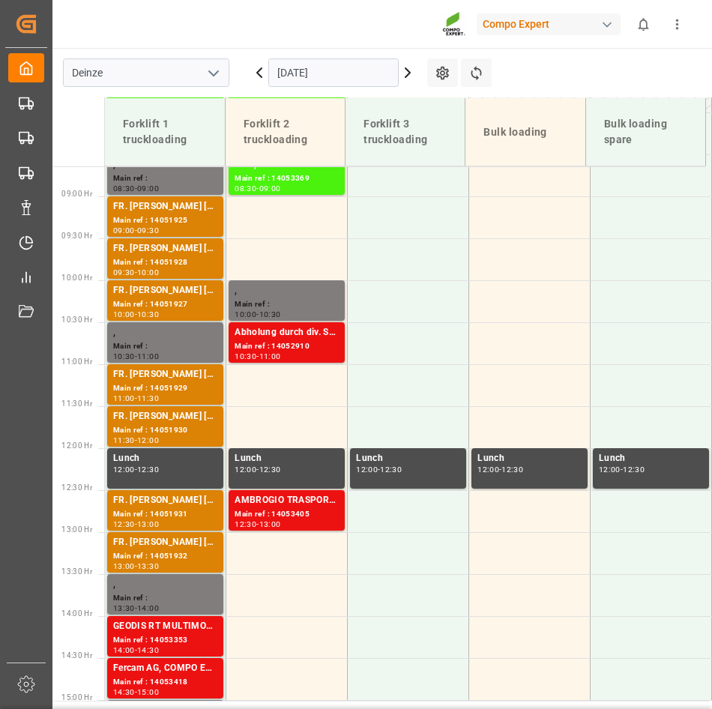
scroll to position [762, 0]
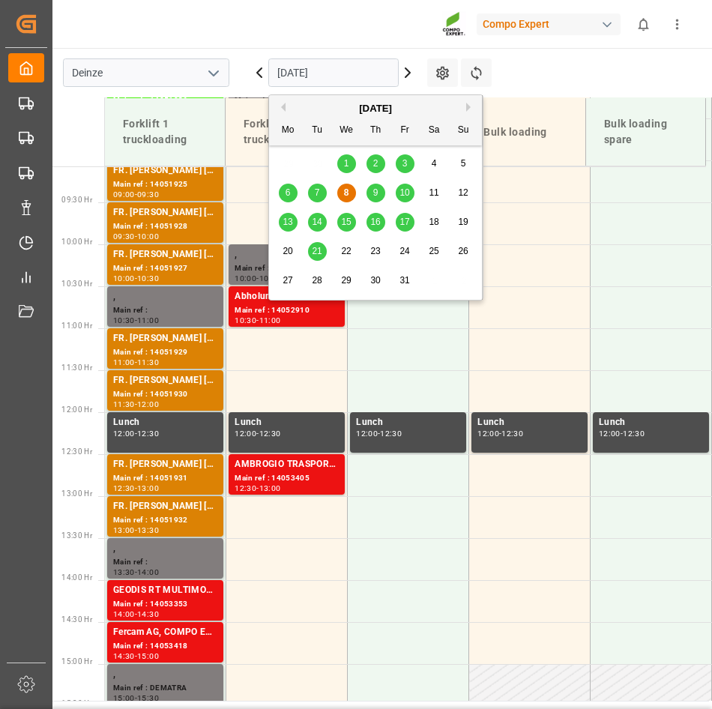
click at [370, 67] on input "[DATE]" at bounding box center [333, 72] width 130 height 28
click at [380, 192] on div "9" at bounding box center [376, 193] width 19 height 18
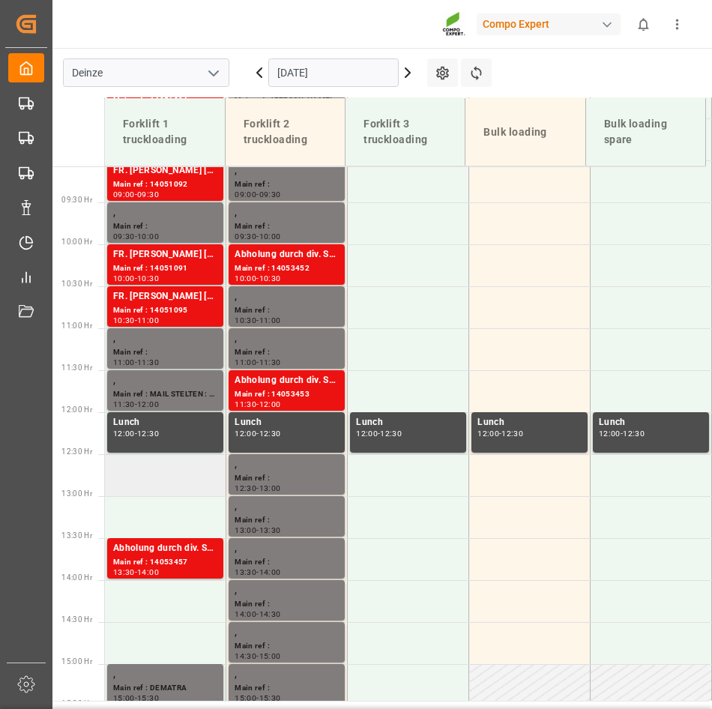
click at [135, 471] on td at bounding box center [165, 475] width 121 height 42
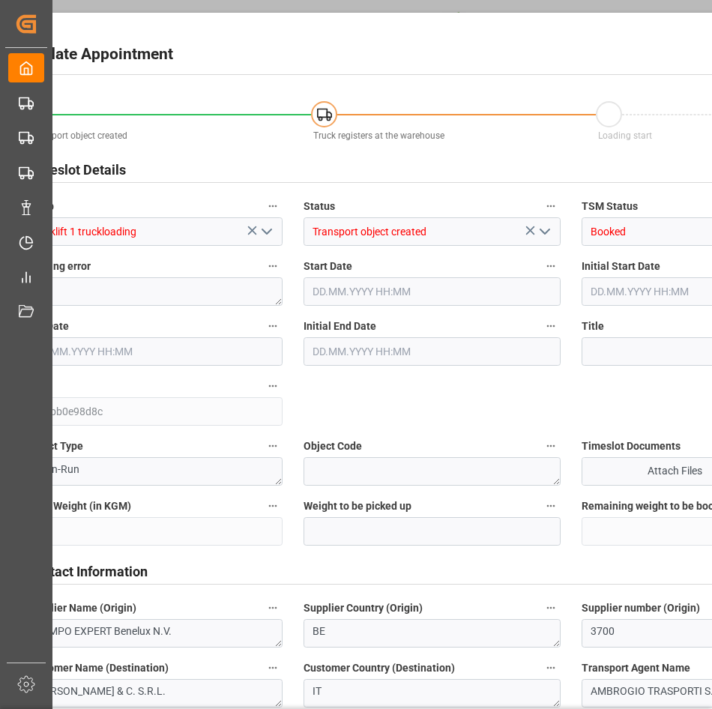
type input "27090"
type input "0"
type input "45"
type input "[DATE] 12:30"
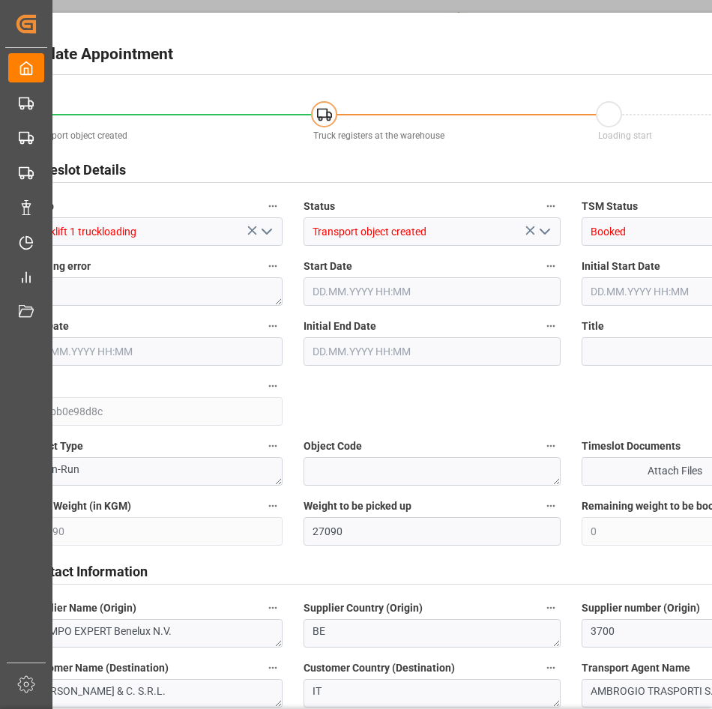
type input "[DATE] 13:00"
type input "[DATE] 17:02"
type input "[DATE] 07:31"
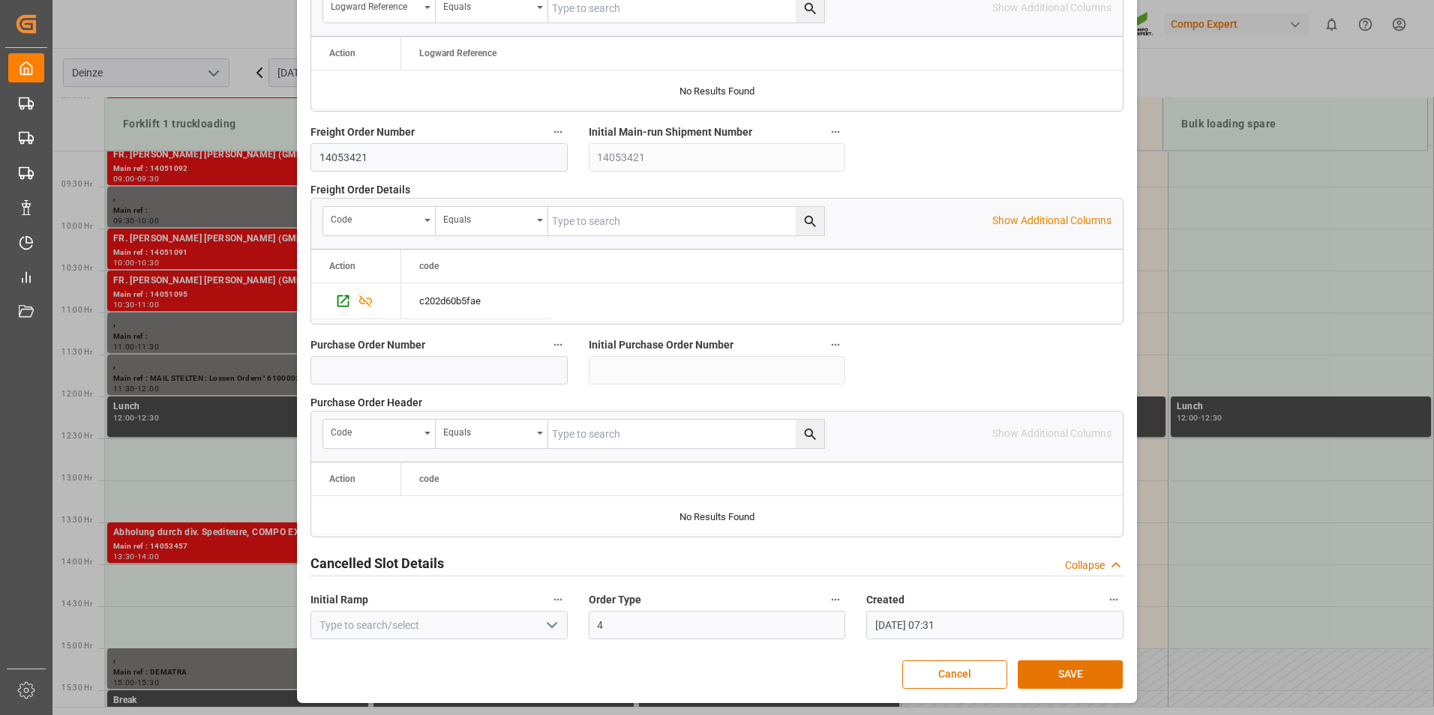
scroll to position [1366, 0]
click at [712, 667] on button "SAVE" at bounding box center [1070, 675] width 105 height 28
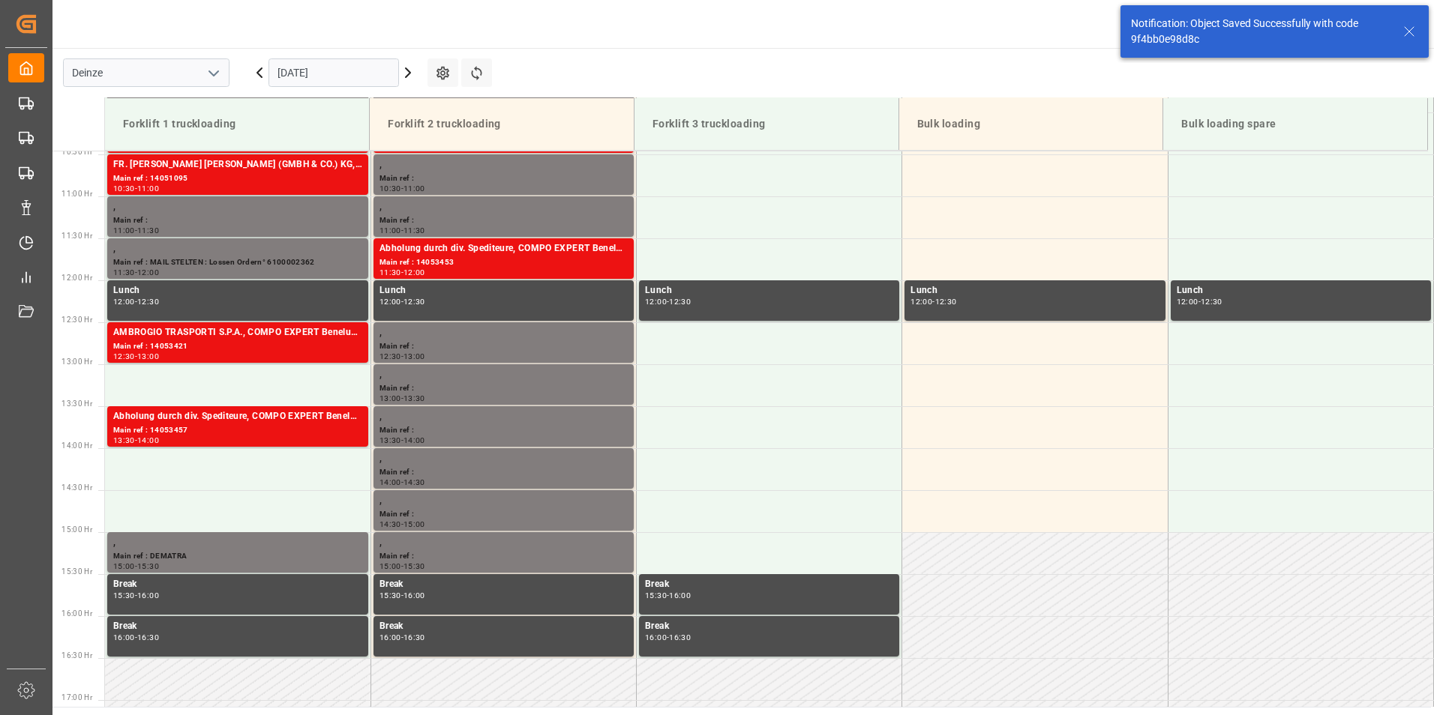
scroll to position [914, 0]
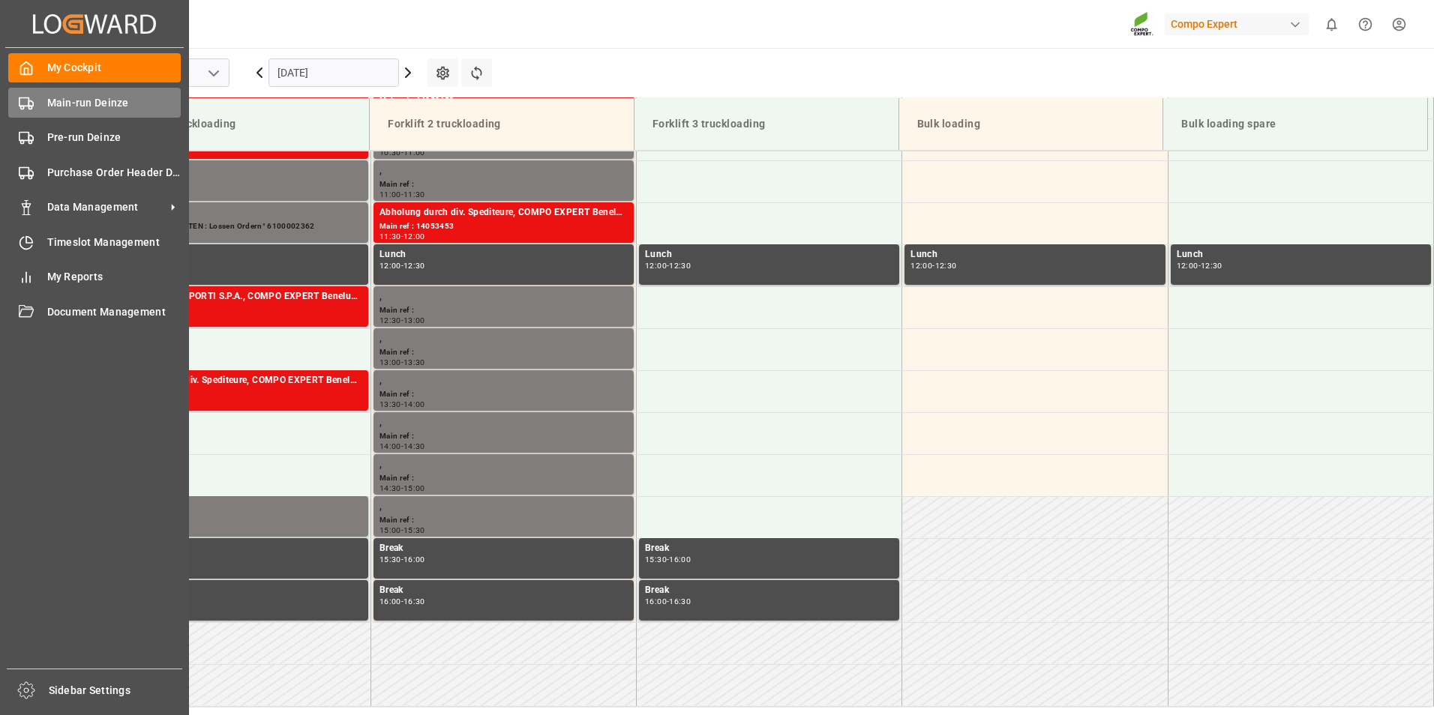
click at [19, 102] on rect at bounding box center [23, 101] width 9 height 8
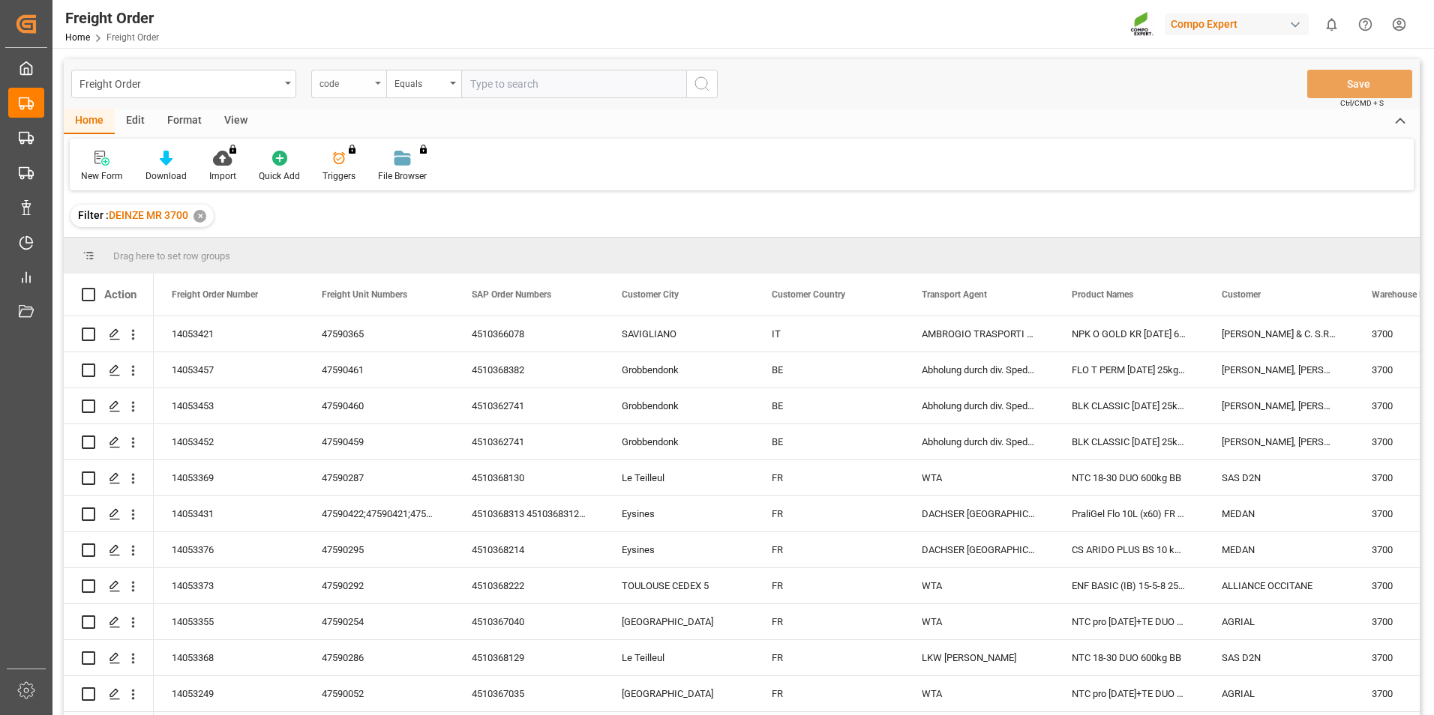
click at [379, 85] on div "code" at bounding box center [348, 84] width 75 height 28
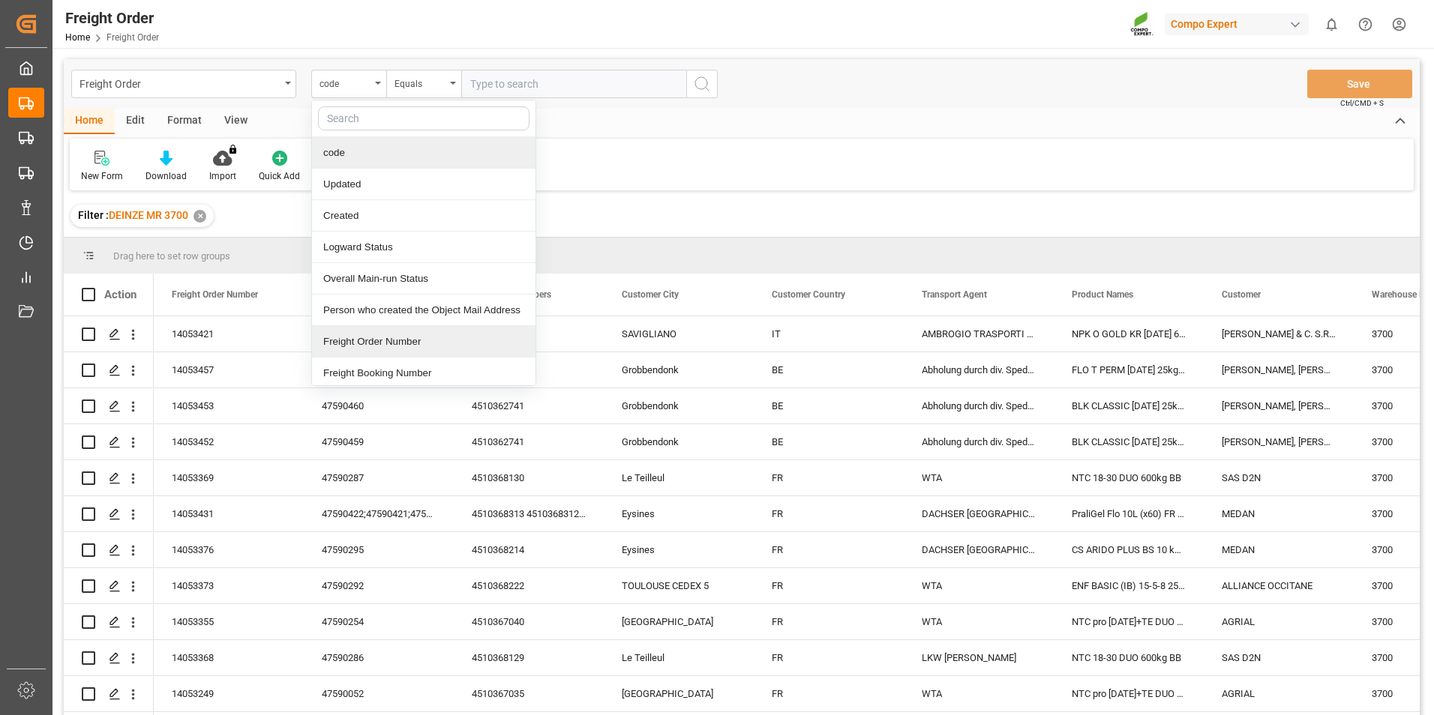
drag, startPoint x: 358, startPoint y: 340, endPoint x: 445, endPoint y: 242, distance: 131.2
click at [358, 340] on div "Freight Order Number" at bounding box center [423, 341] width 223 height 31
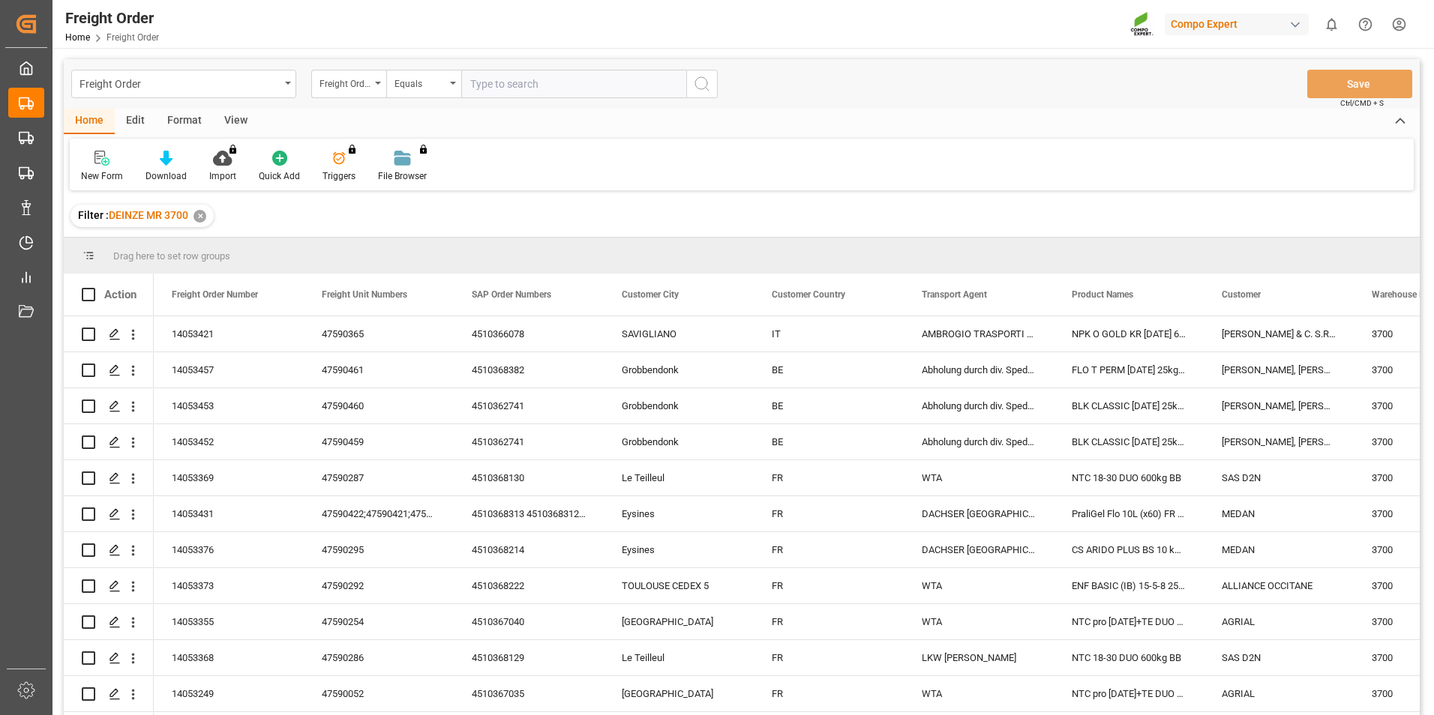
click at [489, 85] on input "text" at bounding box center [573, 84] width 225 height 28
type input "14053420"
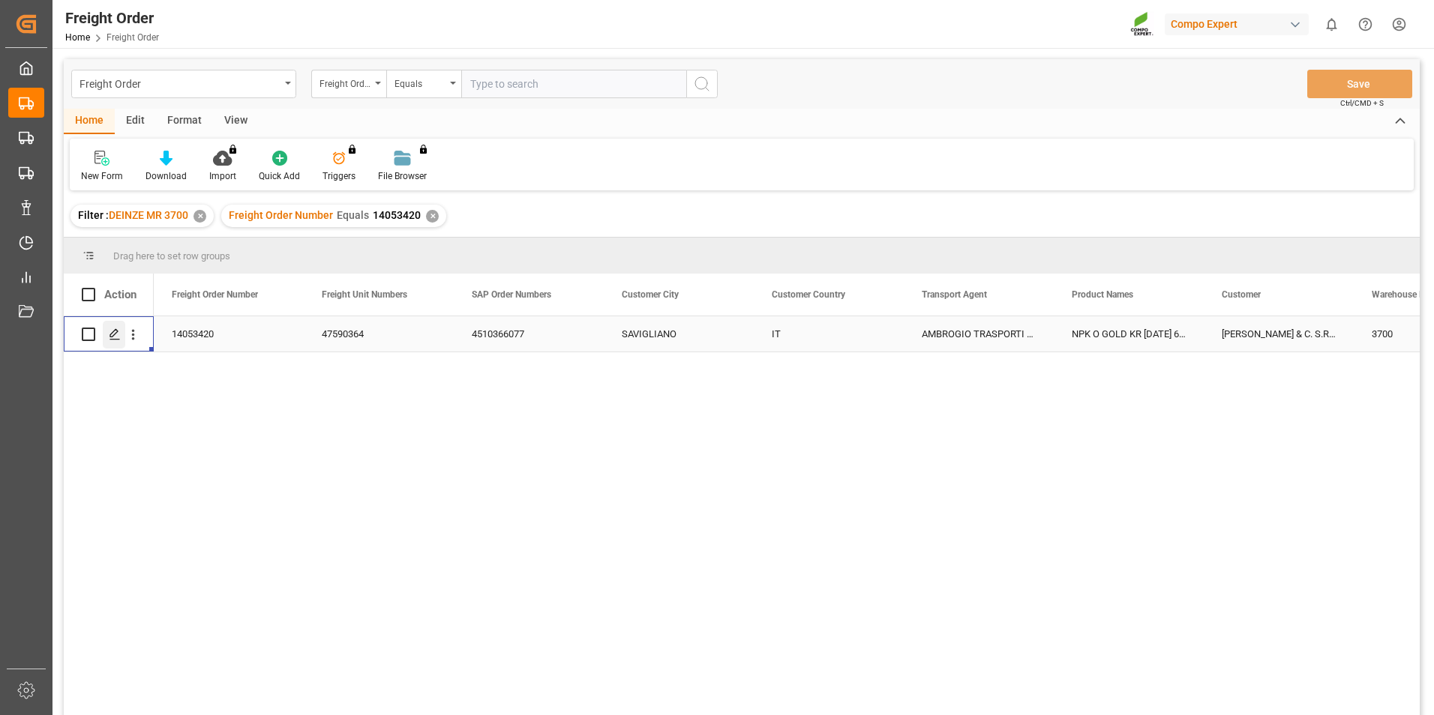
click at [115, 337] on icon "Press SPACE to select this row." at bounding box center [115, 334] width 12 height 12
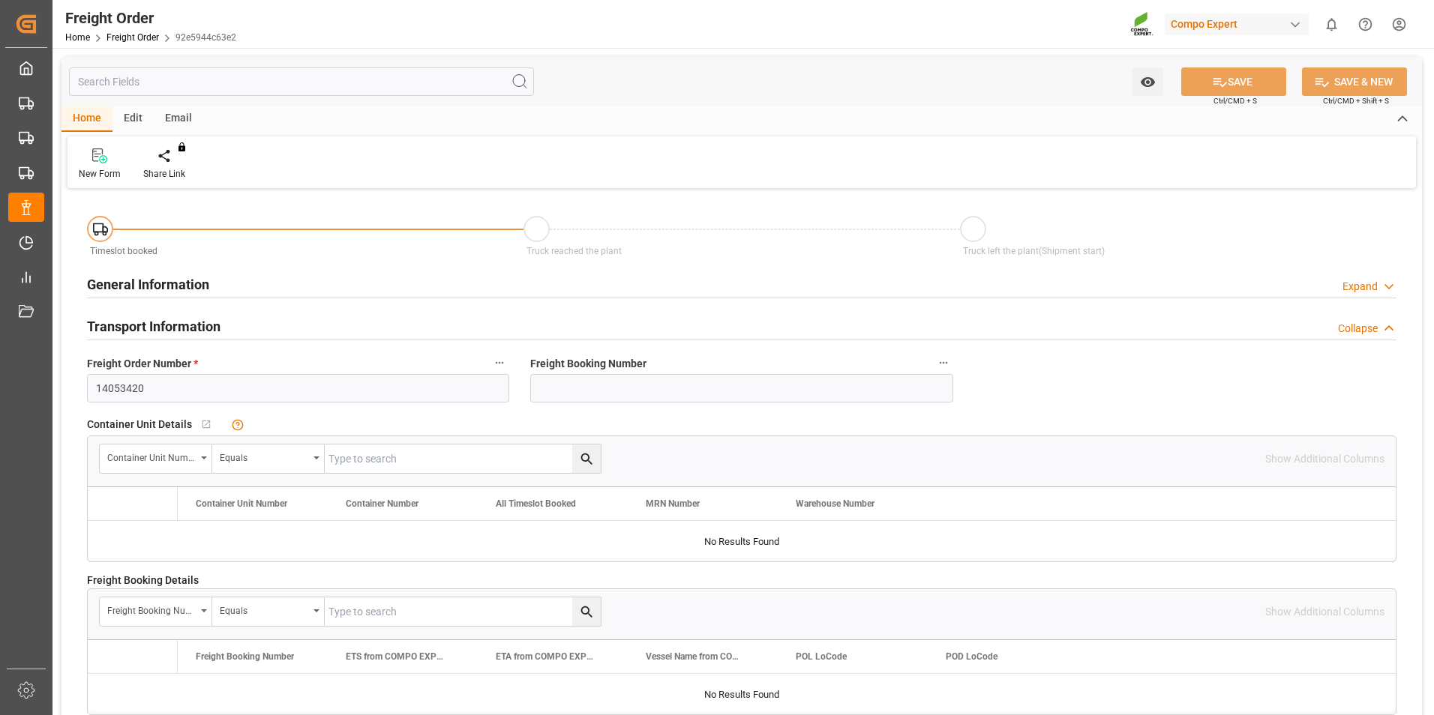
type input "45"
type input "27090"
type input "0"
type input "17.09.2025 00:00"
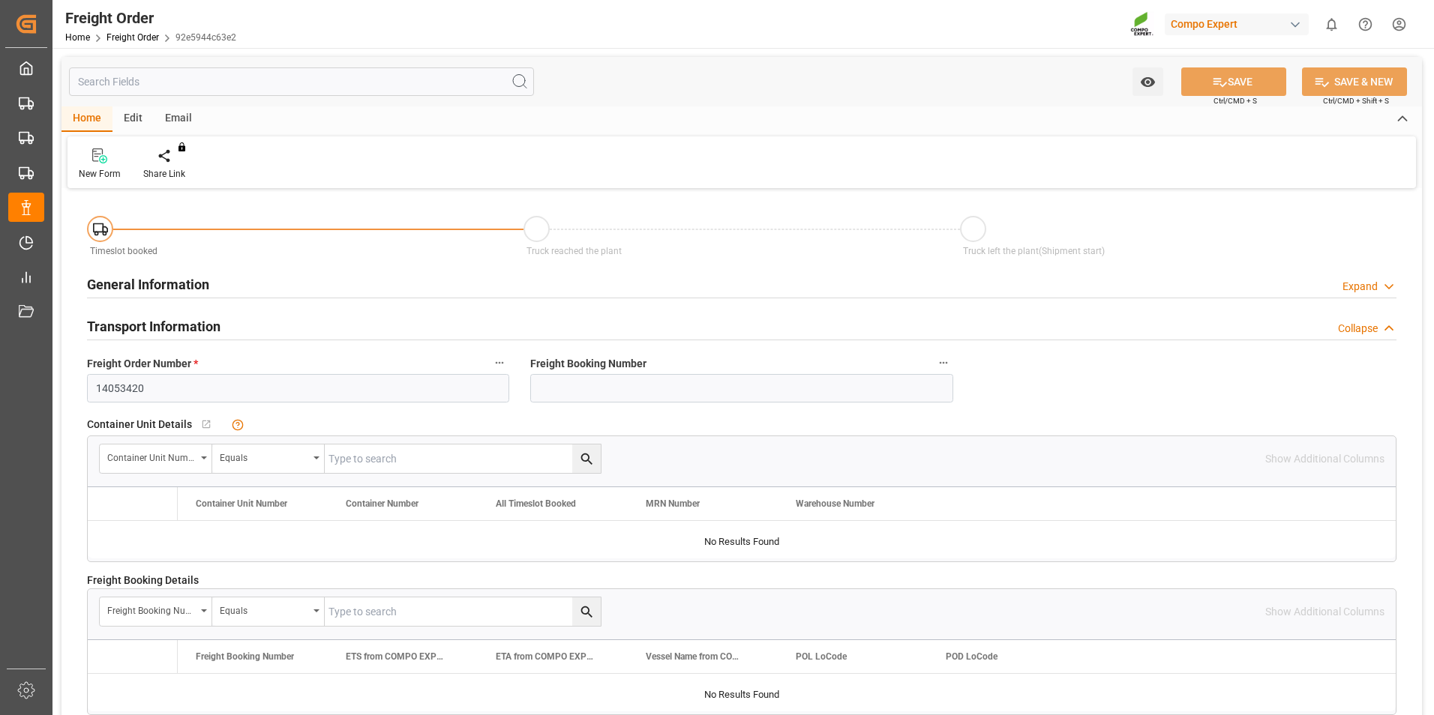
type input "[DATE] 16:57"
click at [178, 160] on icon at bounding box center [175, 154] width 10 height 13
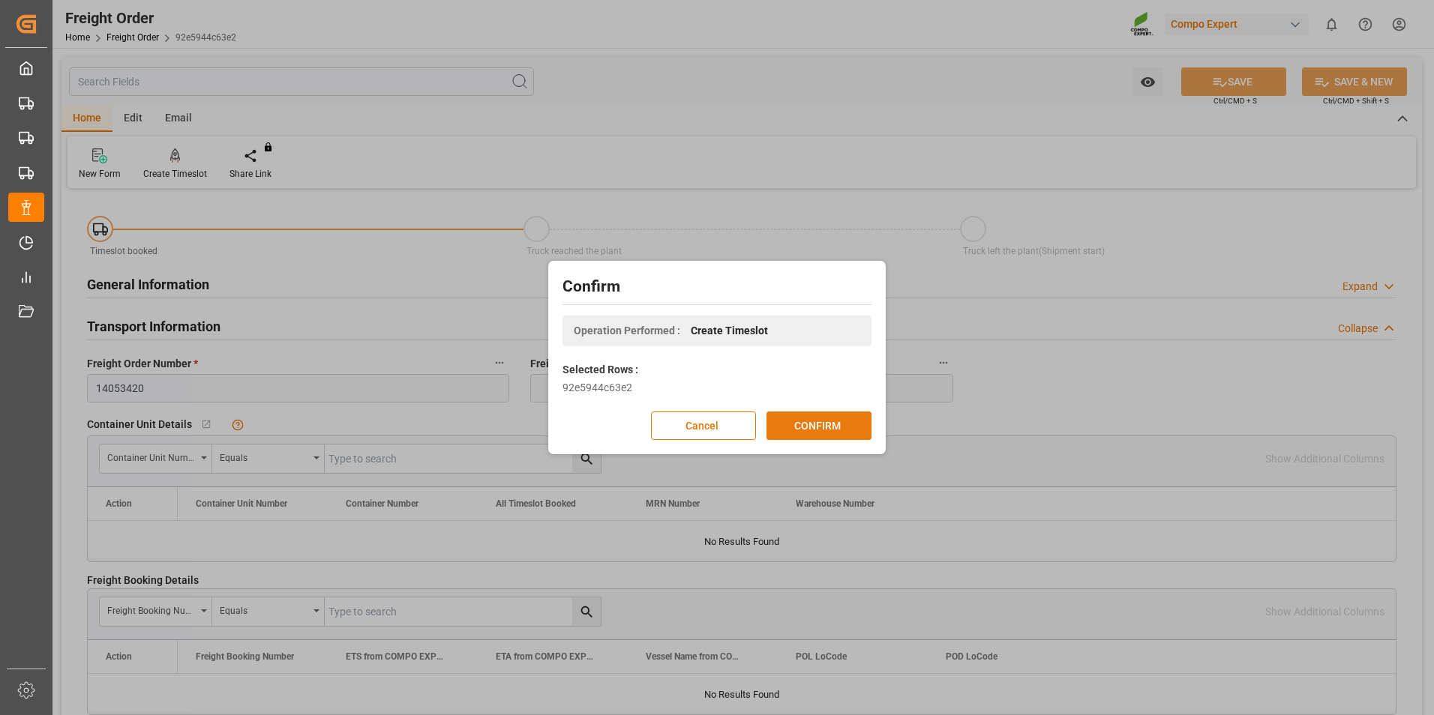
click at [712, 427] on button "CONFIRM" at bounding box center [818, 426] width 105 height 28
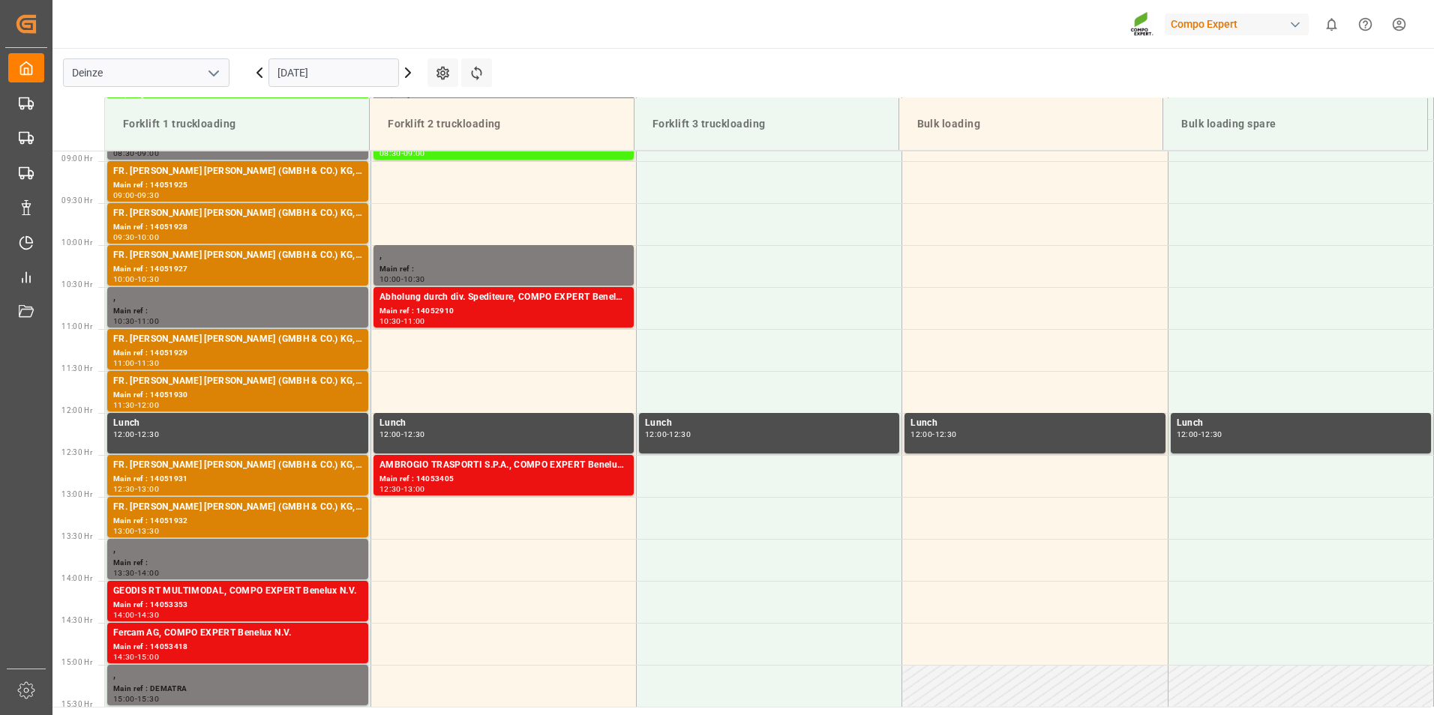
scroll to position [746, 0]
click at [367, 75] on input "[DATE]" at bounding box center [333, 72] width 130 height 28
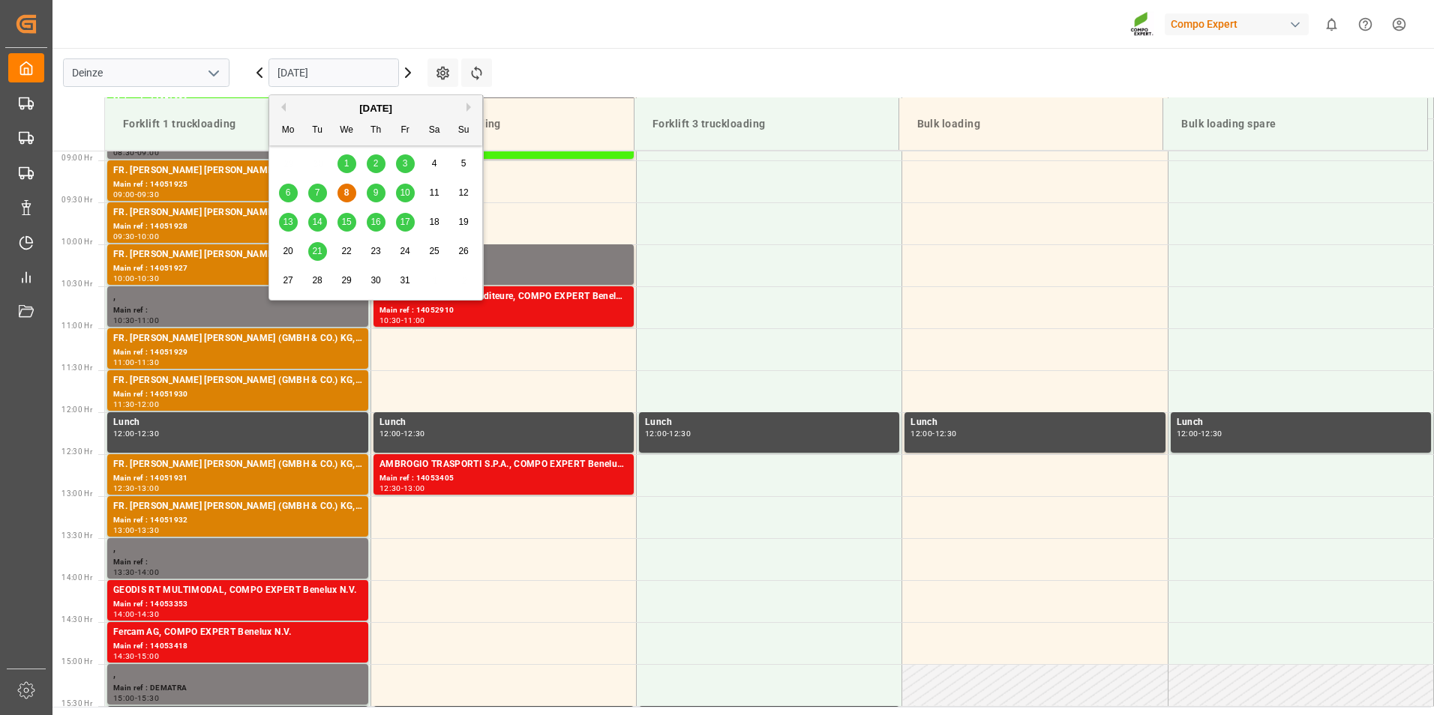
click at [373, 189] on span "9" at bounding box center [375, 192] width 5 height 10
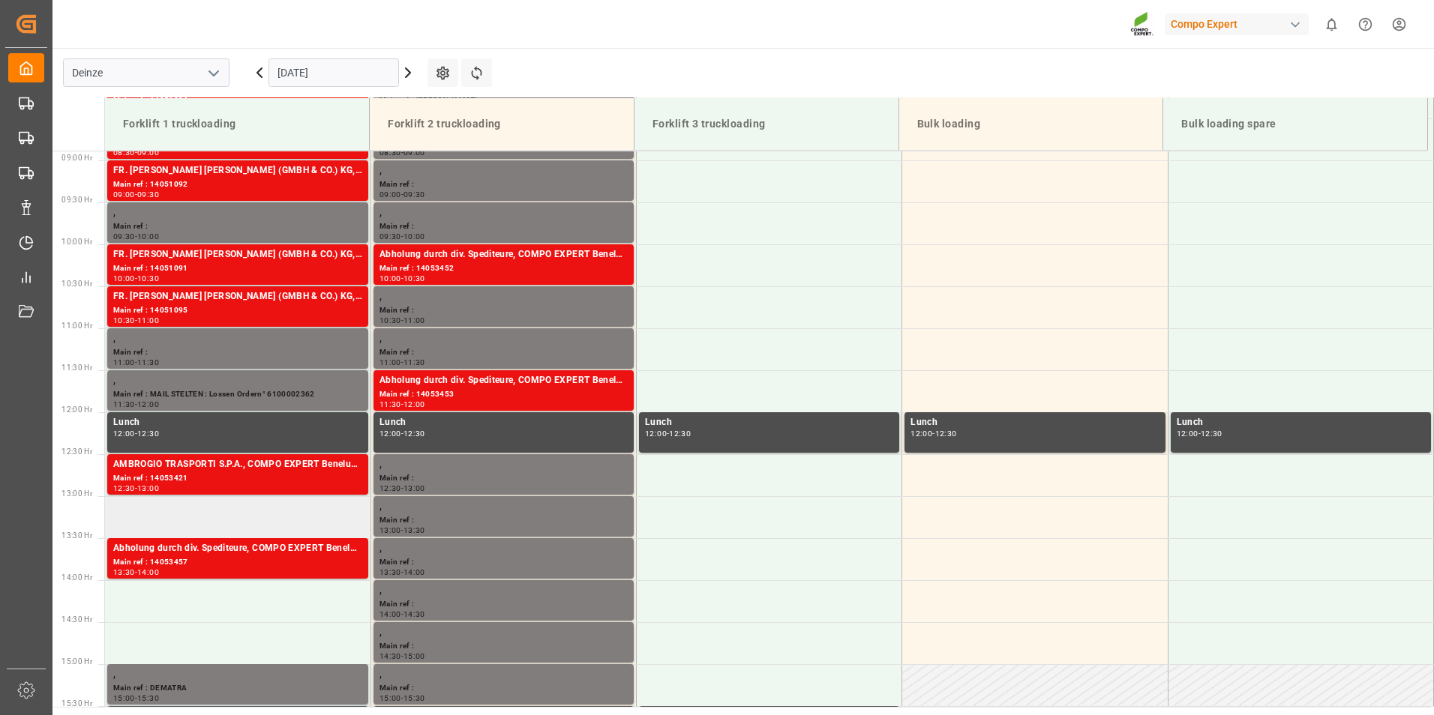
click at [138, 517] on td at bounding box center [237, 517] width 265 height 42
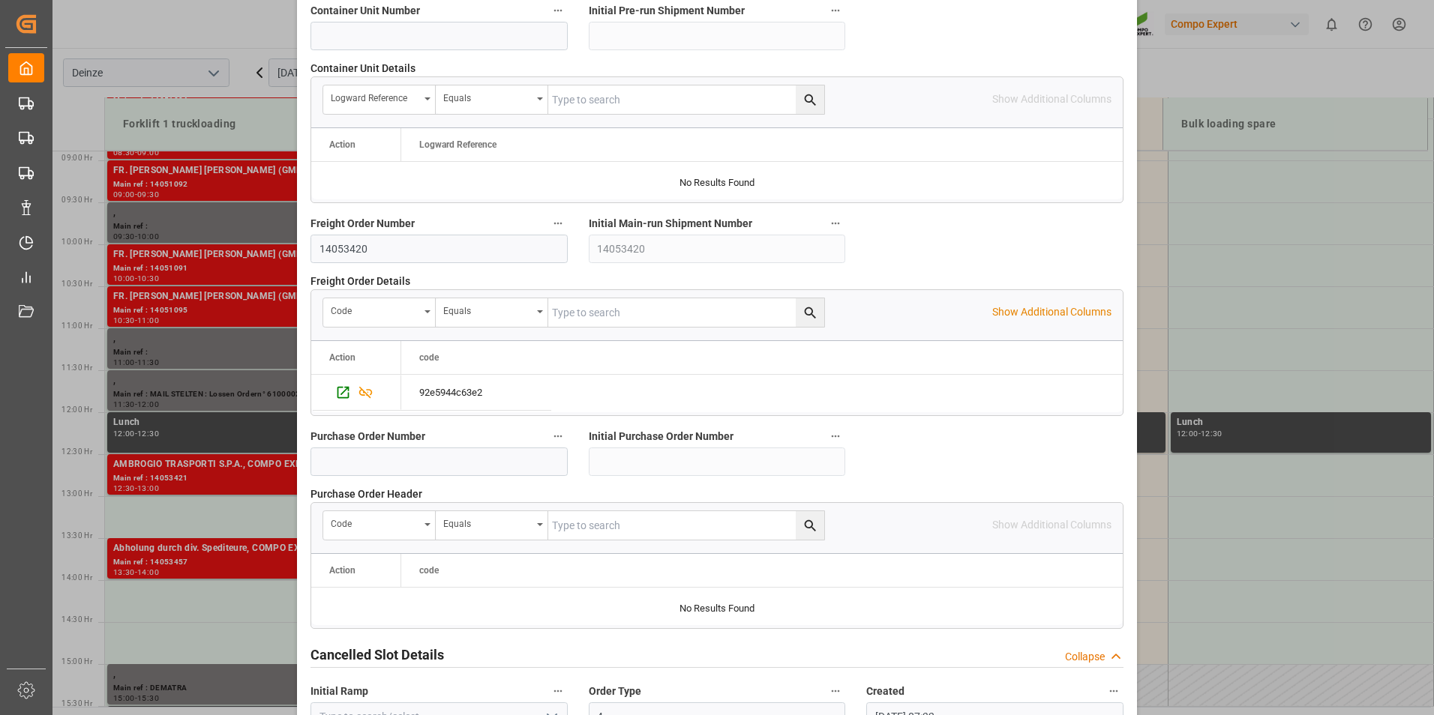
scroll to position [1366, 0]
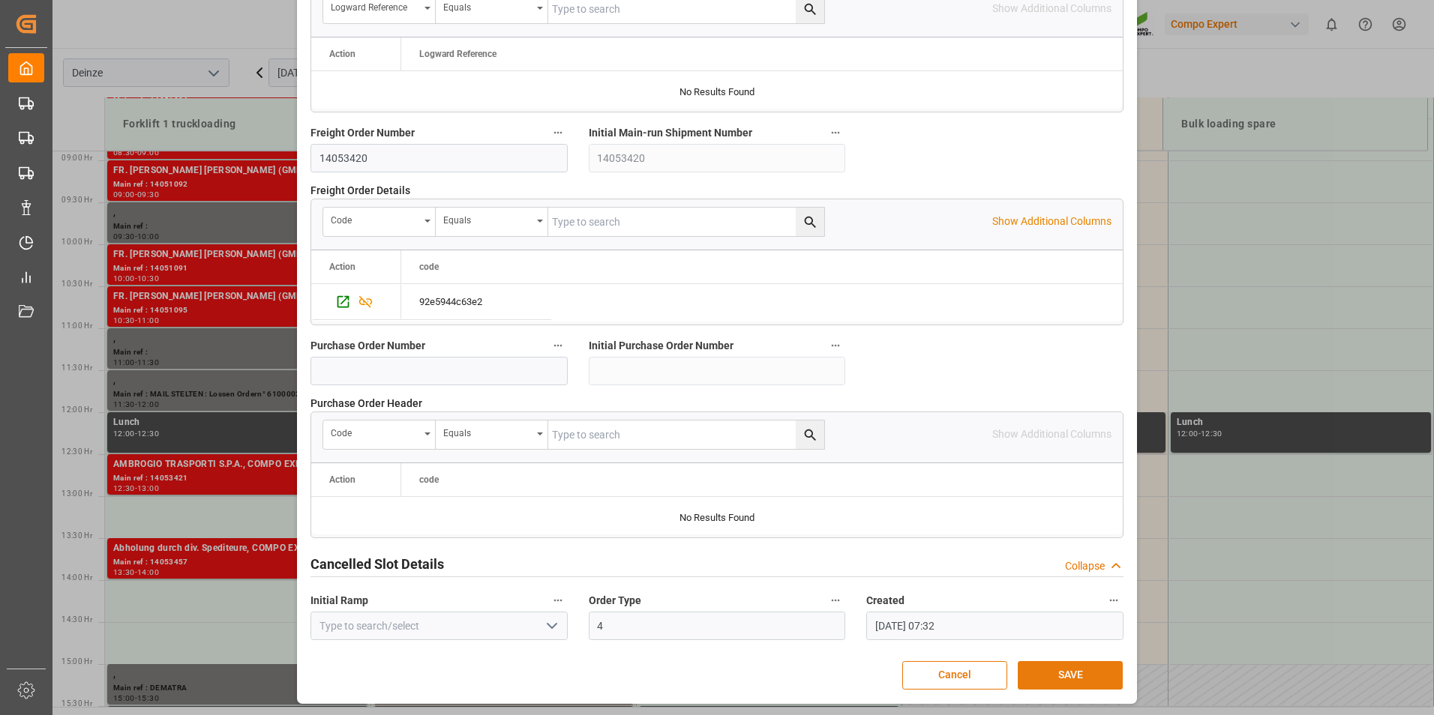
click at [1069, 676] on button "SAVE" at bounding box center [1070, 675] width 105 height 28
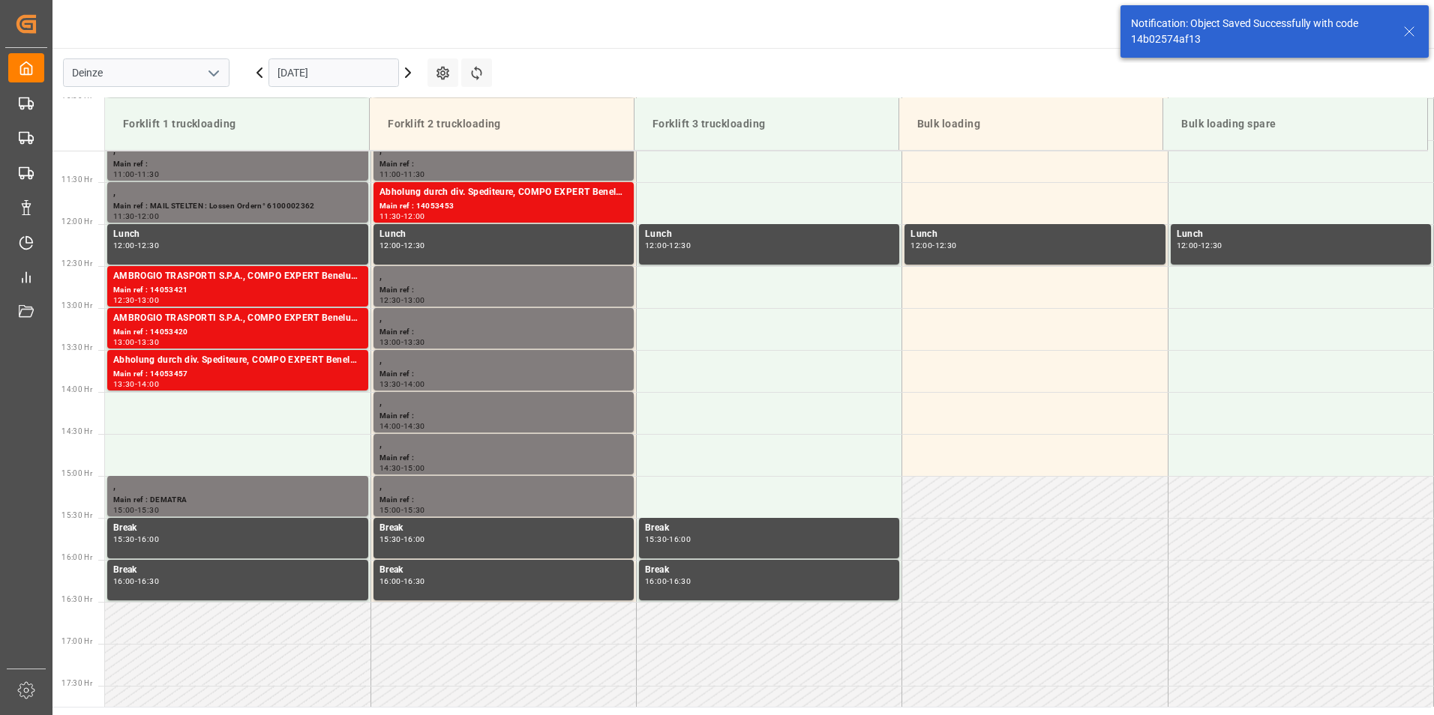
scroll to position [998, 0]
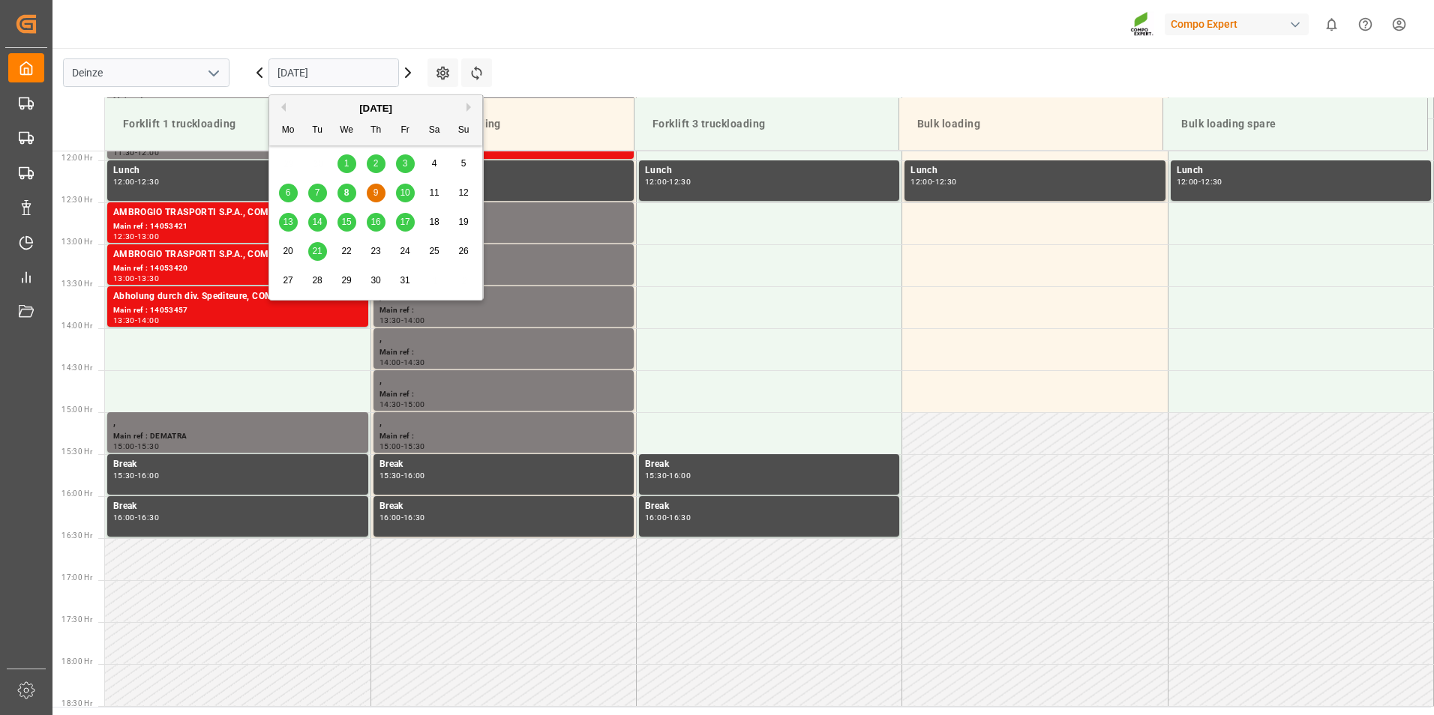
click at [338, 73] on input "[DATE]" at bounding box center [333, 72] width 130 height 28
click at [350, 193] on div "8" at bounding box center [346, 193] width 19 height 18
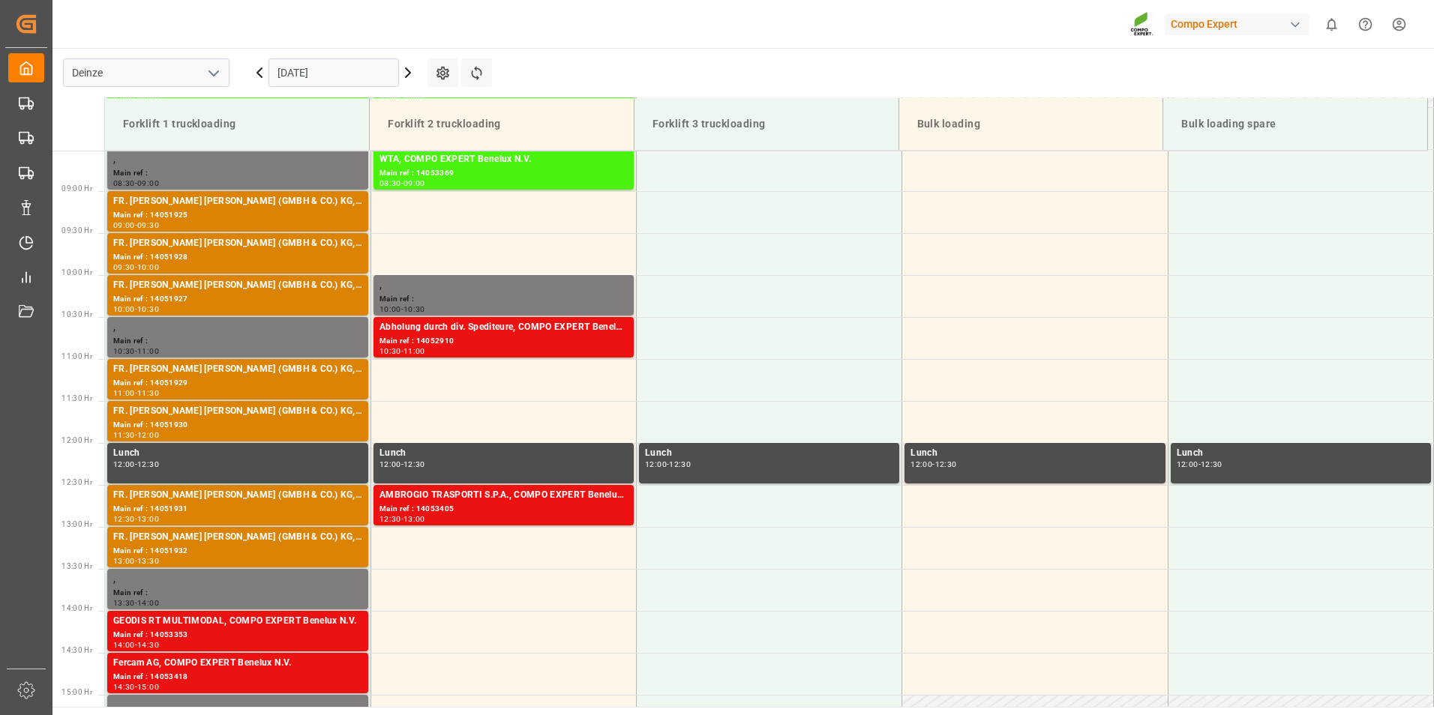
scroll to position [746, 0]
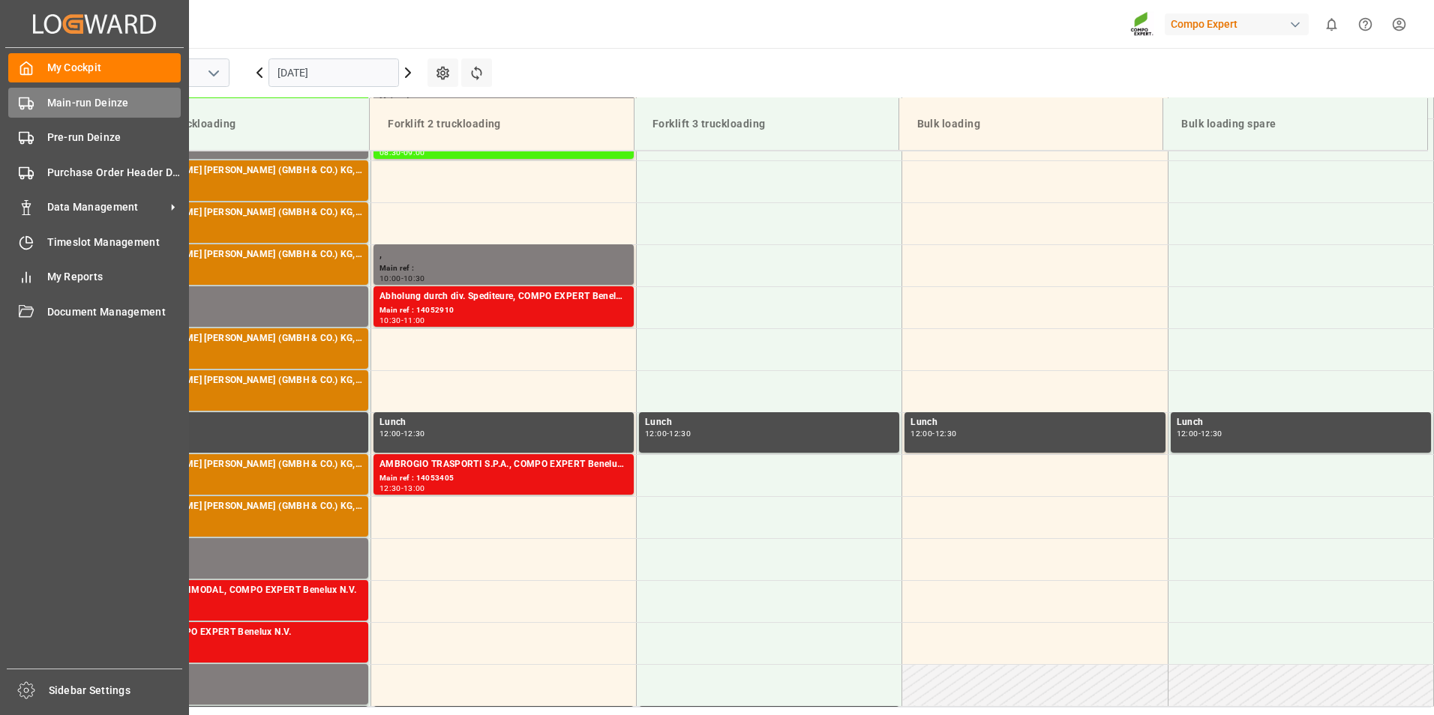
click at [23, 106] on circle at bounding box center [22, 107] width 3 height 3
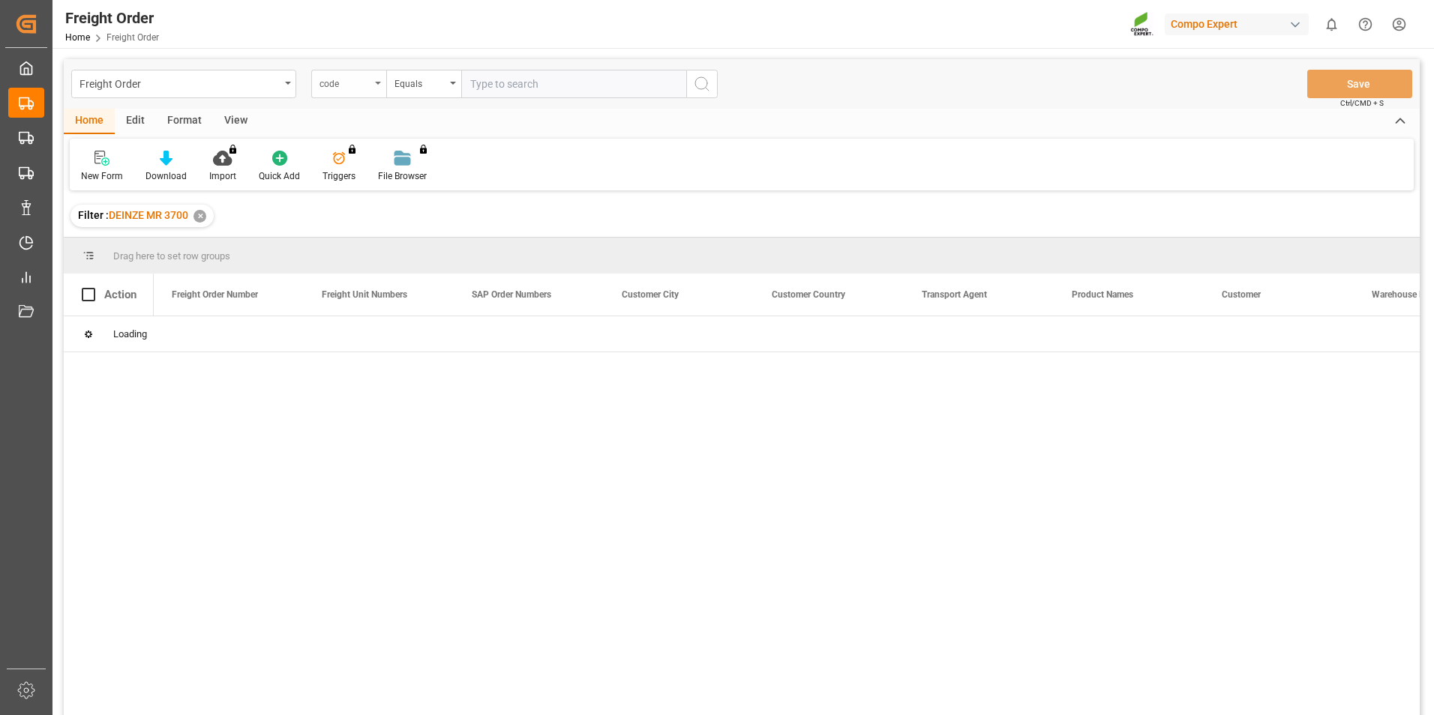
click at [379, 82] on icon "open menu" at bounding box center [378, 83] width 6 height 3
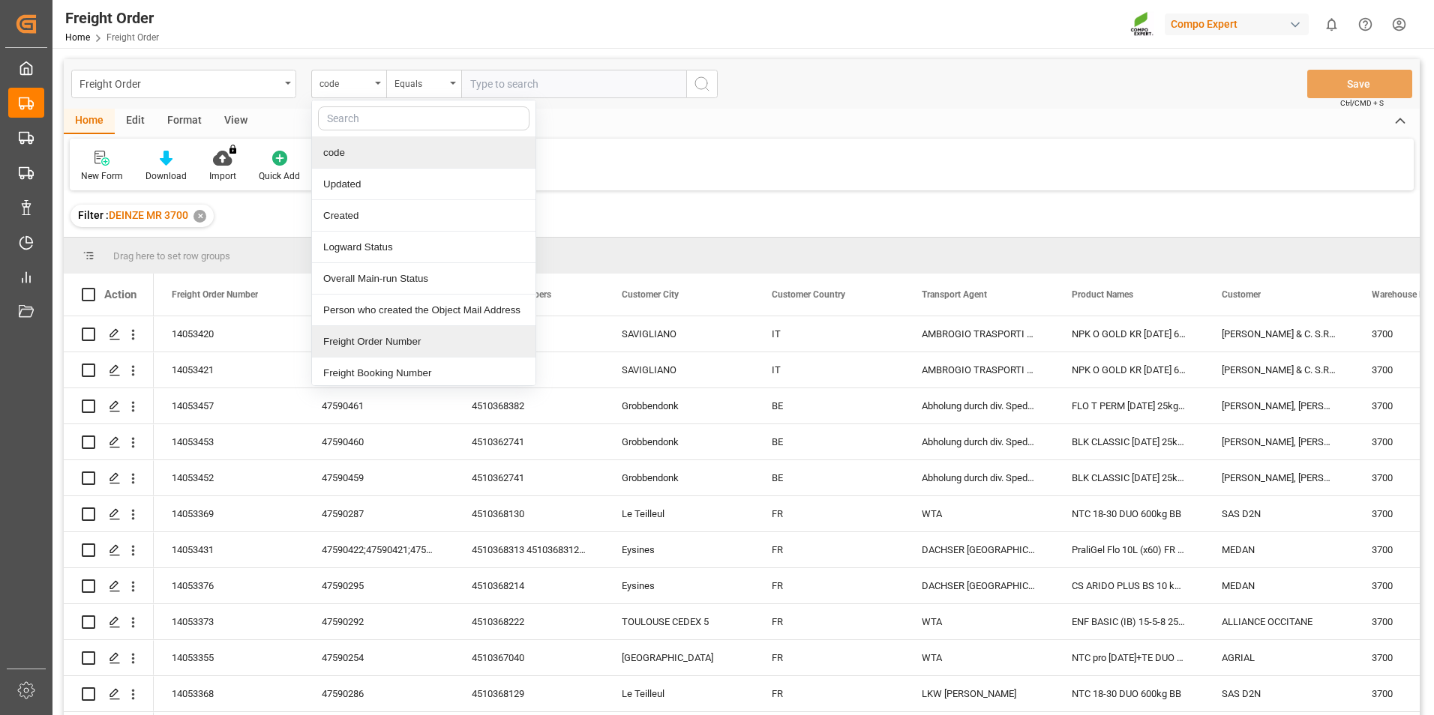
drag, startPoint x: 359, startPoint y: 346, endPoint x: 369, endPoint y: 332, distance: 16.7
click at [359, 344] on div "Freight Order Number" at bounding box center [423, 341] width 223 height 31
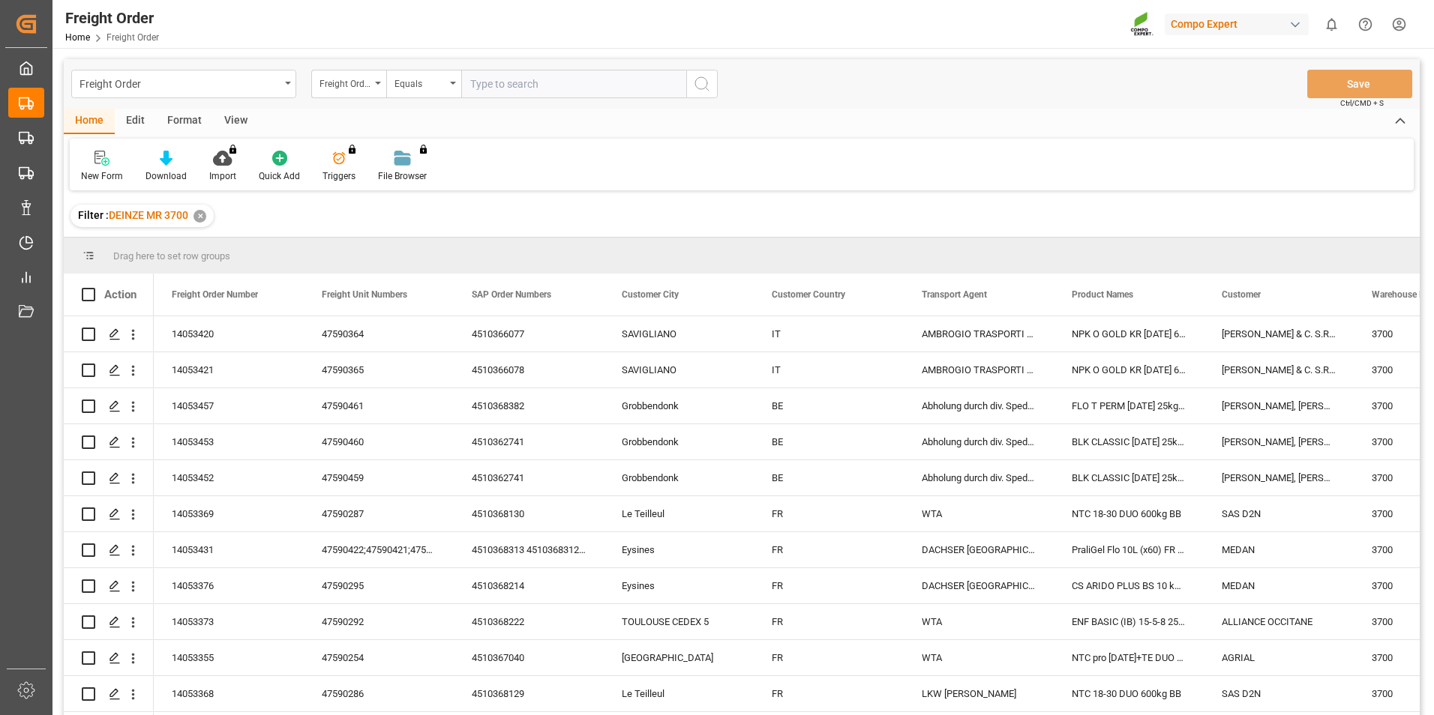
click at [483, 90] on input "text" at bounding box center [573, 84] width 225 height 28
type input "14053417"
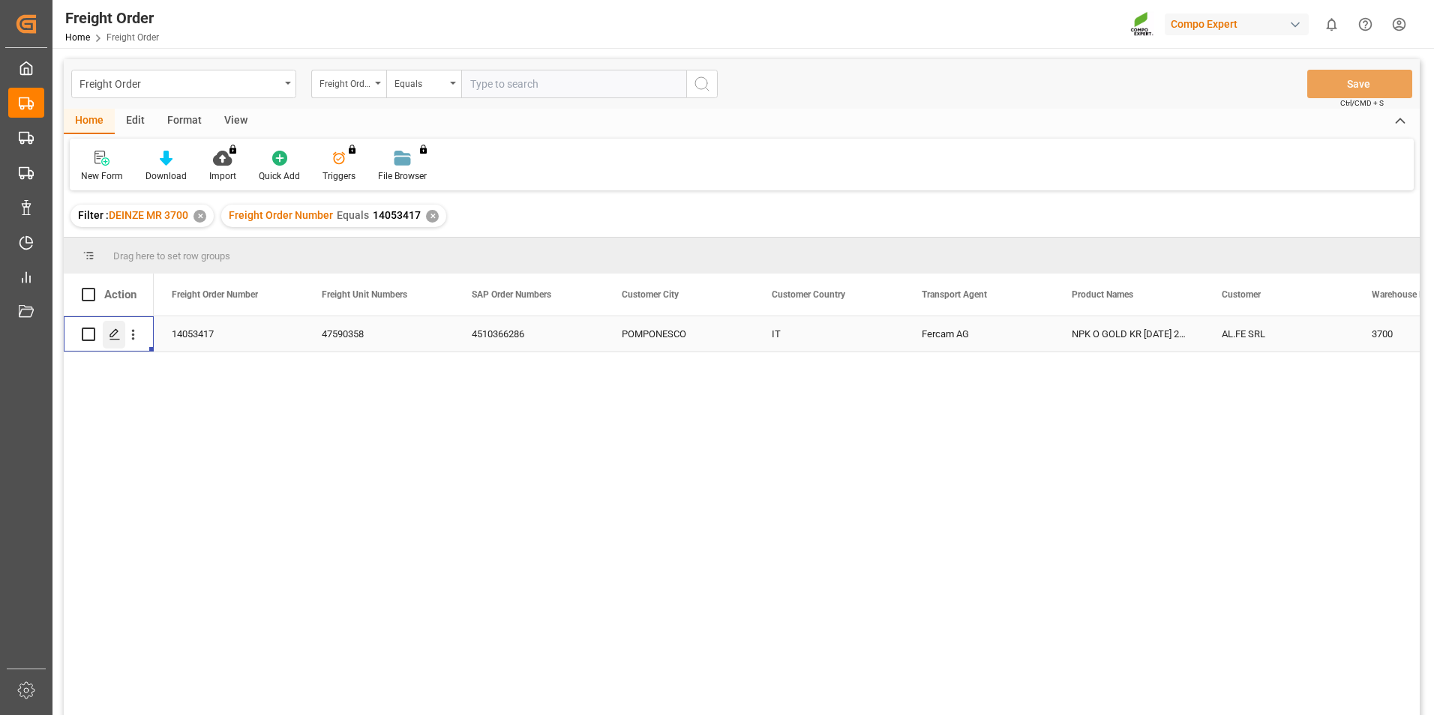
click at [114, 337] on icon "Press SPACE to select this row." at bounding box center [115, 334] width 12 height 12
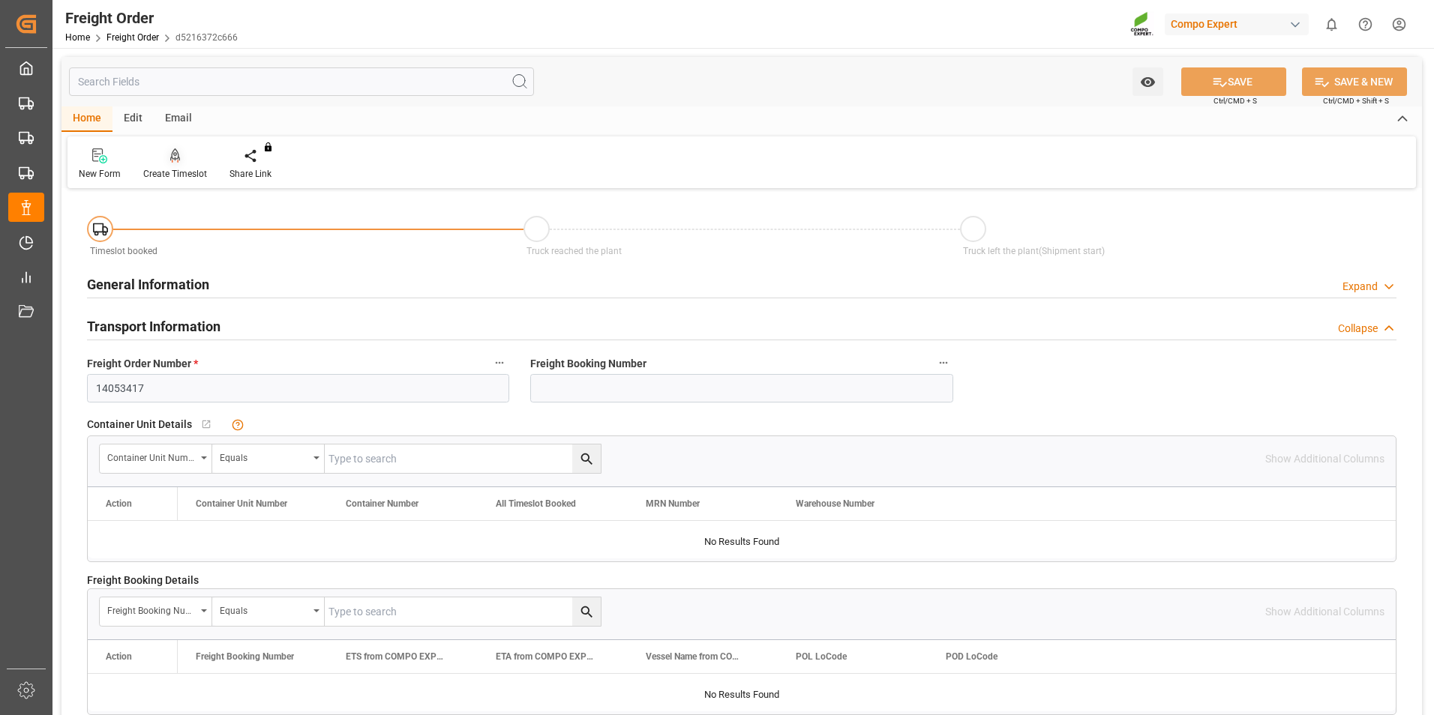
click at [177, 151] on icon at bounding box center [175, 155] width 10 height 15
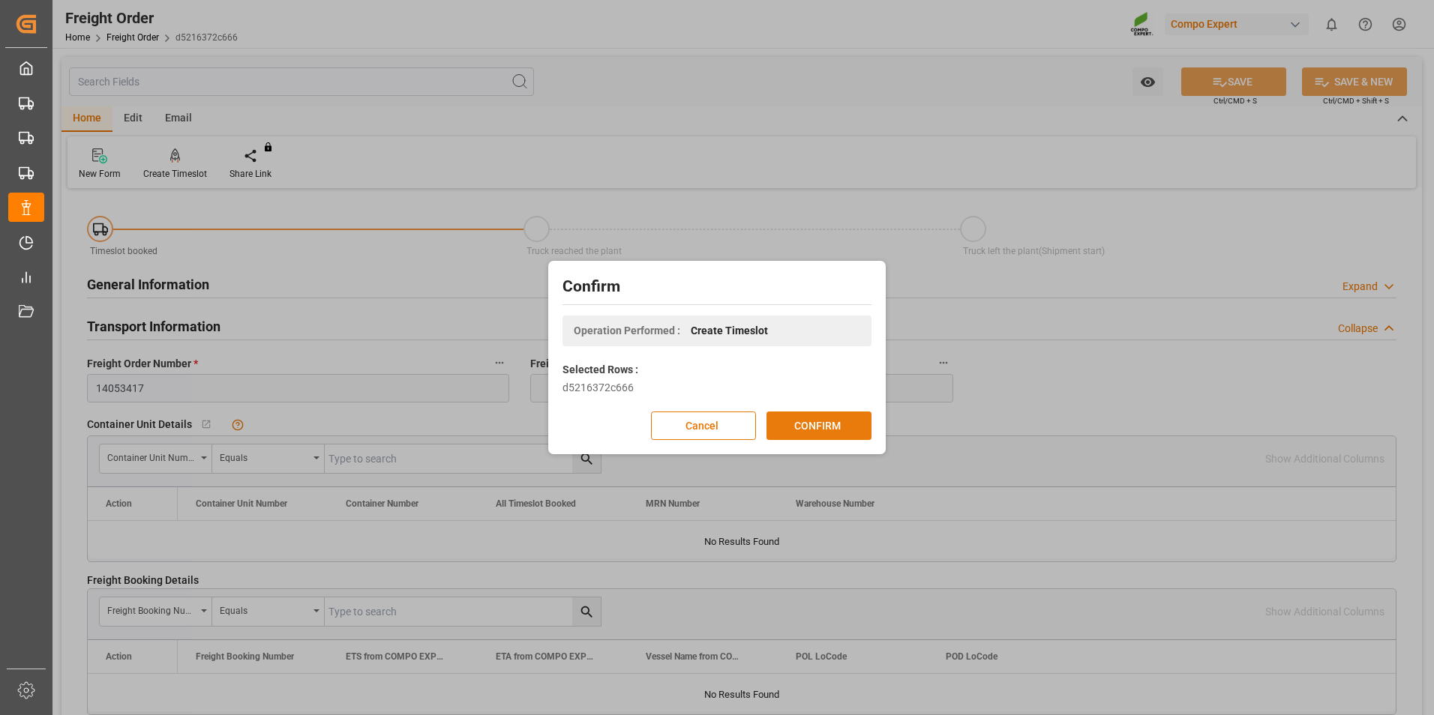
click at [798, 424] on button "CONFIRM" at bounding box center [818, 426] width 105 height 28
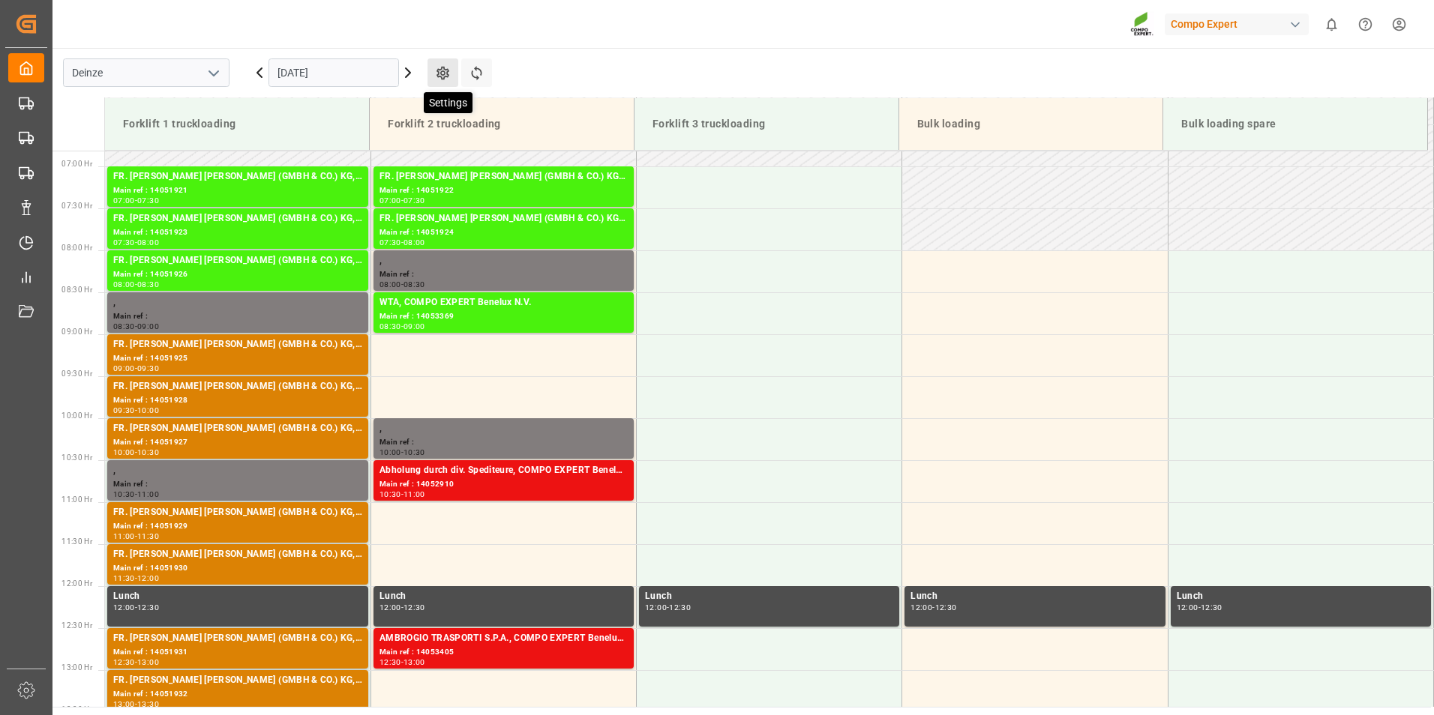
scroll to position [746, 0]
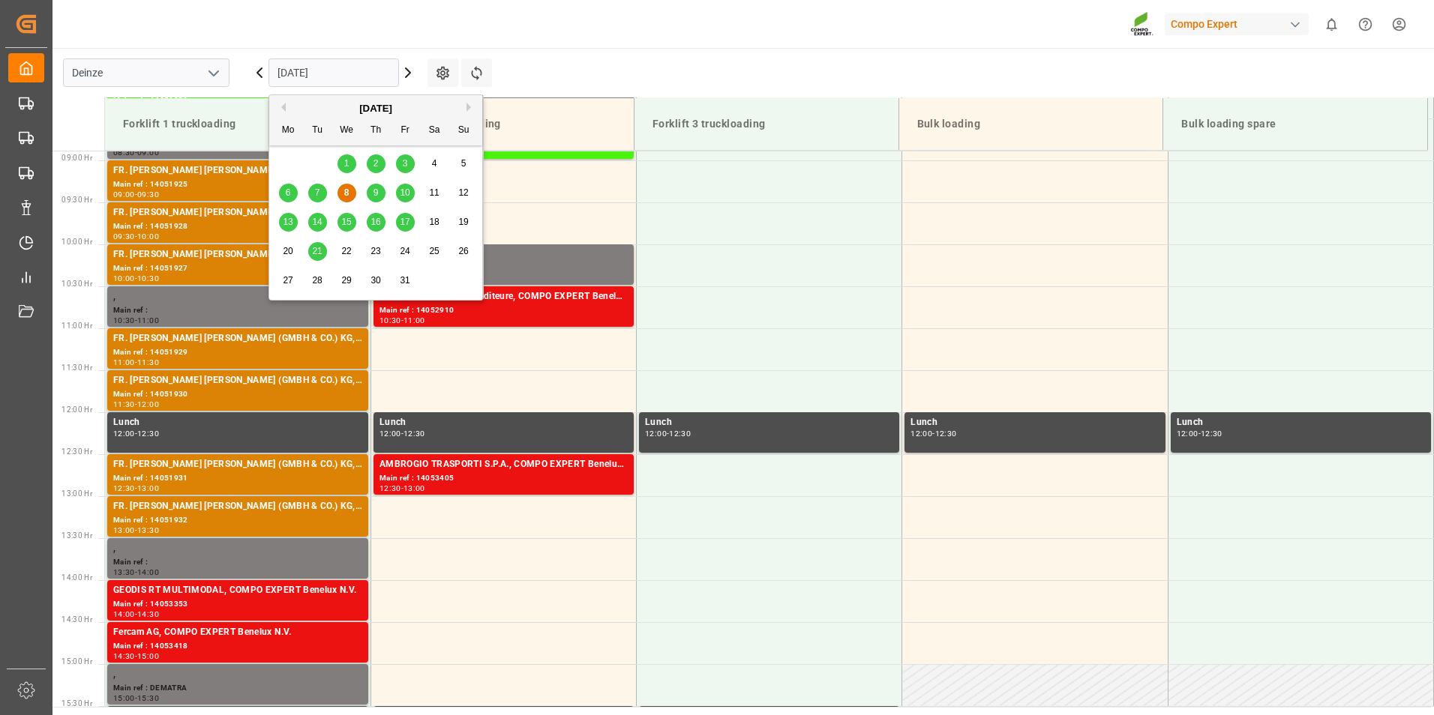
click at [350, 76] on input "[DATE]" at bounding box center [333, 72] width 130 height 28
click at [409, 196] on span "10" at bounding box center [405, 192] width 10 height 10
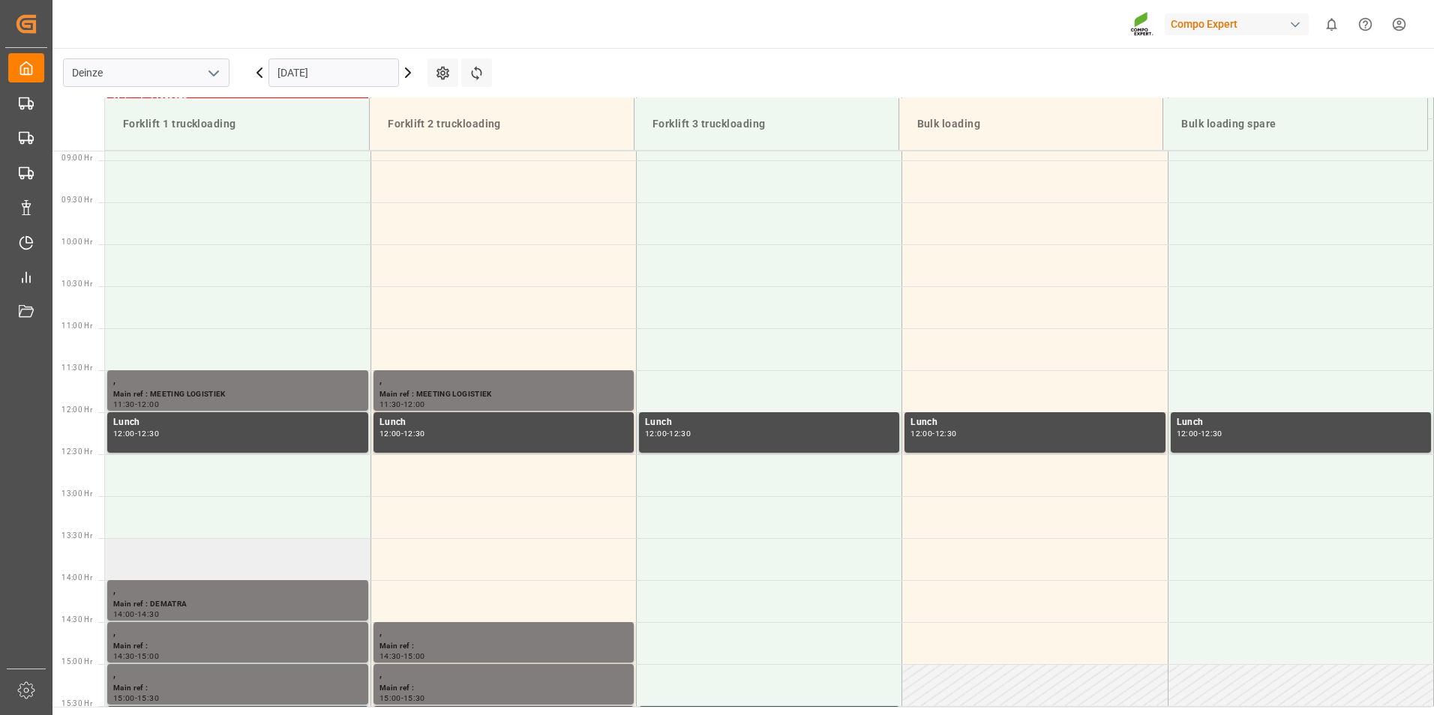
click at [130, 556] on td at bounding box center [237, 559] width 265 height 42
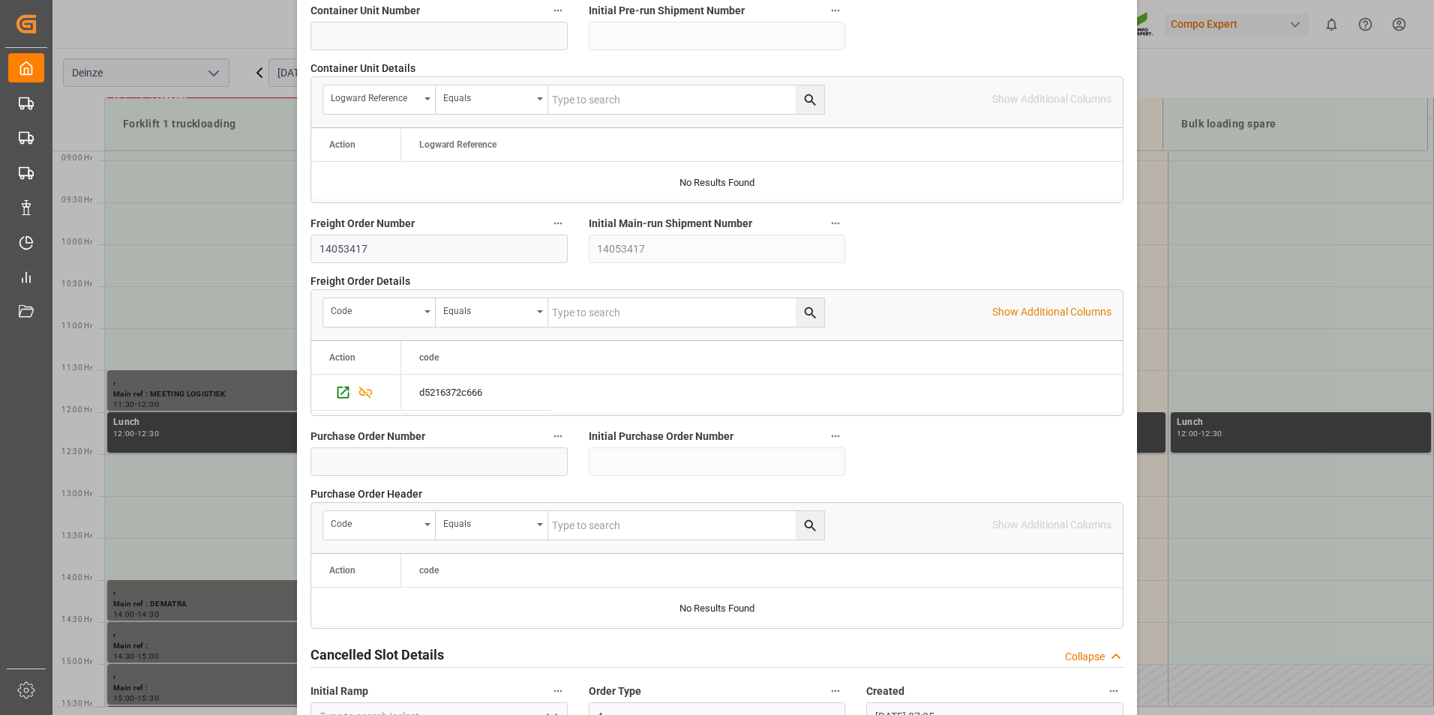
scroll to position [1366, 0]
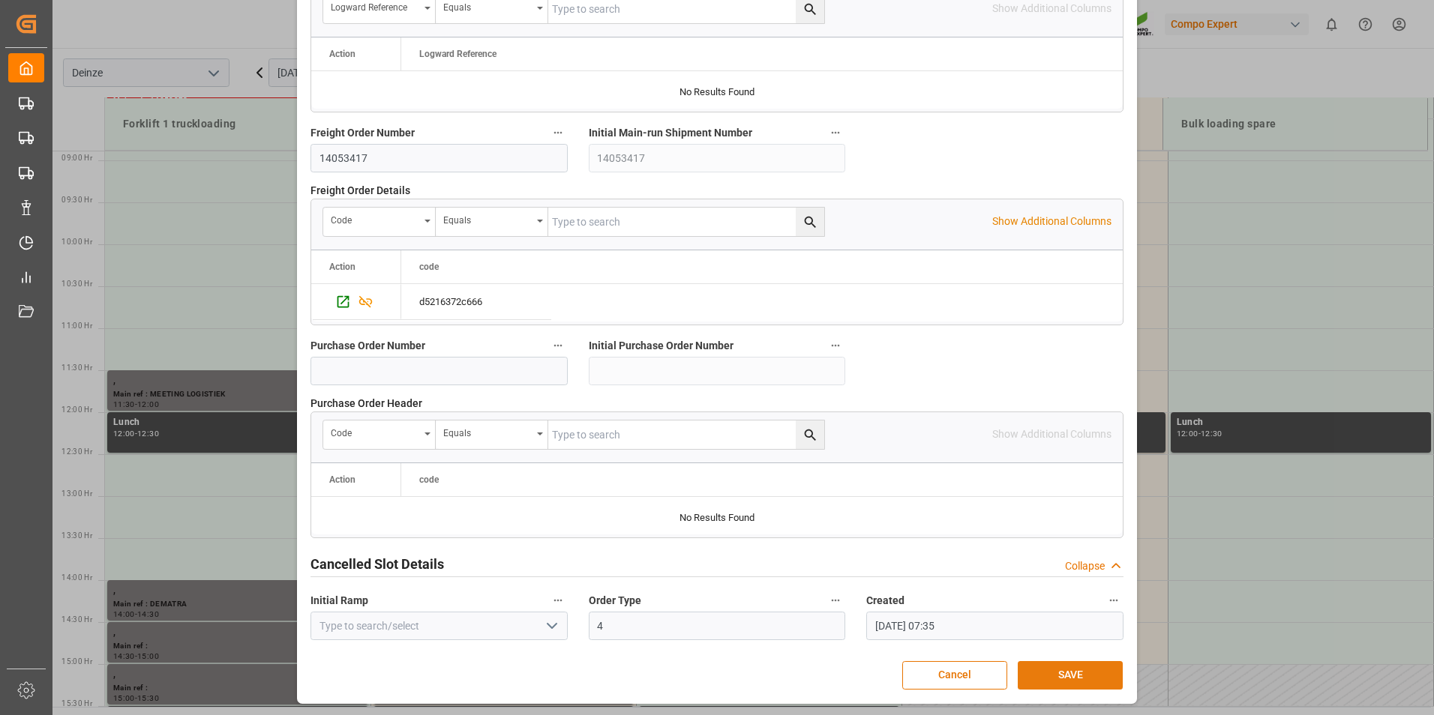
click at [1048, 679] on button "SAVE" at bounding box center [1070, 675] width 105 height 28
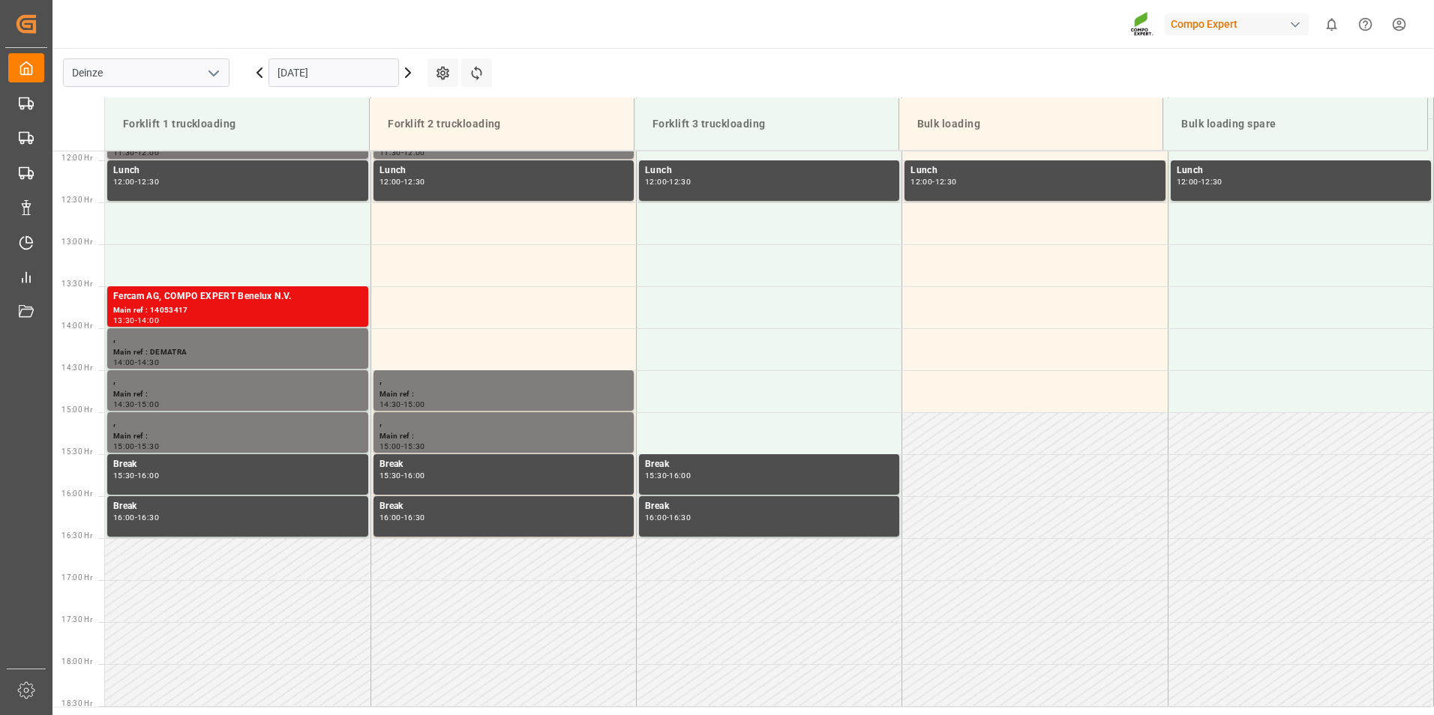
scroll to position [773, 0]
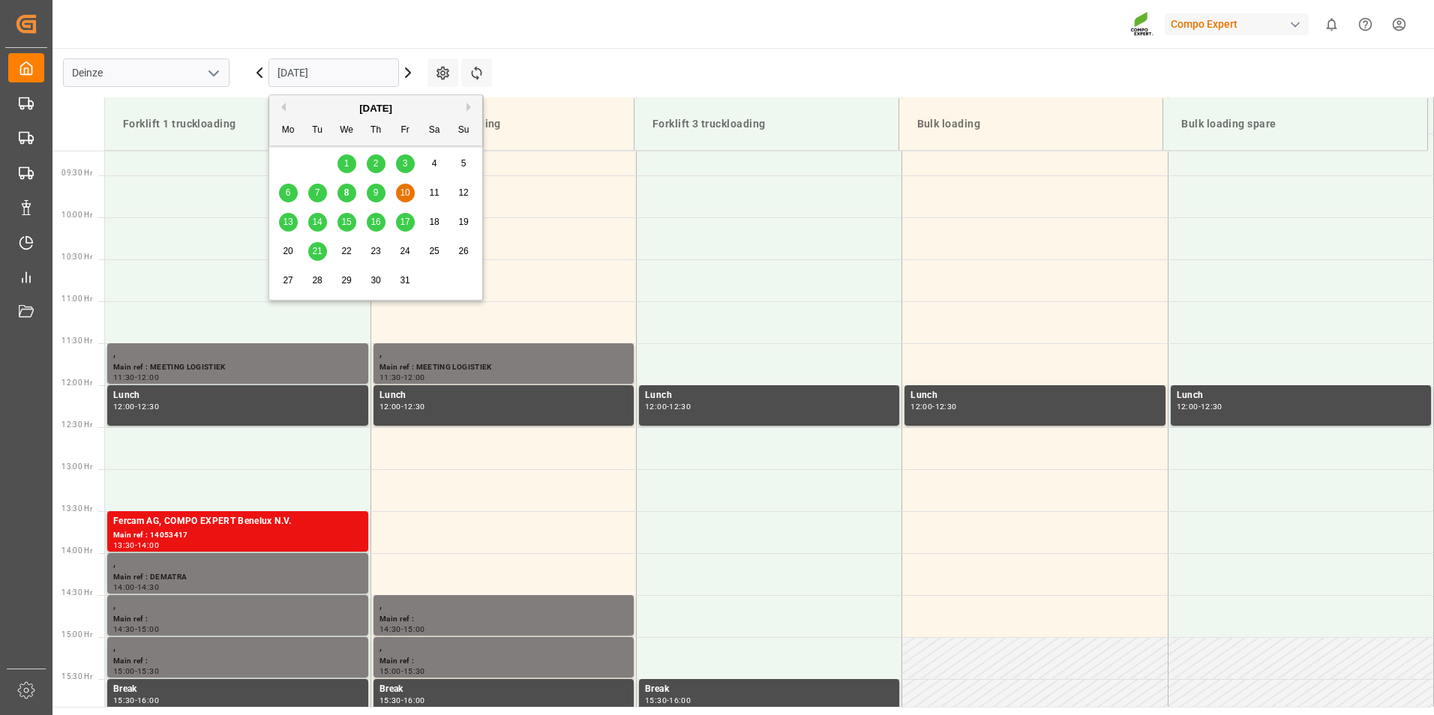
click at [341, 68] on input "[DATE]" at bounding box center [333, 72] width 130 height 28
click at [345, 193] on span "8" at bounding box center [346, 192] width 5 height 10
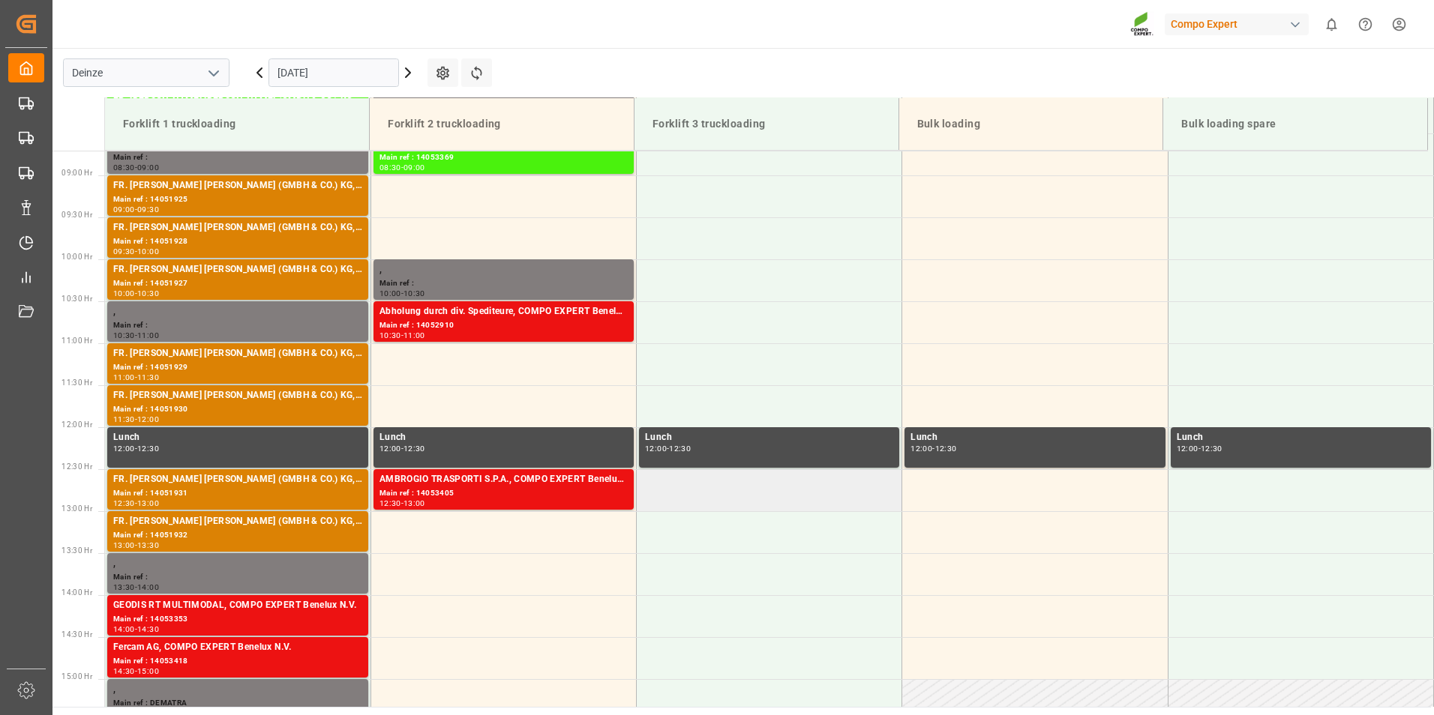
scroll to position [733, 0]
